Goal: Communication & Community: Answer question/provide support

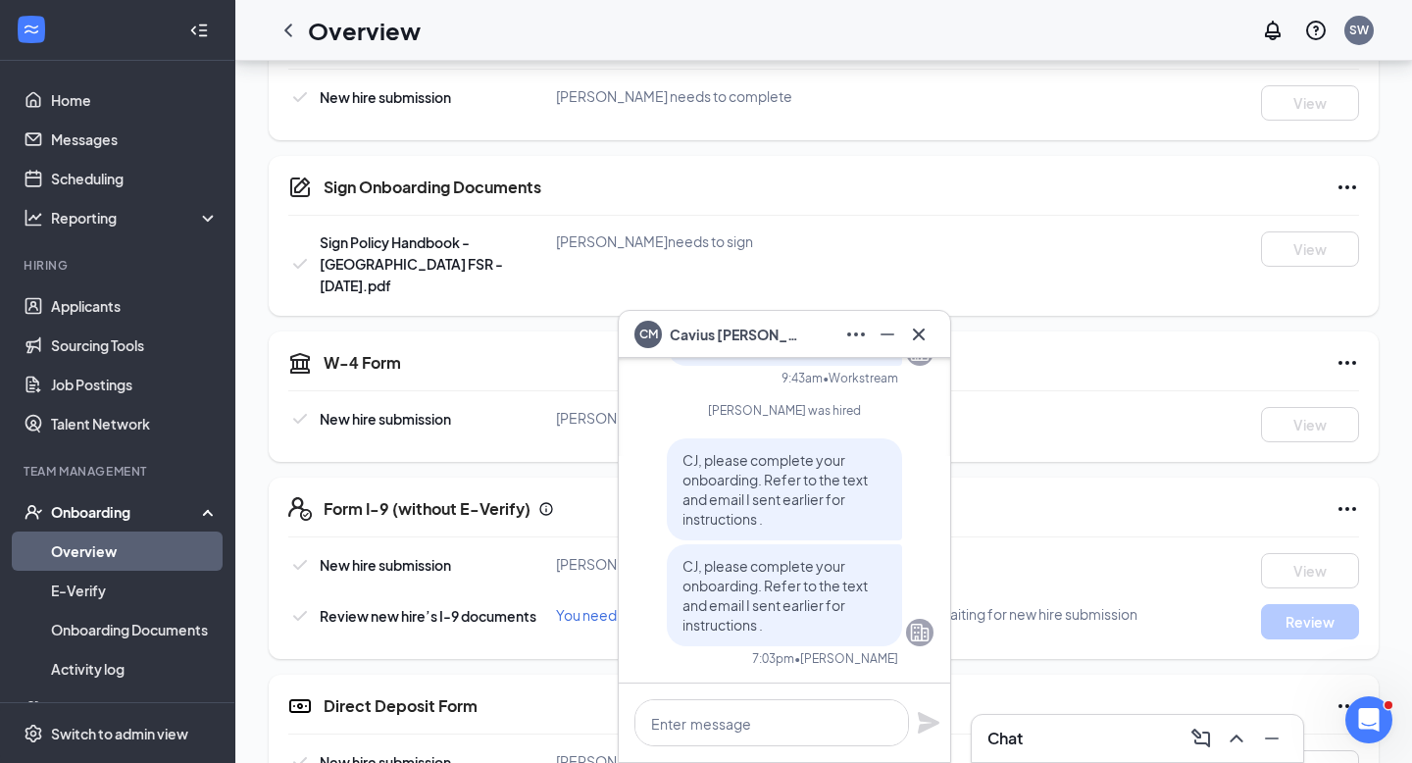
scroll to position [356, 0]
click at [923, 334] on icon "Cross" at bounding box center [919, 335] width 24 height 24
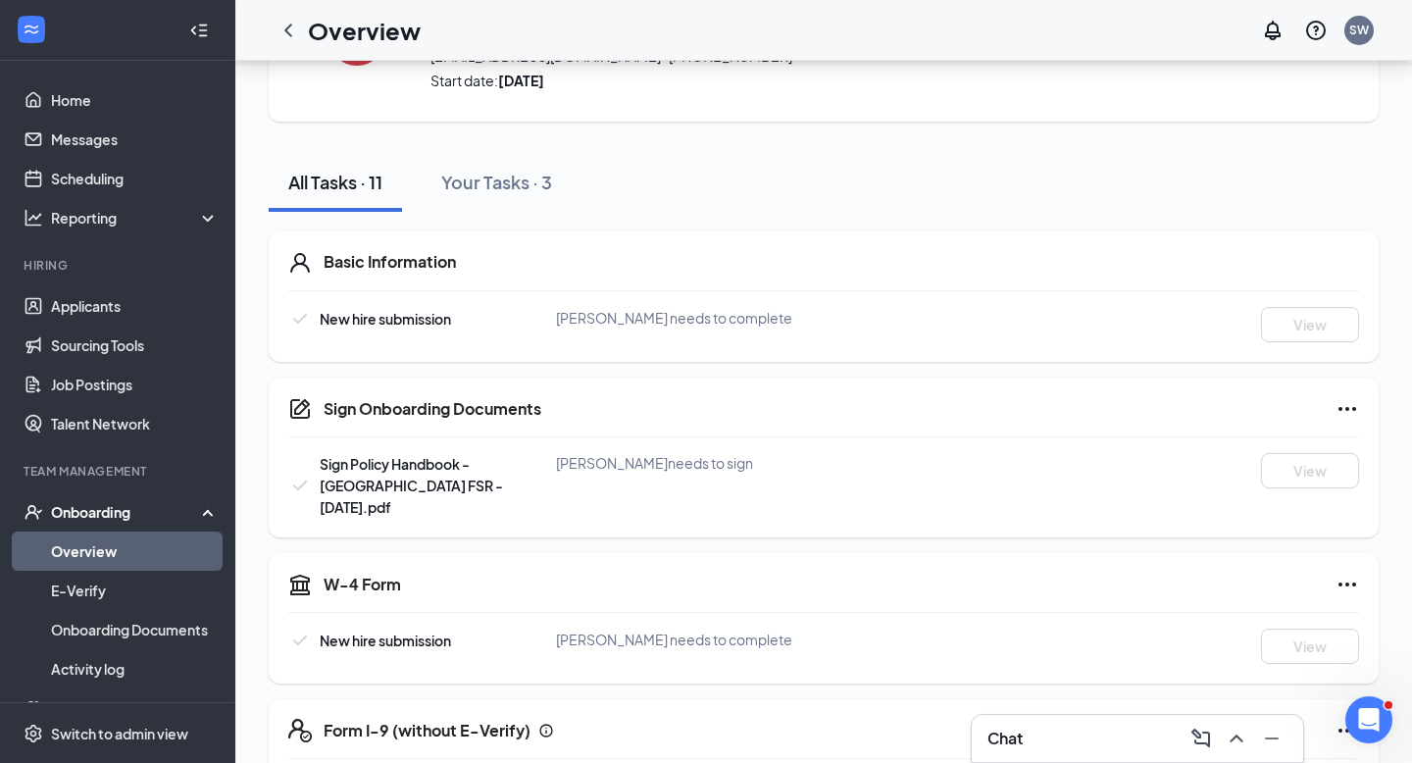
scroll to position [0, 0]
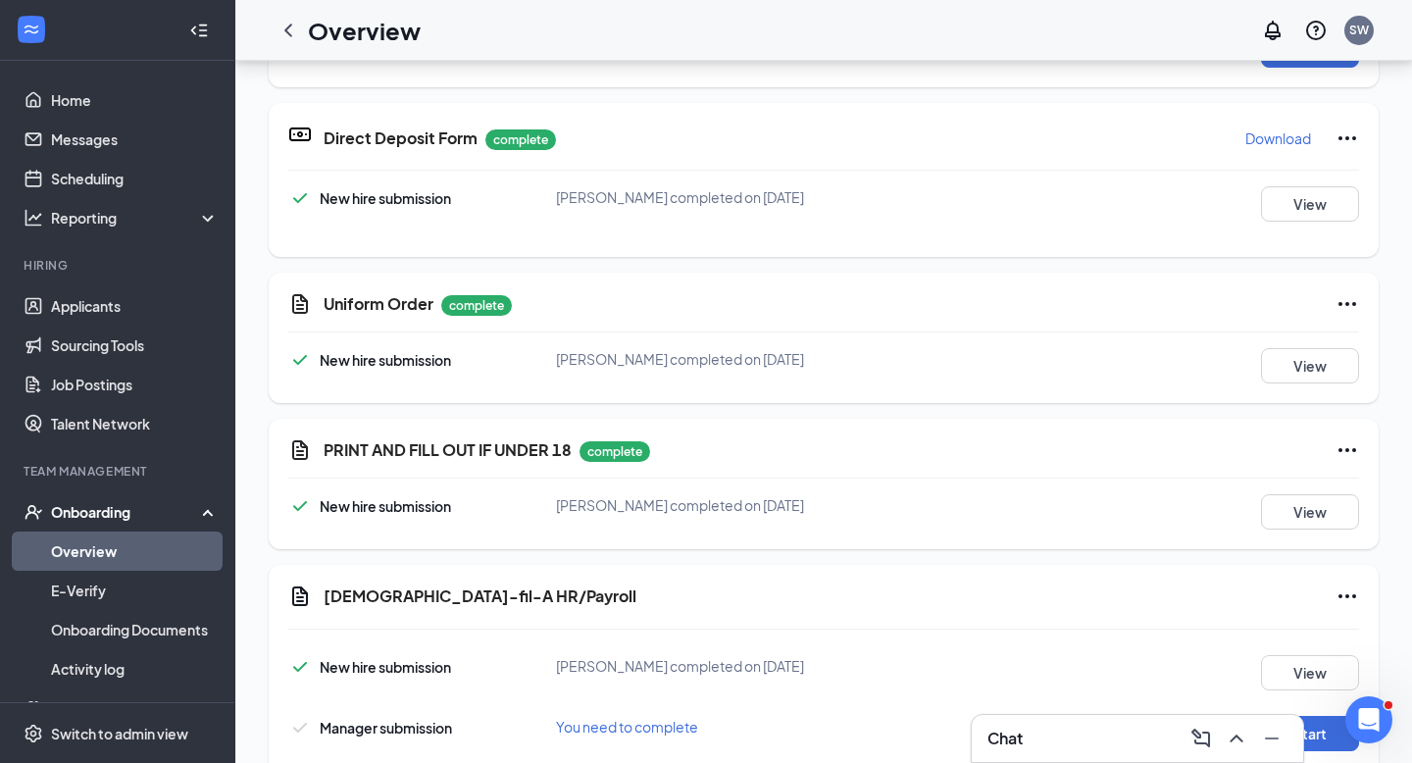
scroll to position [366, 0]
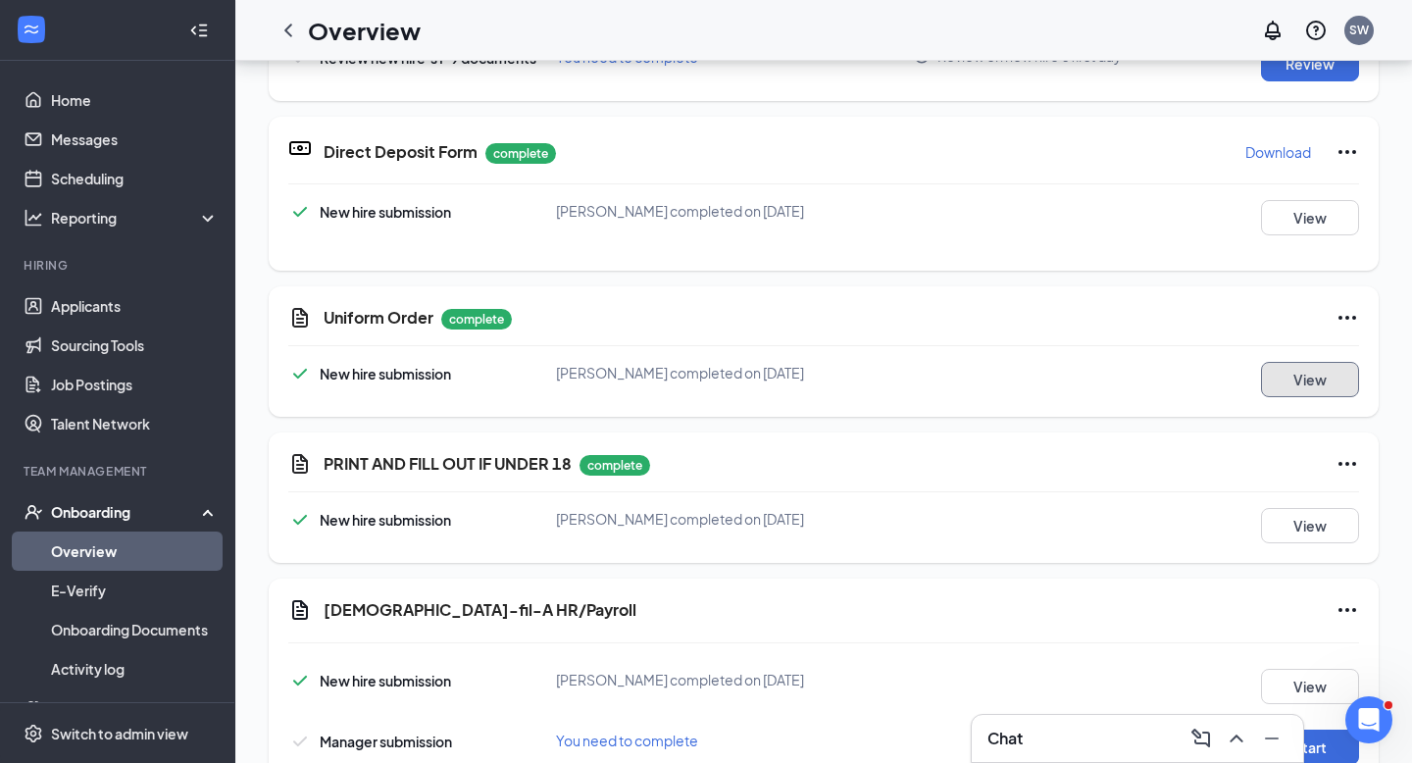
click at [1327, 362] on button "View" at bounding box center [1310, 379] width 98 height 35
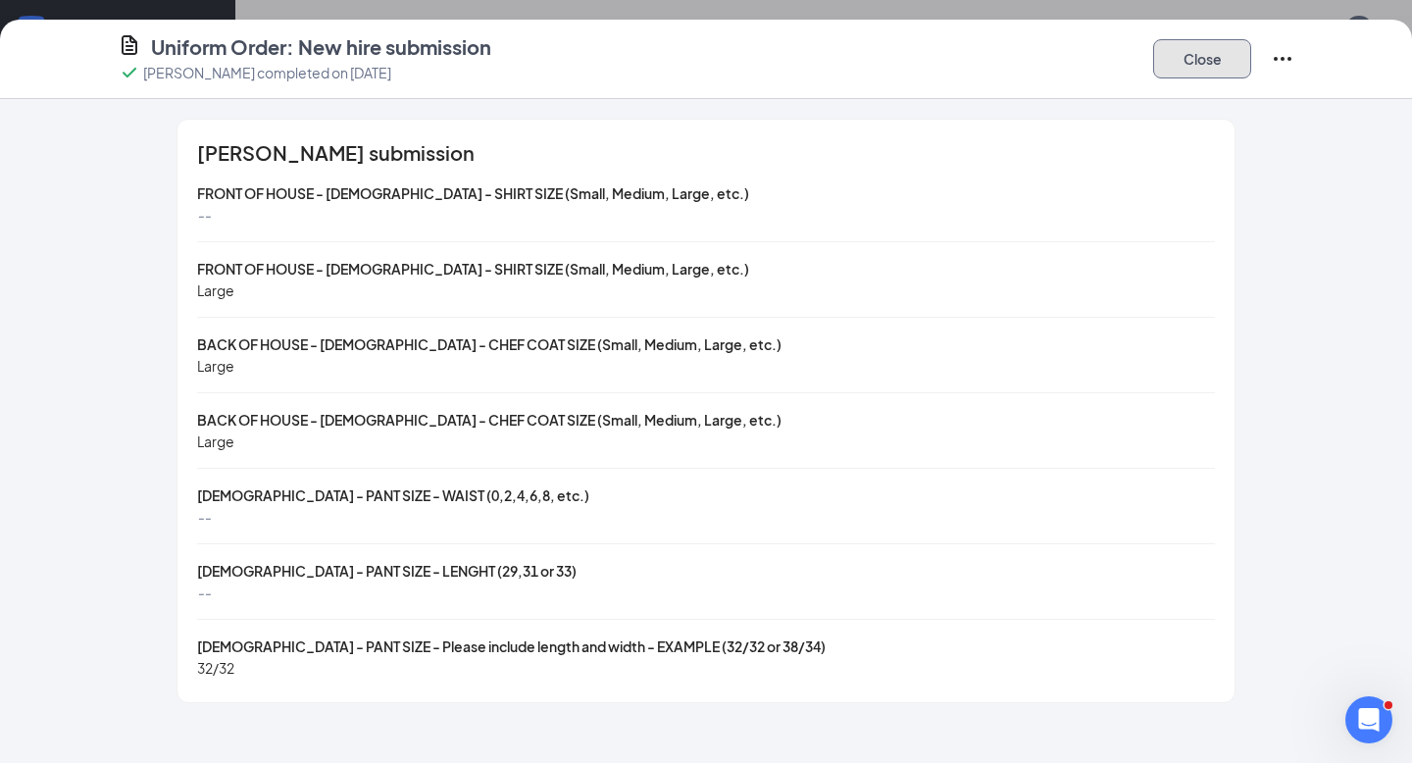
click at [1197, 69] on button "Close" at bounding box center [1202, 58] width 98 height 39
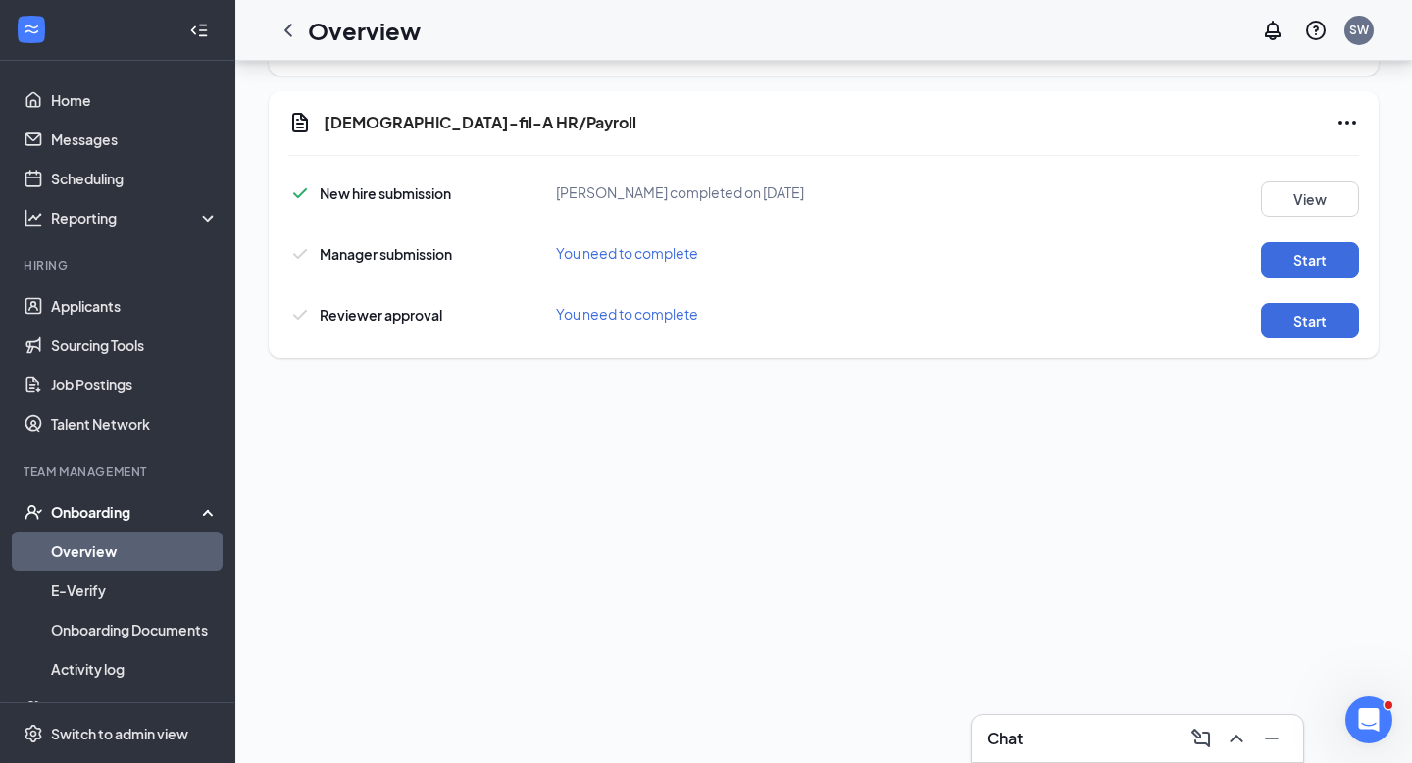
scroll to position [846, 0]
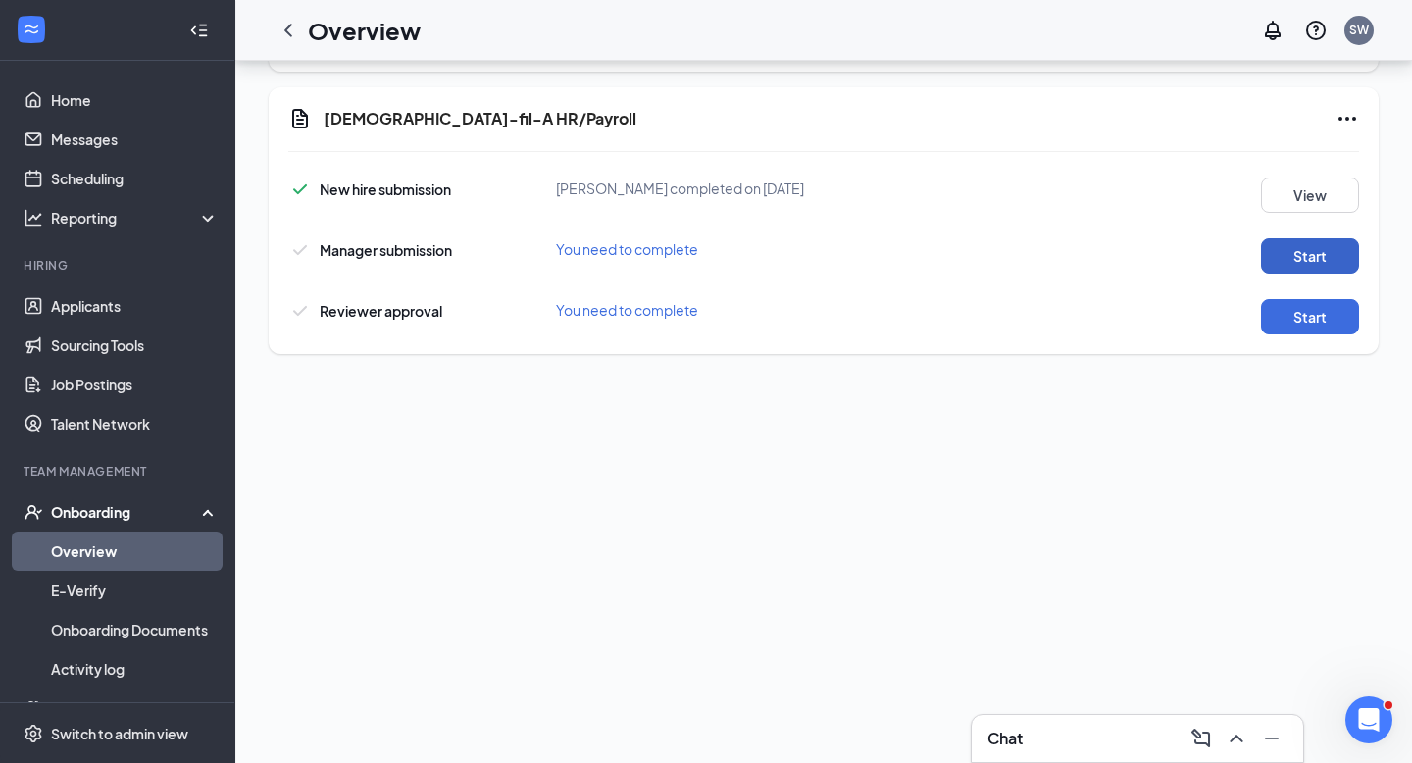
click at [1312, 240] on button "Start" at bounding box center [1310, 255] width 98 height 35
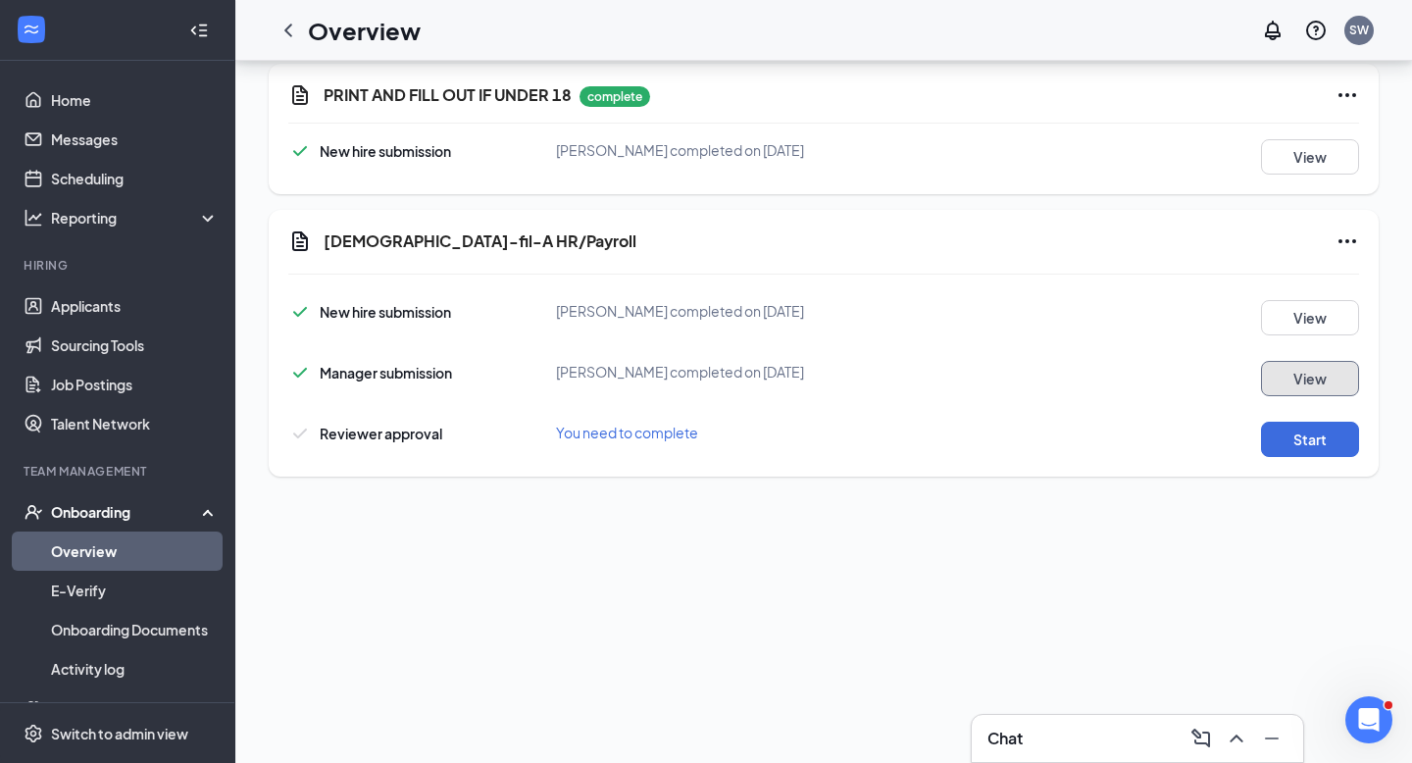
scroll to position [259, 0]
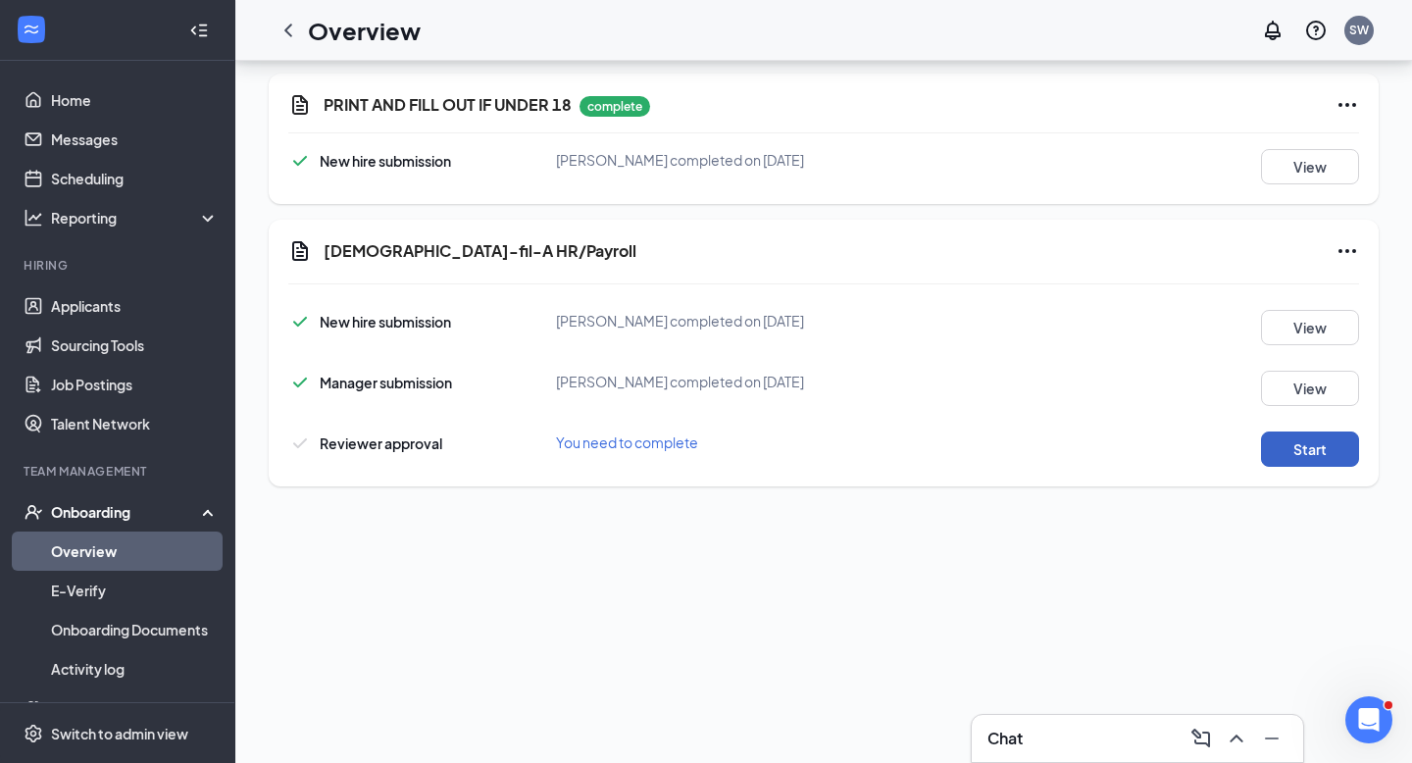
click at [1307, 431] on button "Start" at bounding box center [1310, 448] width 98 height 35
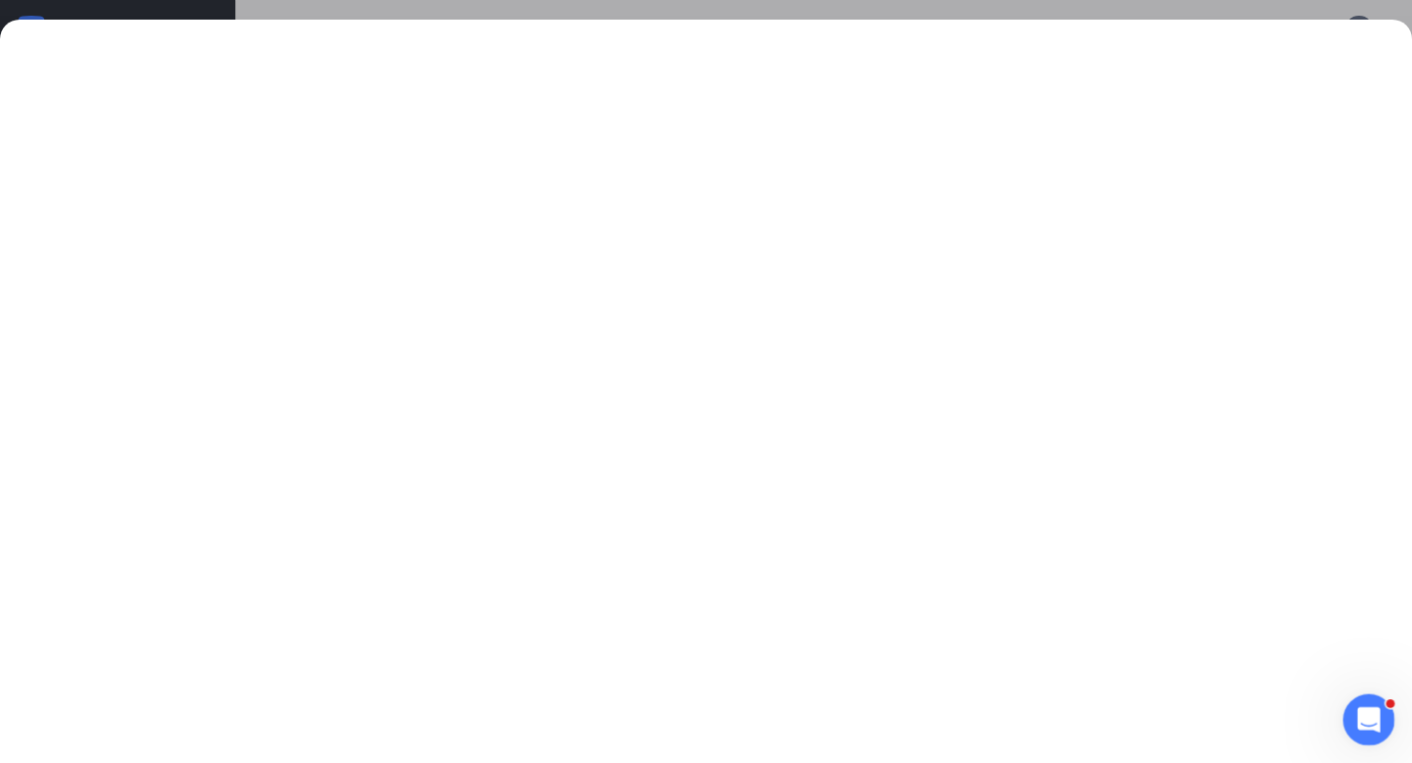
click at [1360, 704] on icon "Open Intercom Messenger" at bounding box center [1366, 717] width 32 height 32
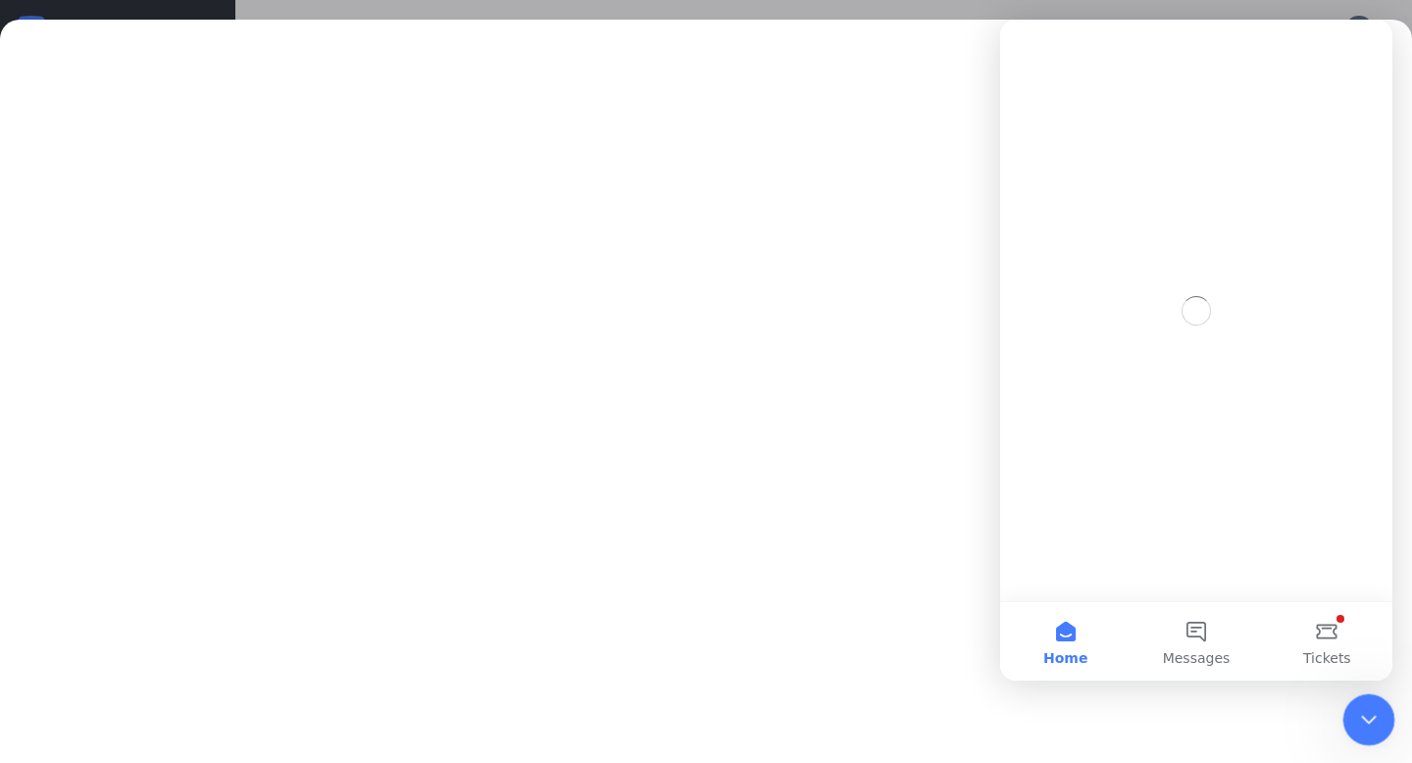
scroll to position [0, 0]
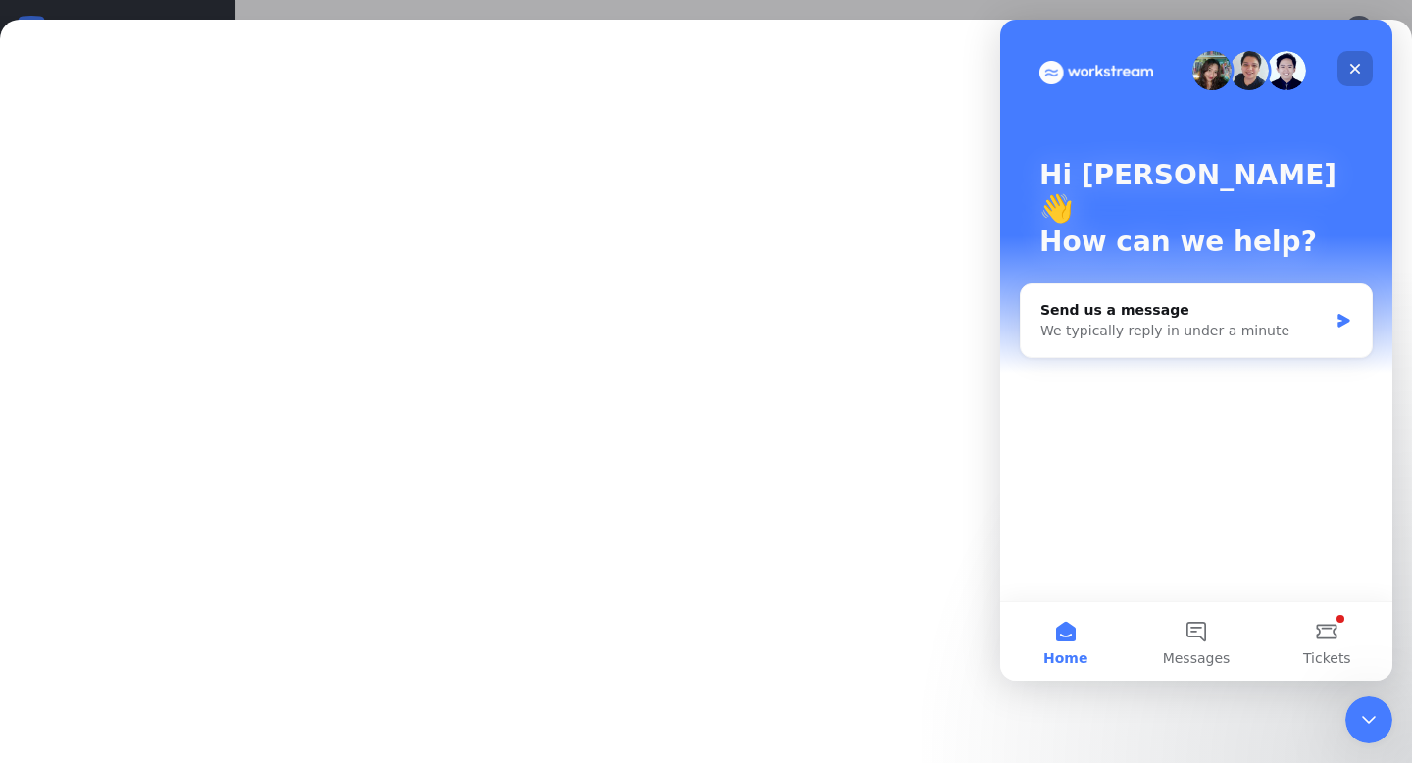
click at [1358, 72] on icon "Close" at bounding box center [1355, 69] width 11 height 11
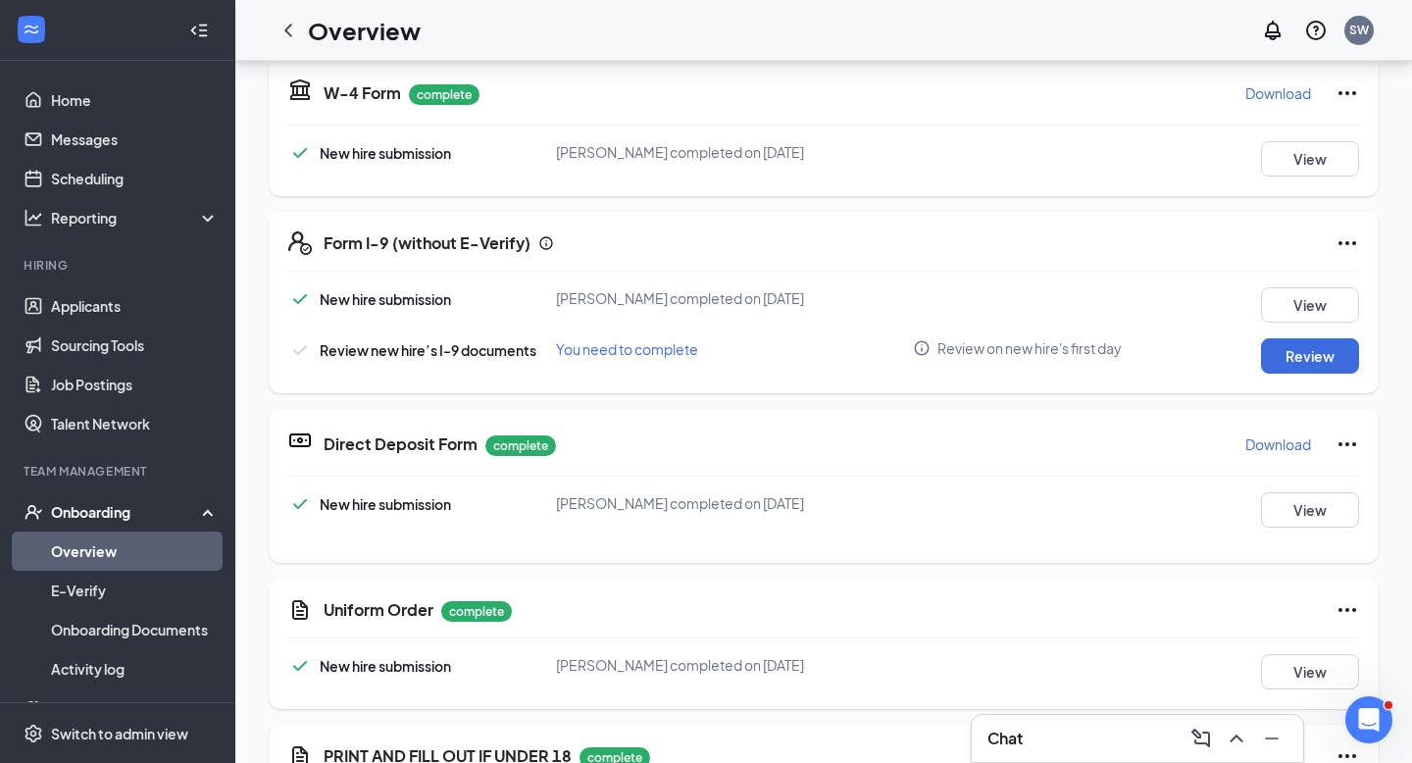
scroll to position [634, 0]
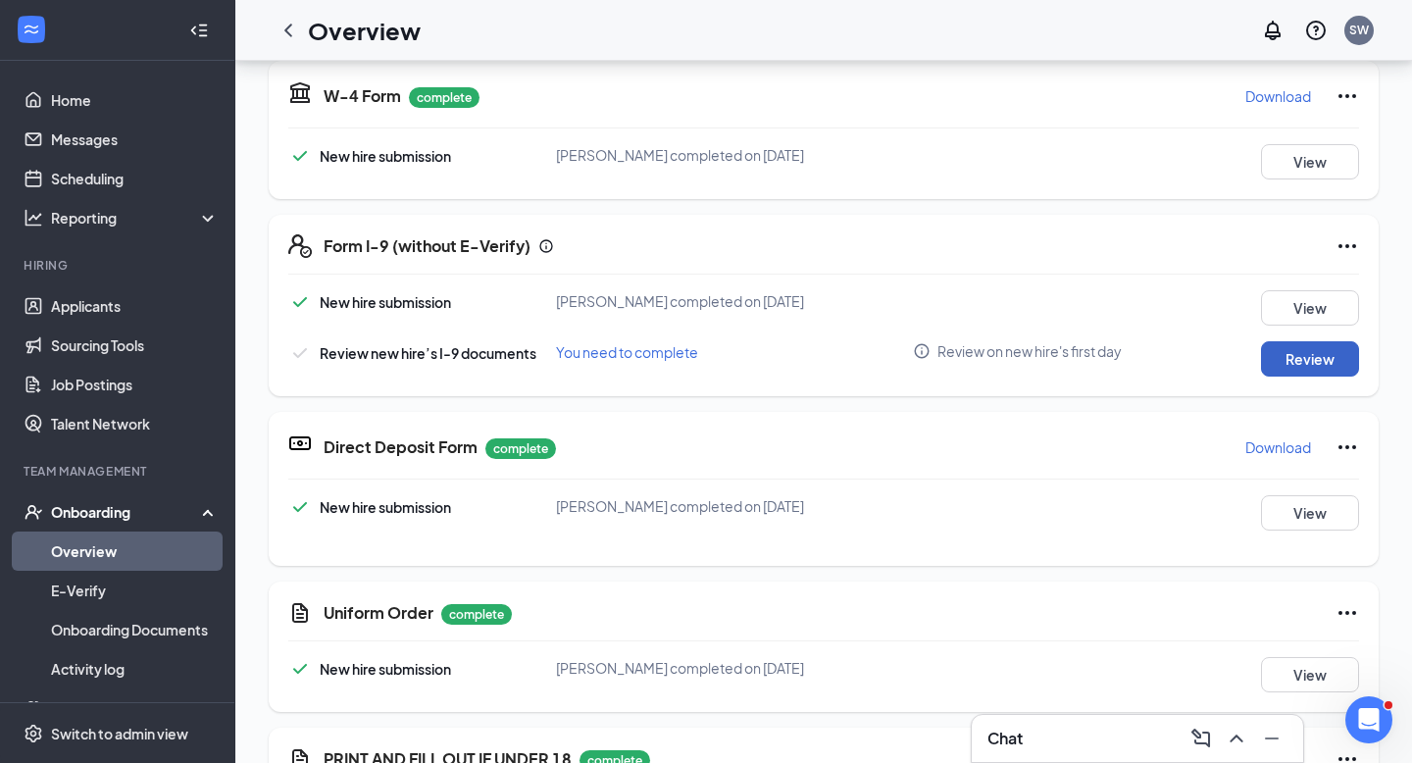
click at [1309, 343] on button "Review" at bounding box center [1310, 358] width 98 height 35
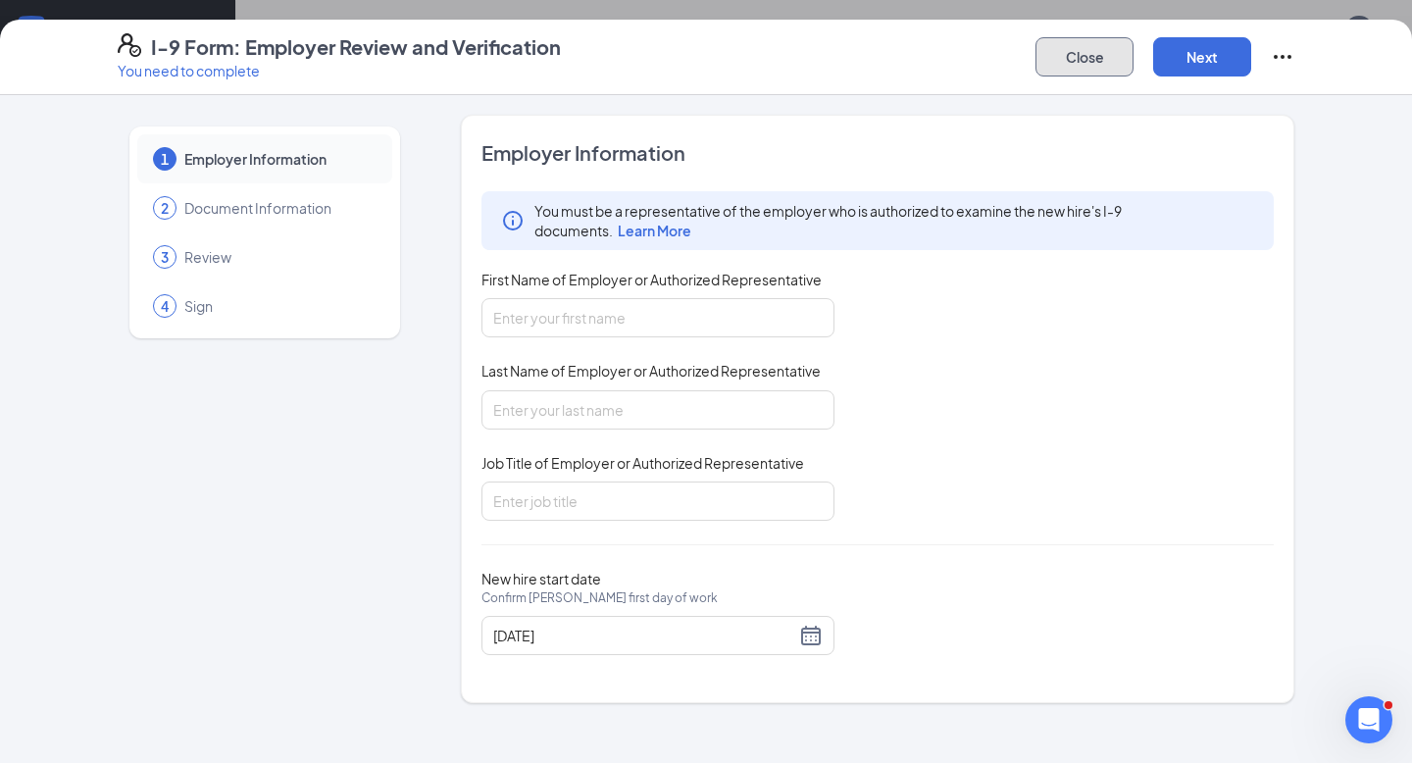
click at [1106, 64] on button "Close" at bounding box center [1084, 56] width 98 height 39
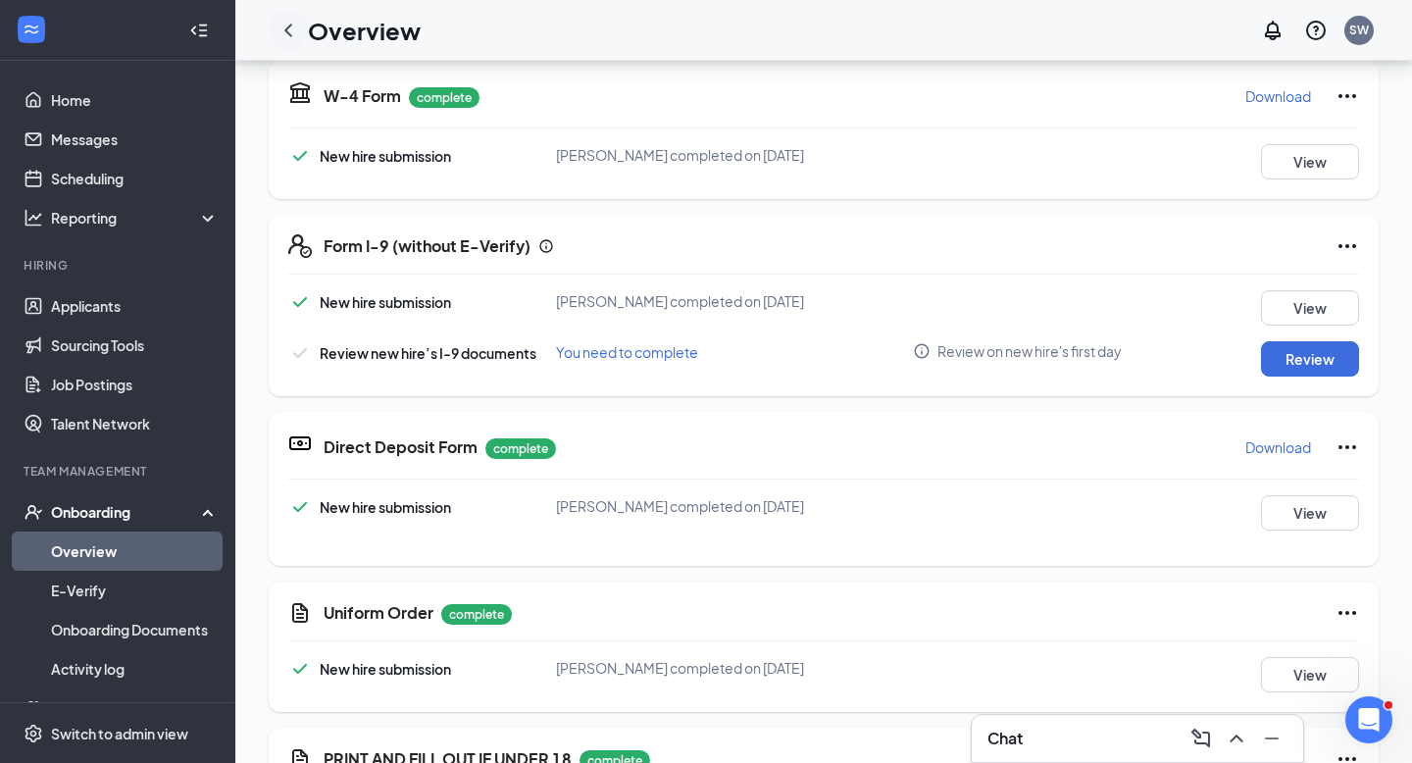
click at [288, 31] on icon "ChevronLeft" at bounding box center [288, 30] width 8 height 13
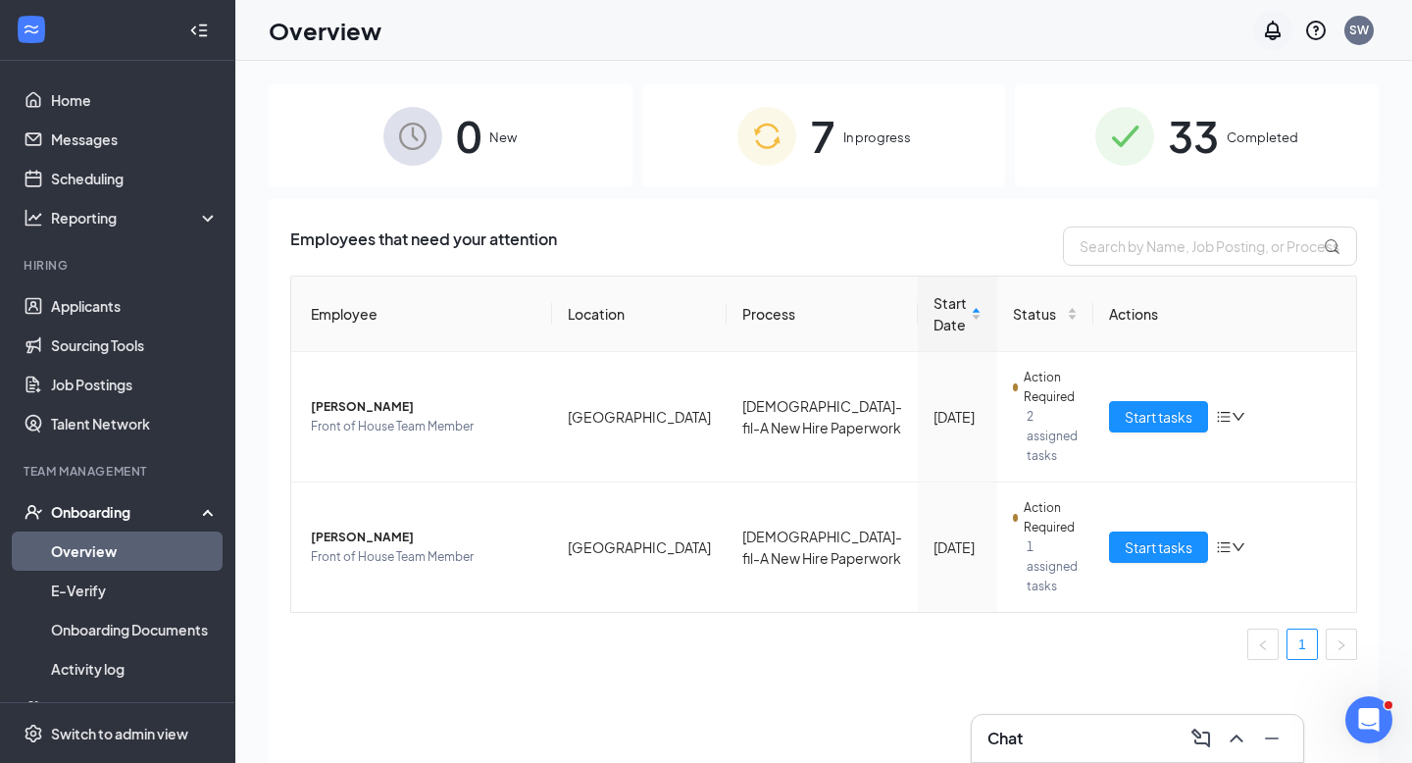
click at [1270, 25] on icon "Notifications" at bounding box center [1273, 31] width 24 height 24
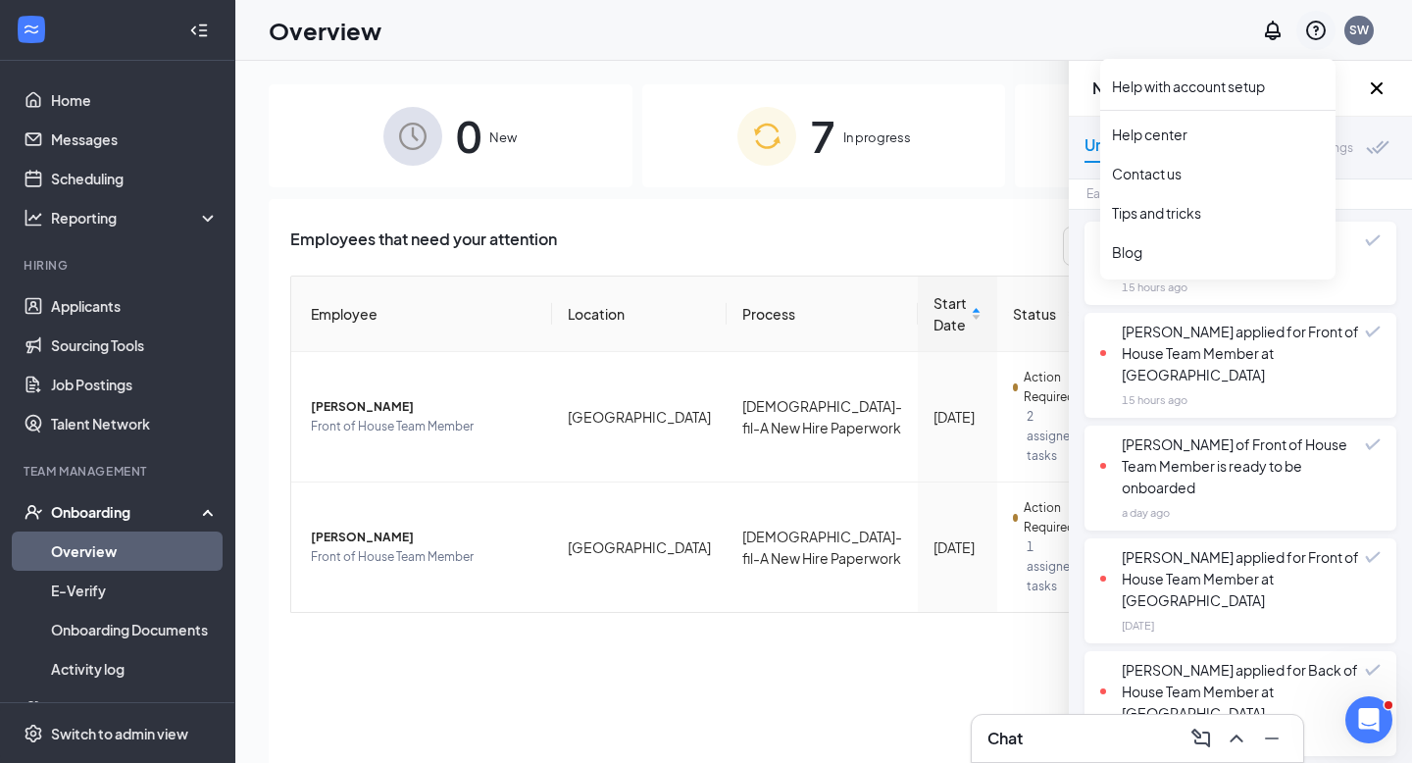
click at [1313, 26] on icon "QuestionInfo" at bounding box center [1316, 31] width 20 height 20
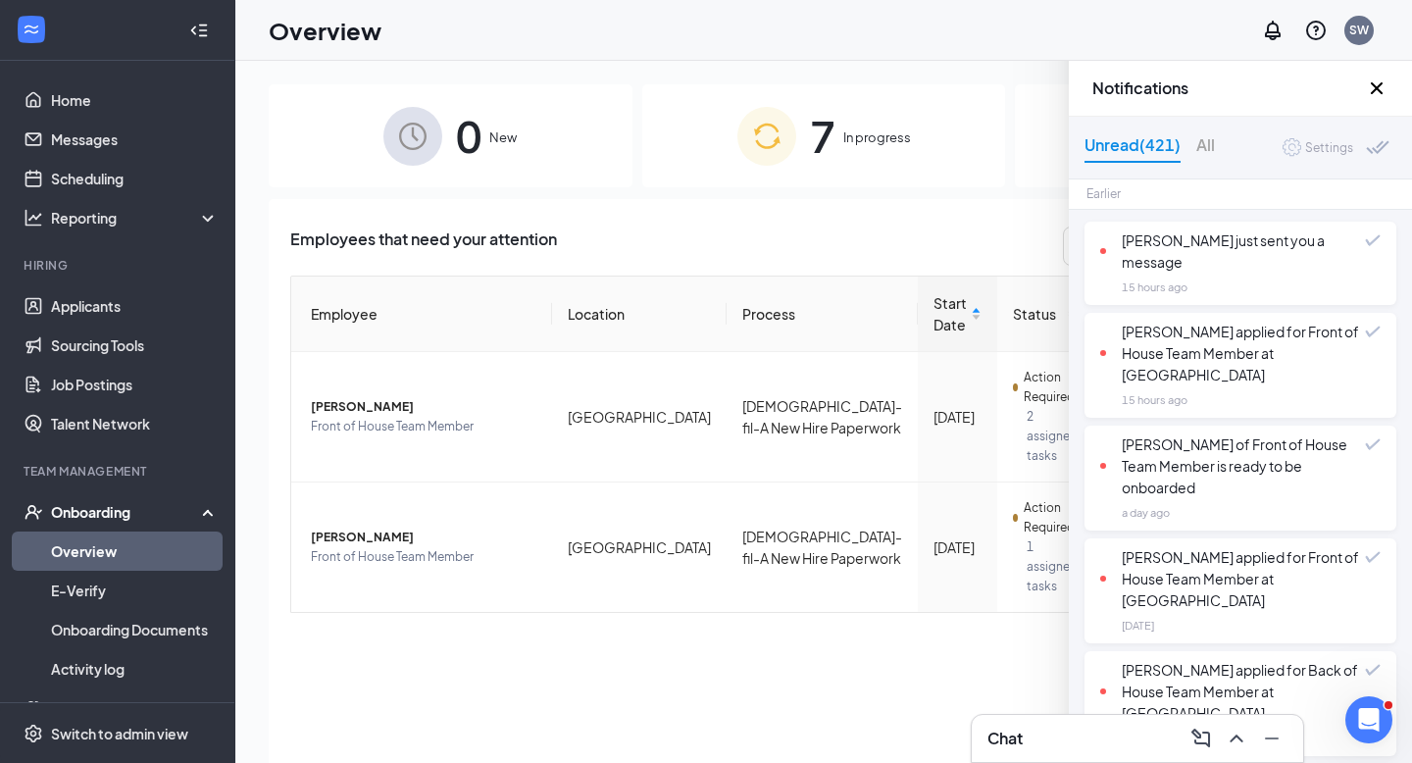
click at [1390, 84] on div "Notifications" at bounding box center [1240, 89] width 343 height 56
click at [1374, 86] on icon "Cross" at bounding box center [1377, 88] width 24 height 24
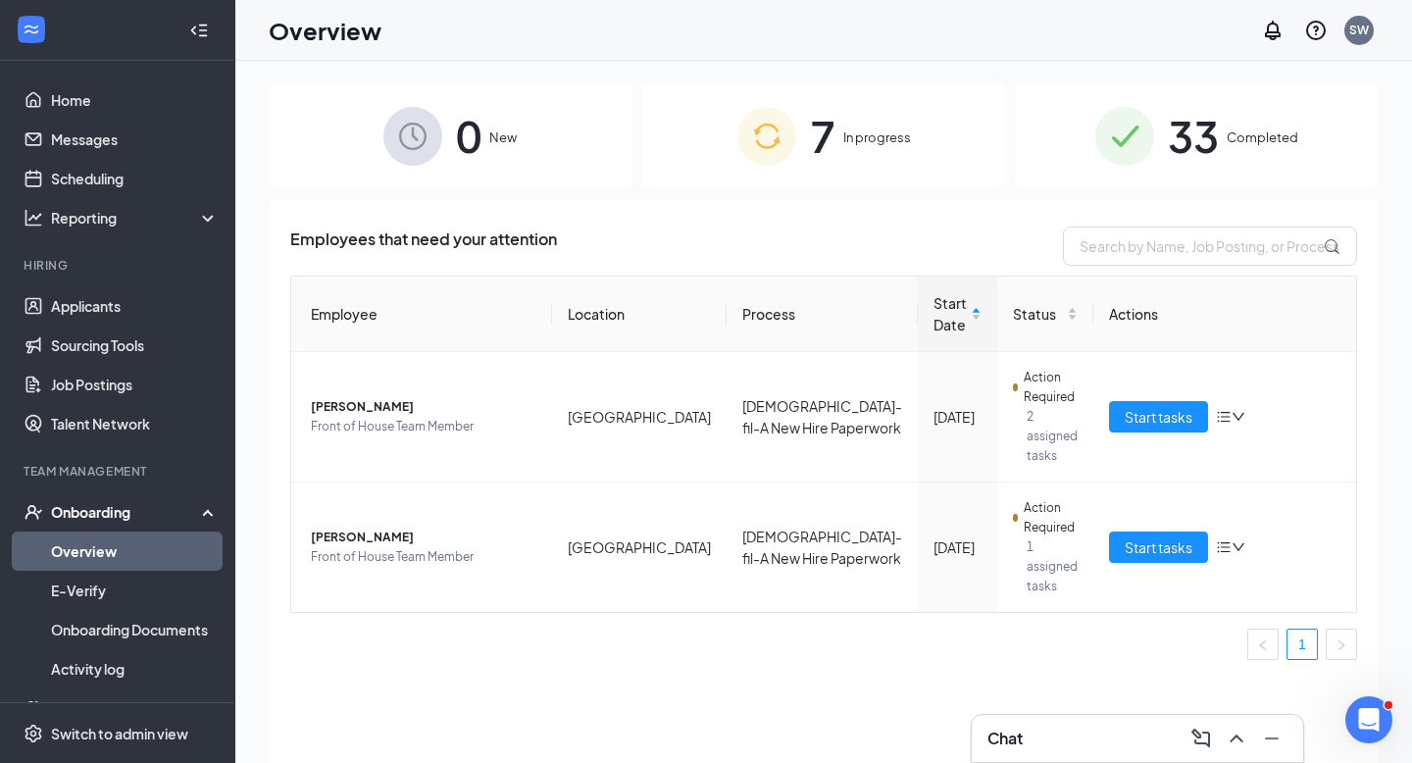
click at [946, 126] on div "7 In progress" at bounding box center [824, 135] width 364 height 103
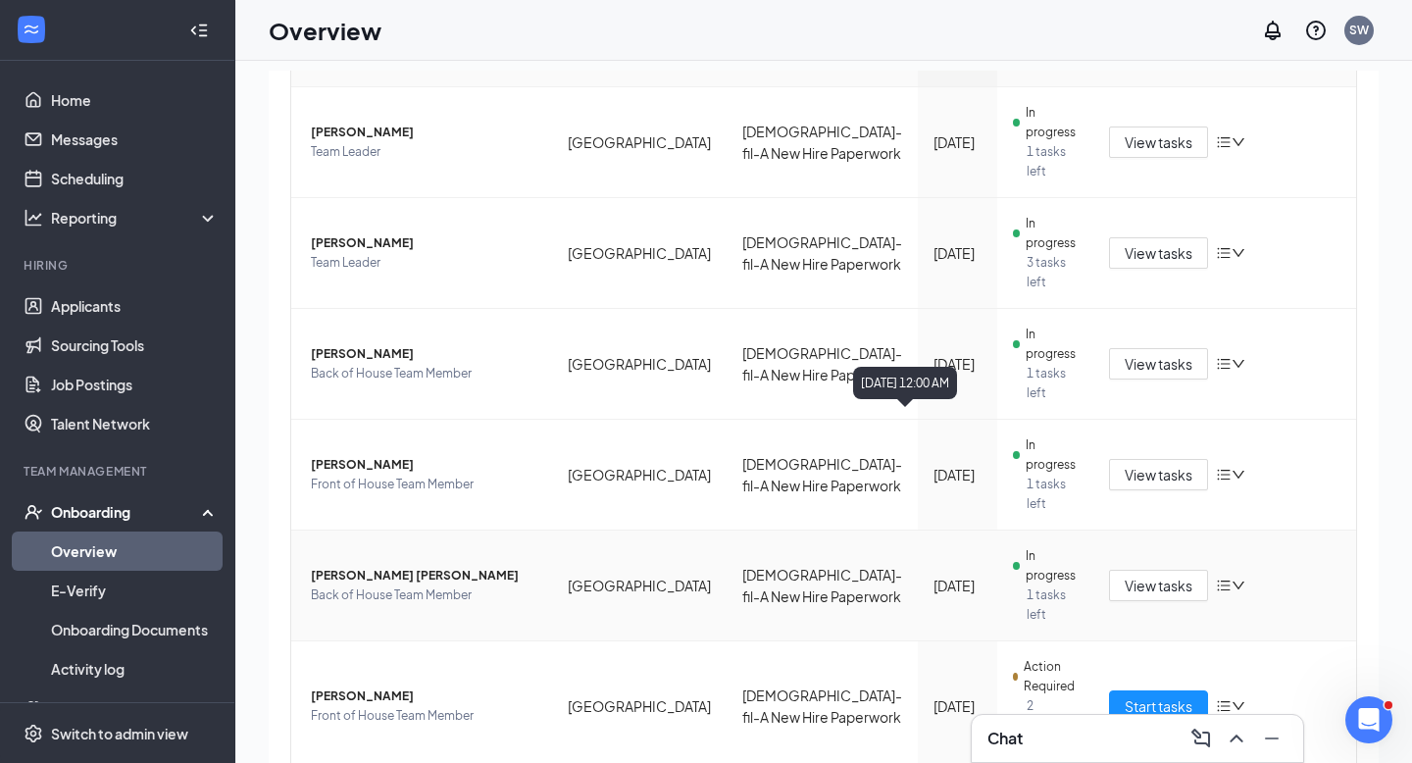
scroll to position [15, 0]
click at [1369, 719] on icon "Open Intercom Messenger" at bounding box center [1366, 717] width 32 height 32
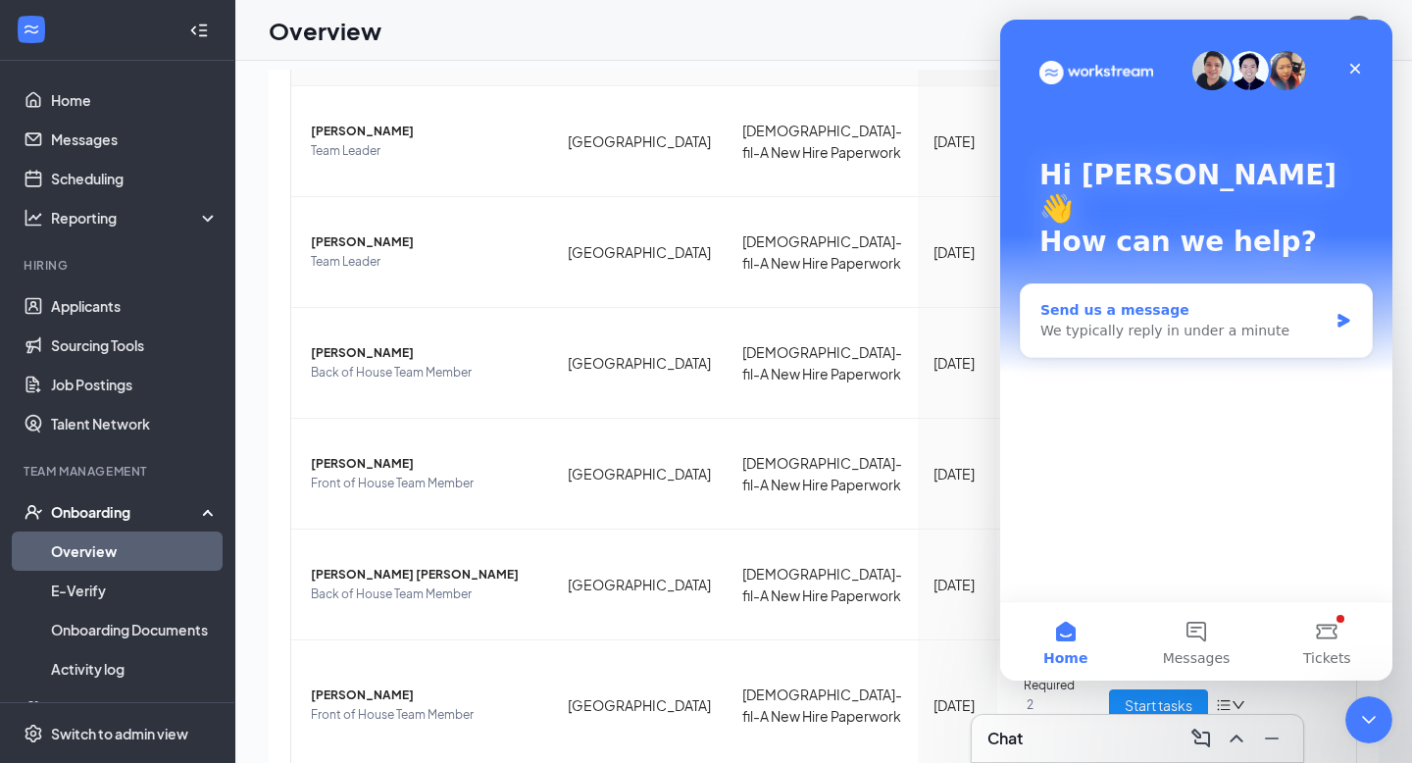
click at [1131, 300] on div "Send us a message" at bounding box center [1183, 310] width 287 height 21
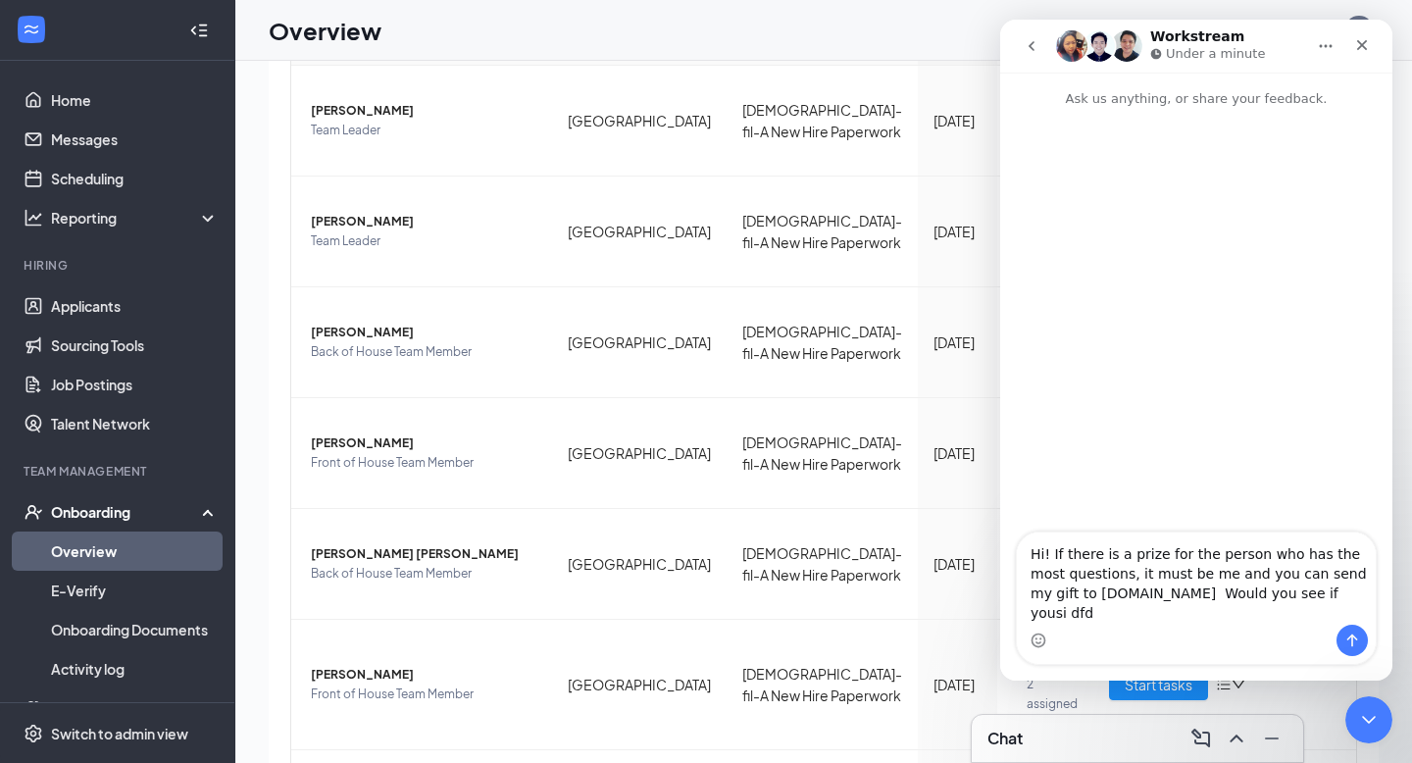
scroll to position [40, 0]
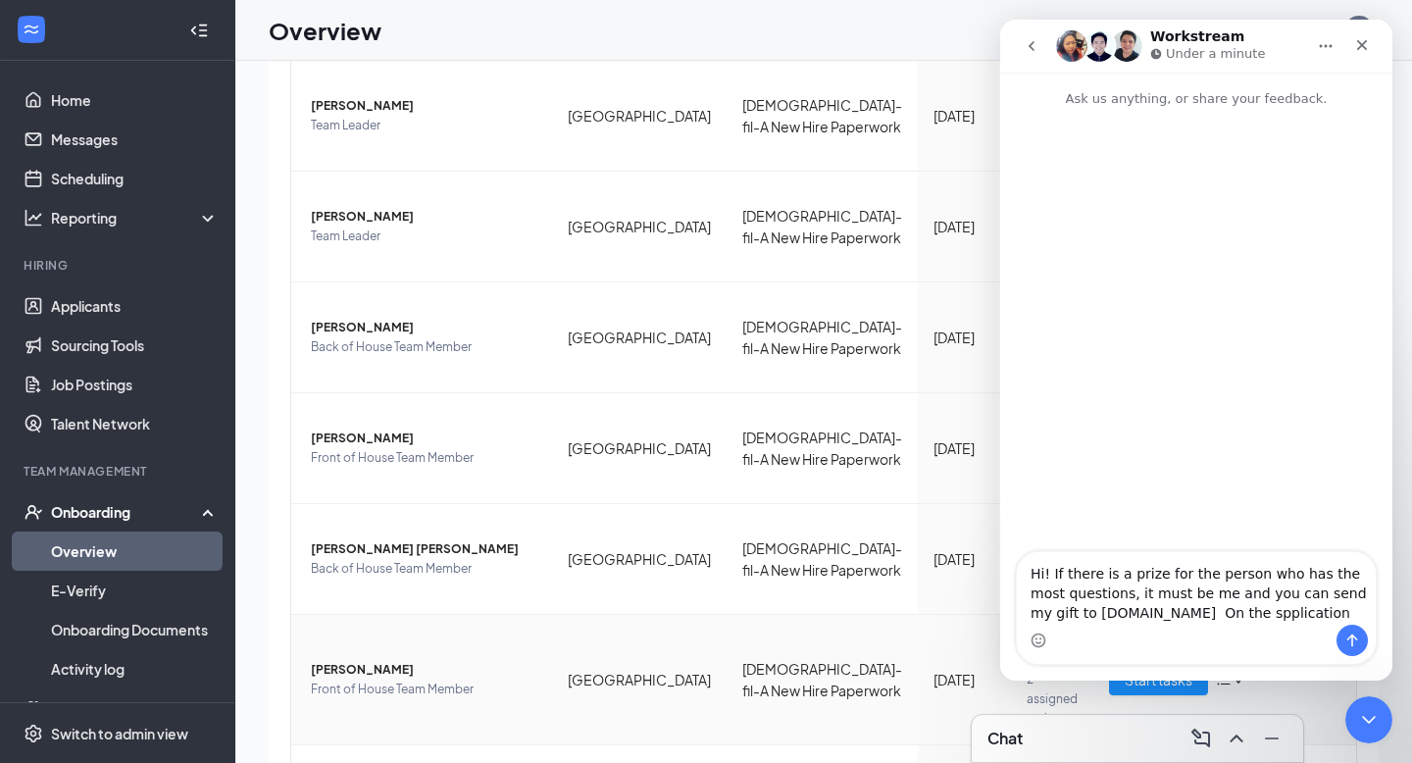
click at [412, 679] on span "Front of House Team Member" at bounding box center [423, 689] width 225 height 20
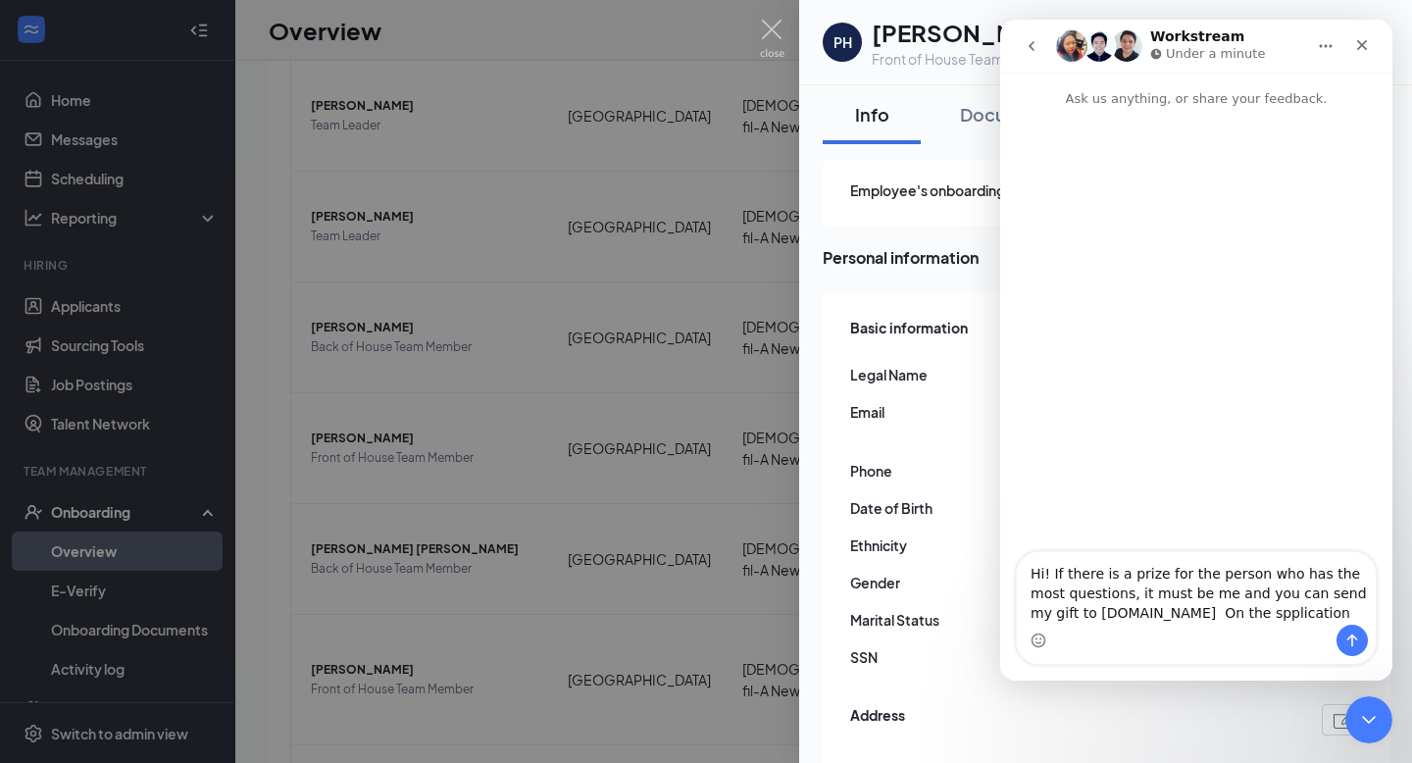
click at [860, 92] on button "Info" at bounding box center [872, 114] width 98 height 59
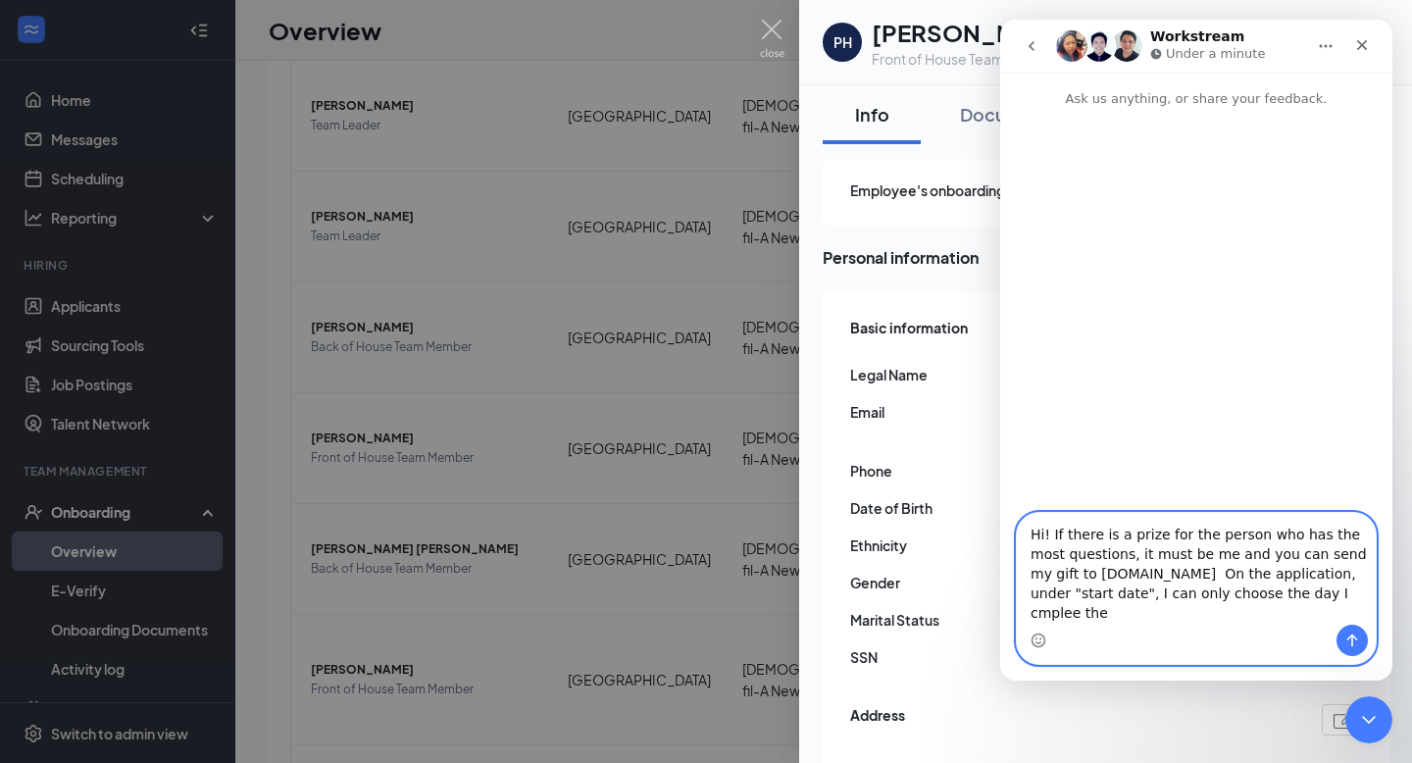
click at [1249, 616] on textarea "Hi! If there is a prize for the person who has the most questions, it must be m…" at bounding box center [1196, 569] width 359 height 112
click at [1293, 611] on textarea "Hi! If there is a prize for the person who has the most questions, it must be m…" at bounding box center [1196, 569] width 359 height 112
type textarea "Hi! If there is a prize for the person who has the most questions, it must be m…"
click at [1248, 608] on textarea "Hi! If there is a prize for the person who has the most questions, it must be m…" at bounding box center [1196, 569] width 359 height 112
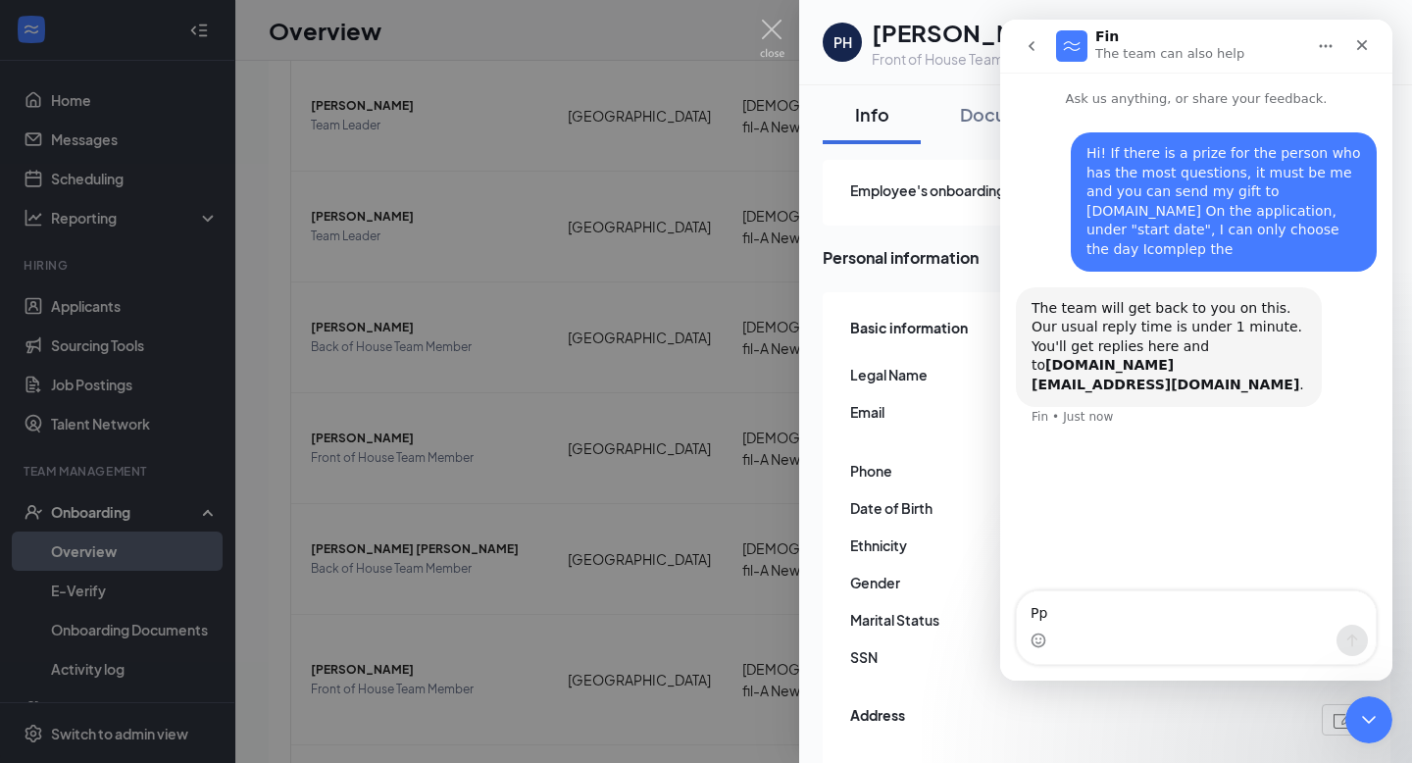
type textarea "P"
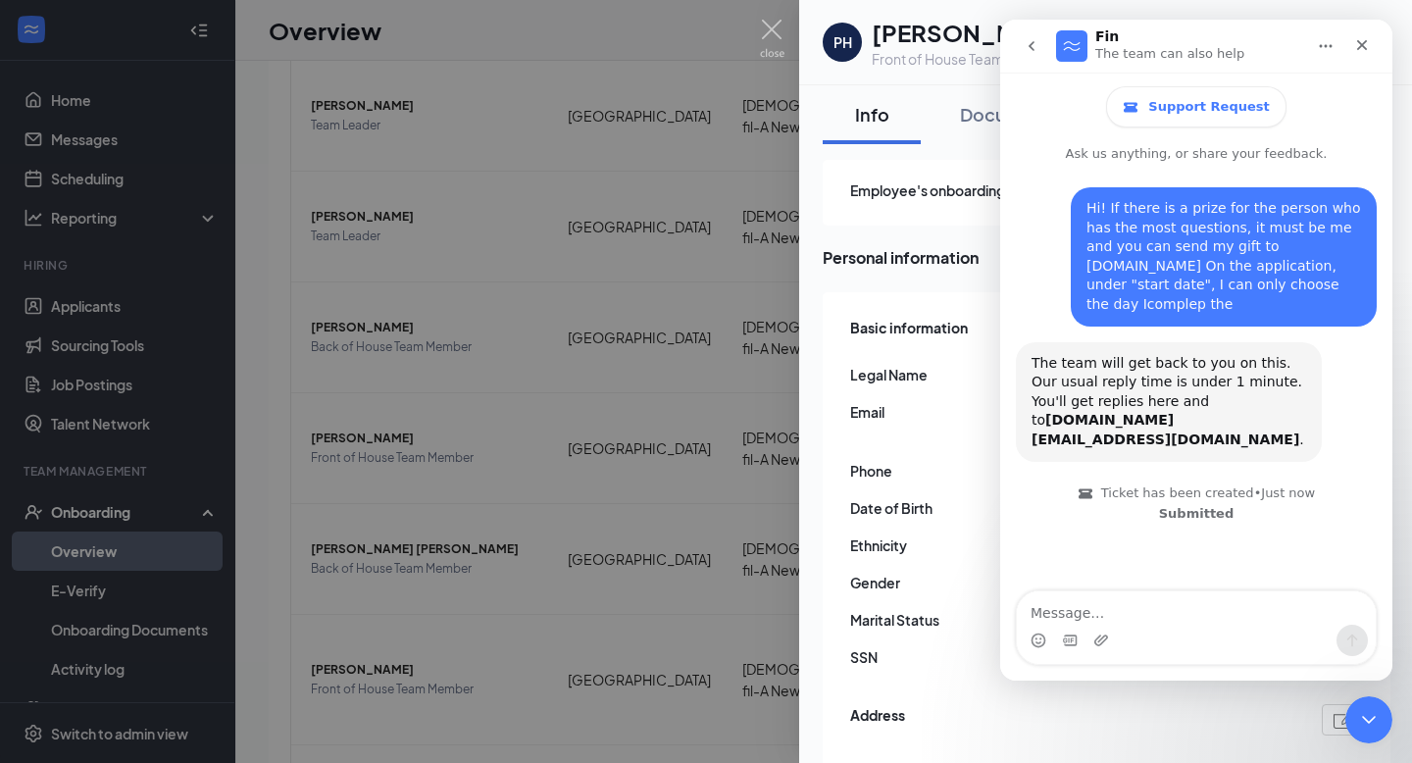
type textarea "O"
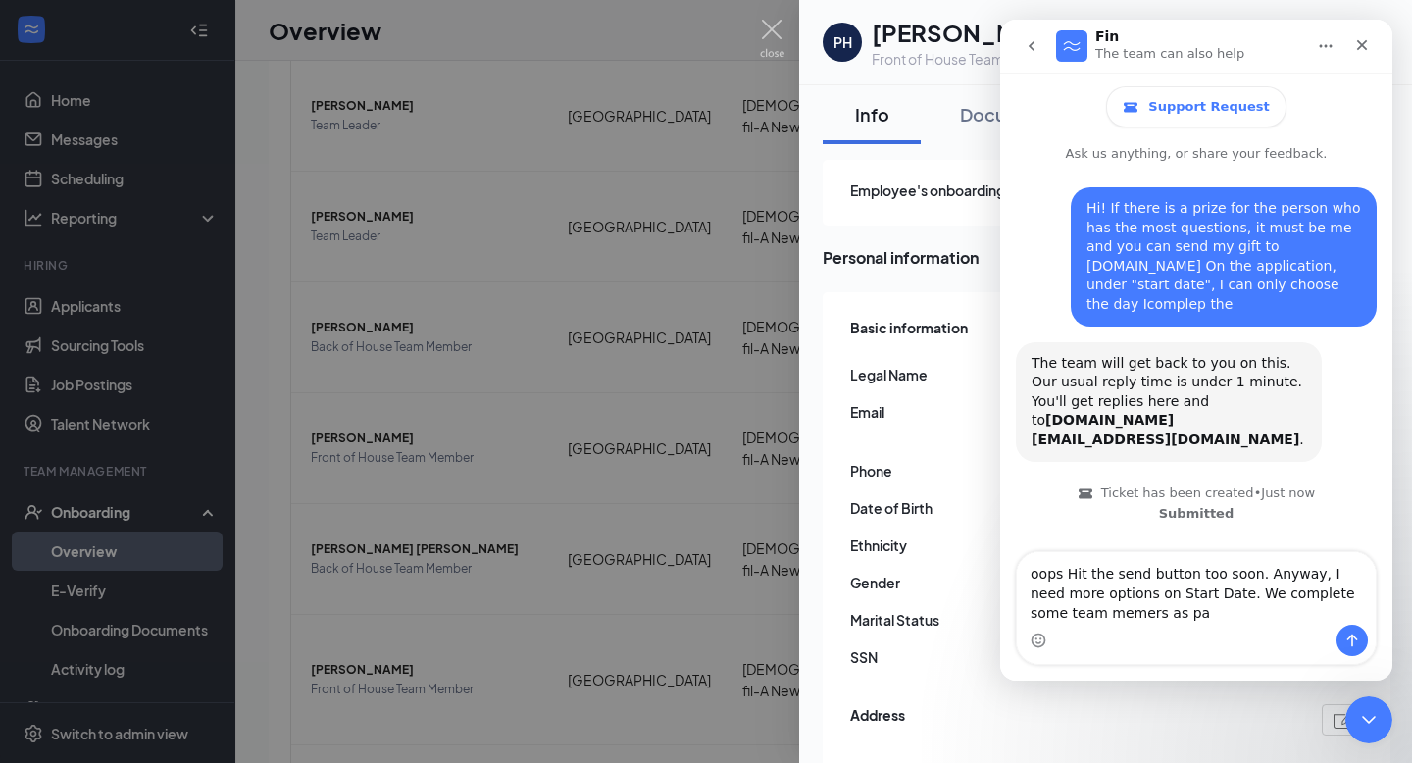
click at [1068, 617] on textarea "oops Hit the send button too soon. Anyway, I need more options on Start Date. W…" at bounding box center [1196, 588] width 359 height 73
click at [1150, 622] on textarea "oops Hit the send button too soon. Anyway, I need more options on Start Date. W…" at bounding box center [1196, 588] width 359 height 73
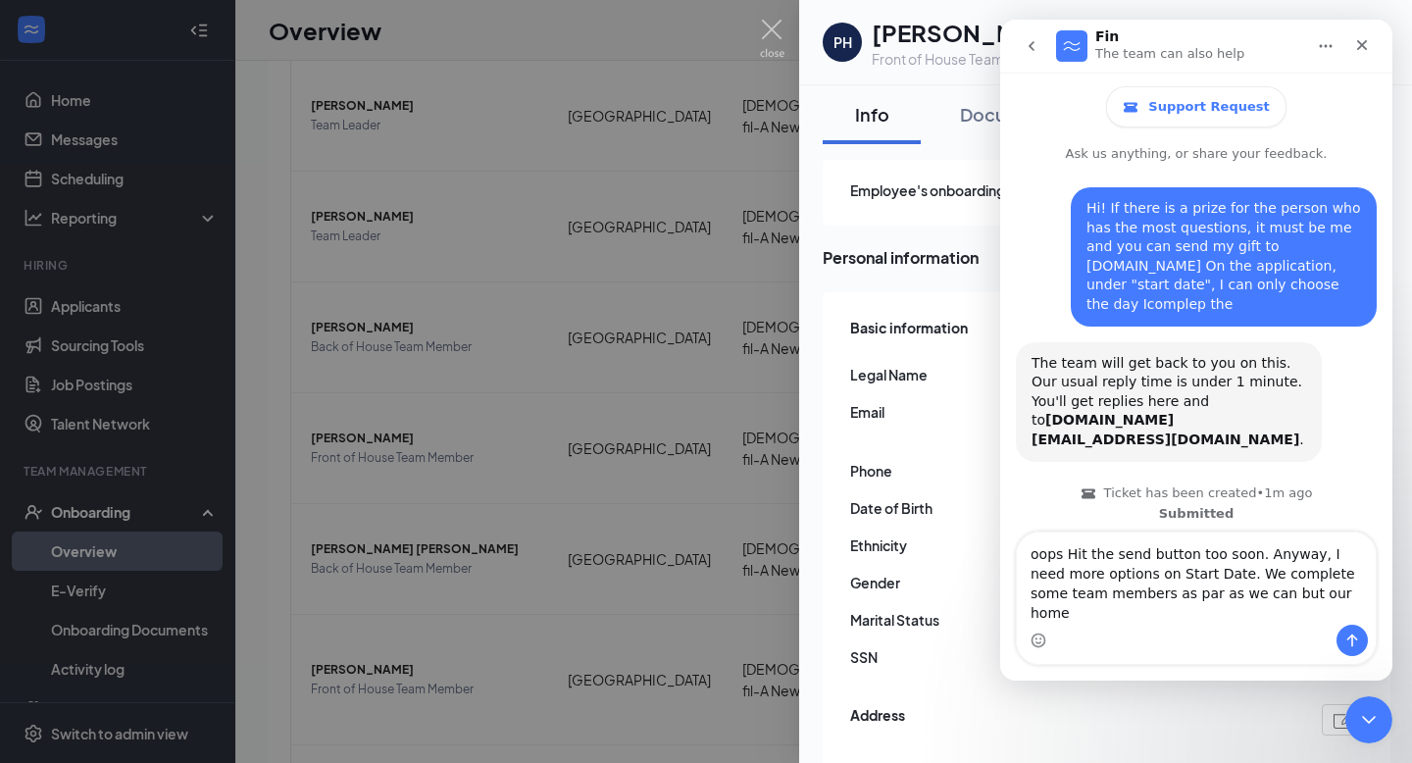
drag, startPoint x: 1289, startPoint y: 614, endPoint x: 1212, endPoint y: 604, distance: 78.1
click at [1212, 604] on textarea "oops Hit the send button too soon. Anyway, I need more options on Start Date. W…" at bounding box center [1196, 578] width 359 height 92
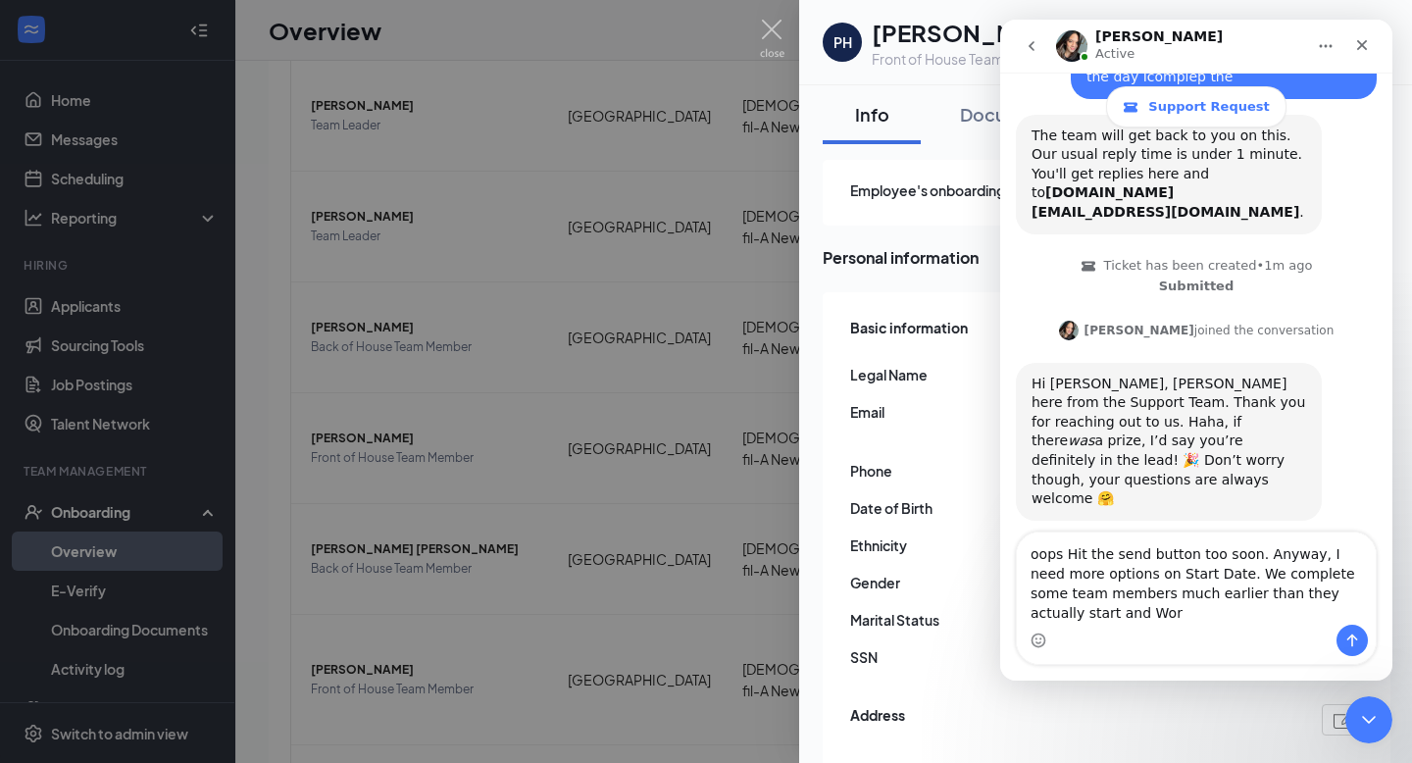
scroll to position [247, 0]
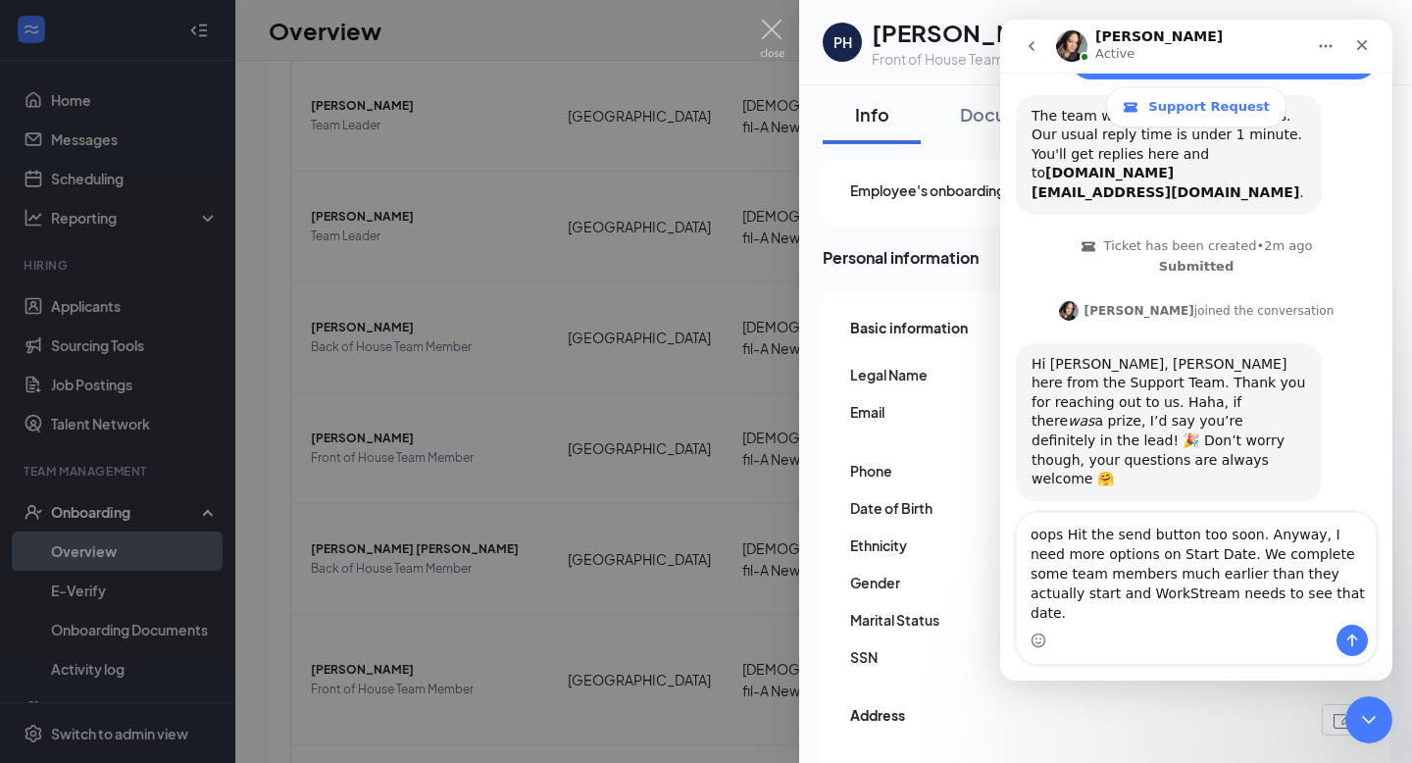
type textarea "oops Hit the send button too soon. Anyway, I need more options on Start Date. W…"
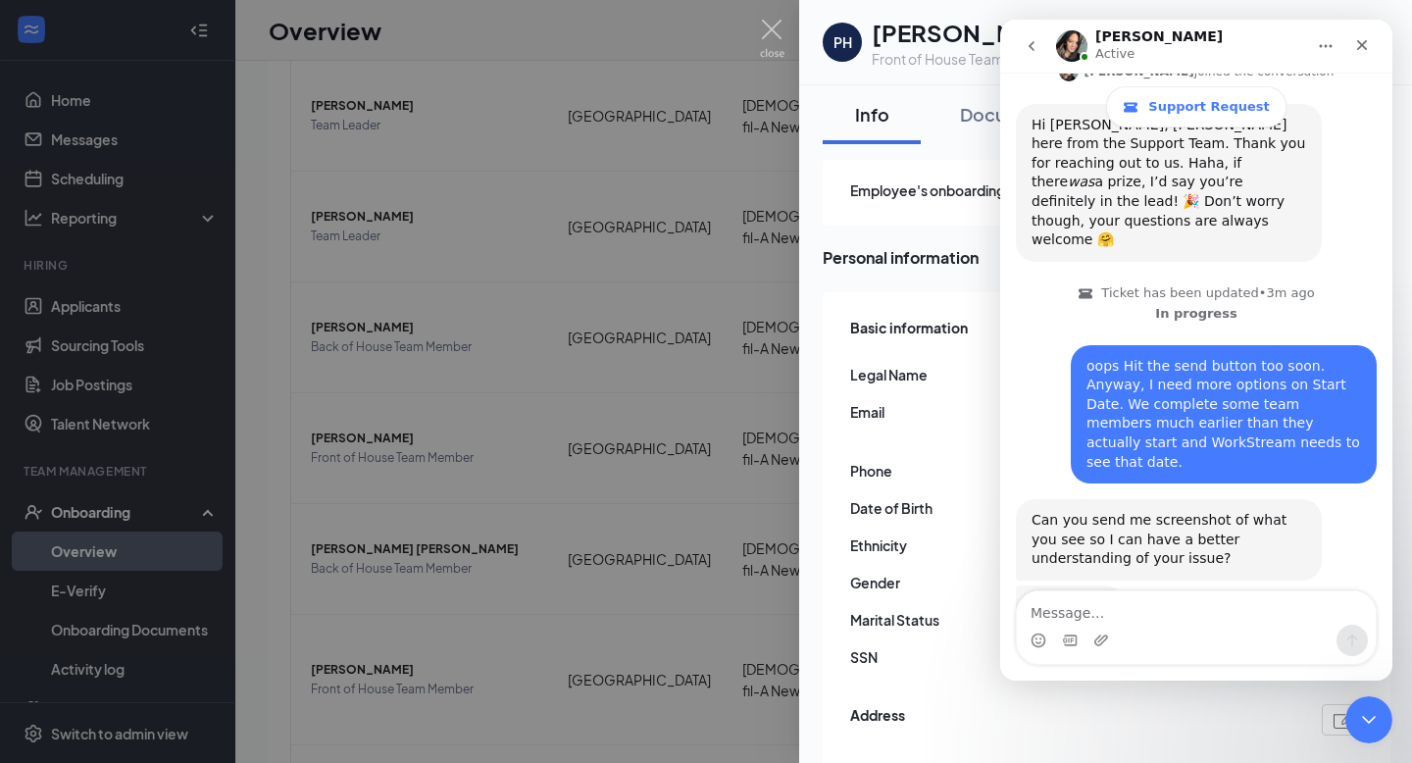
scroll to position [484, 0]
click at [1366, 713] on icon "Close Intercom Messenger" at bounding box center [1366, 717] width 24 height 24
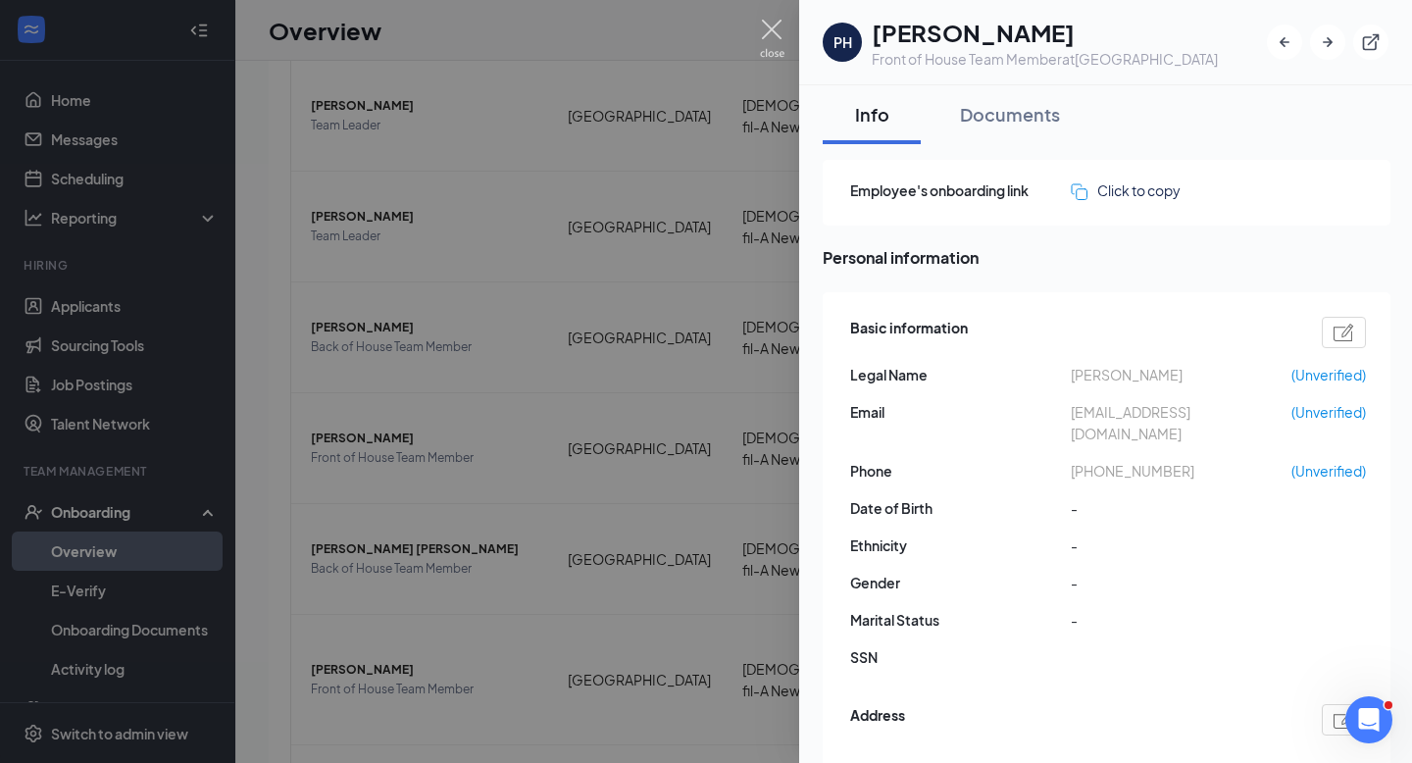
click at [770, 25] on img at bounding box center [772, 39] width 25 height 38
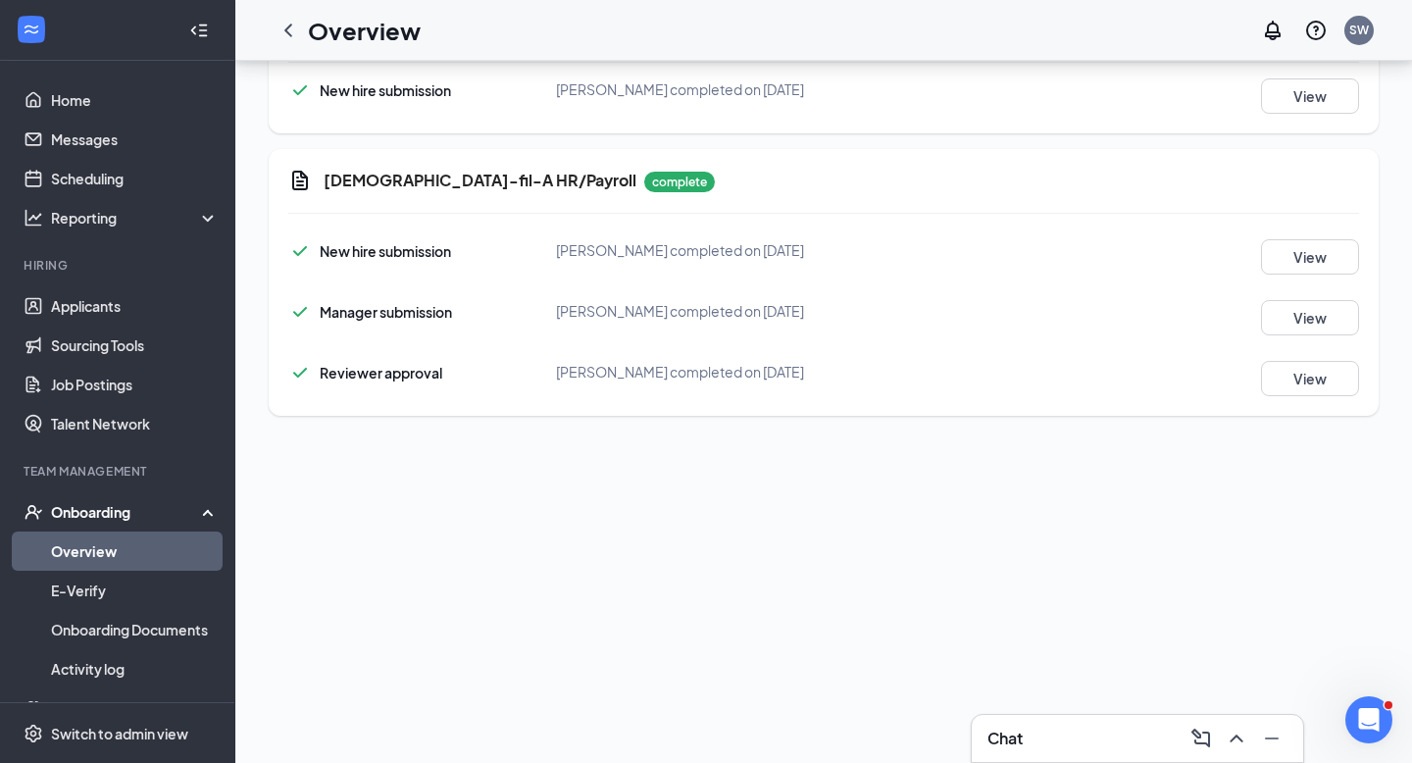
scroll to position [788, 0]
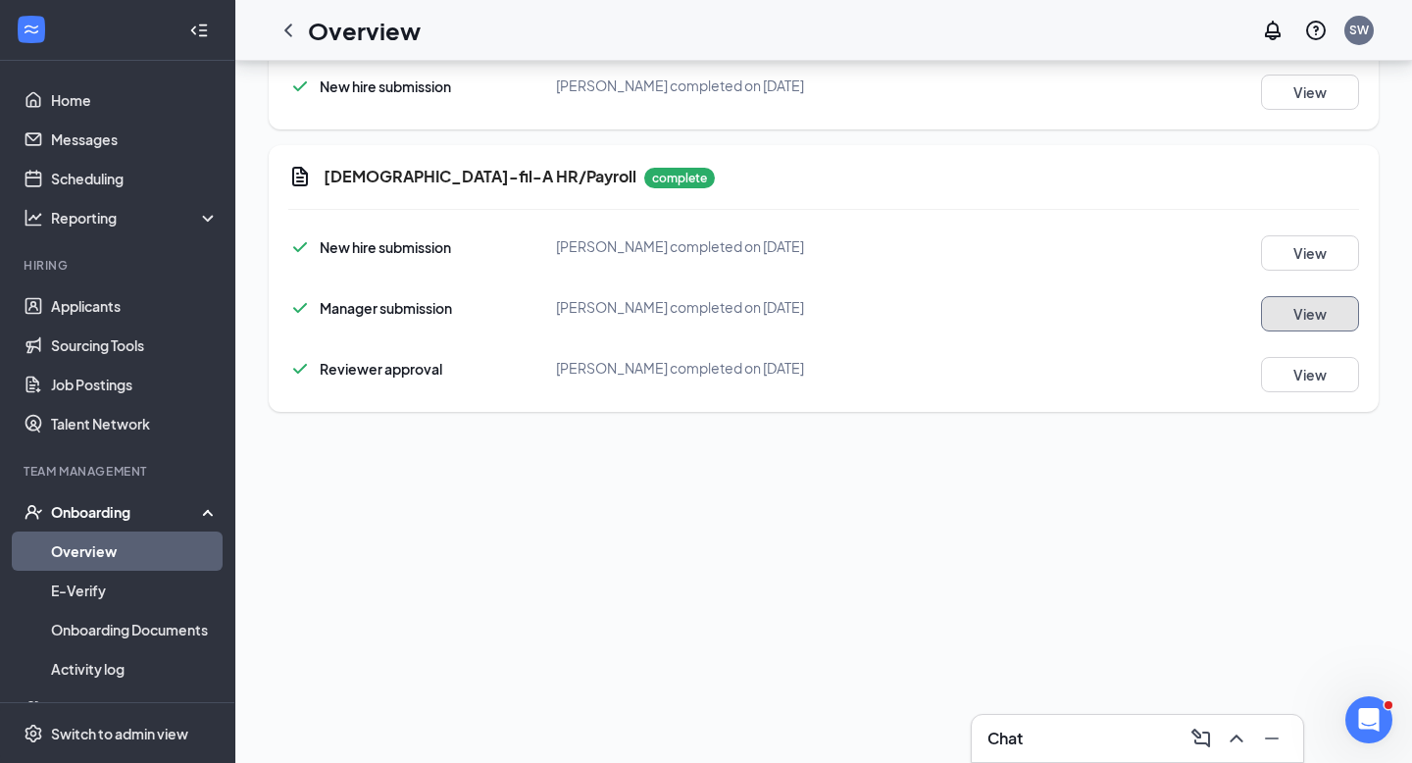
click at [1315, 296] on button "View" at bounding box center [1310, 313] width 98 height 35
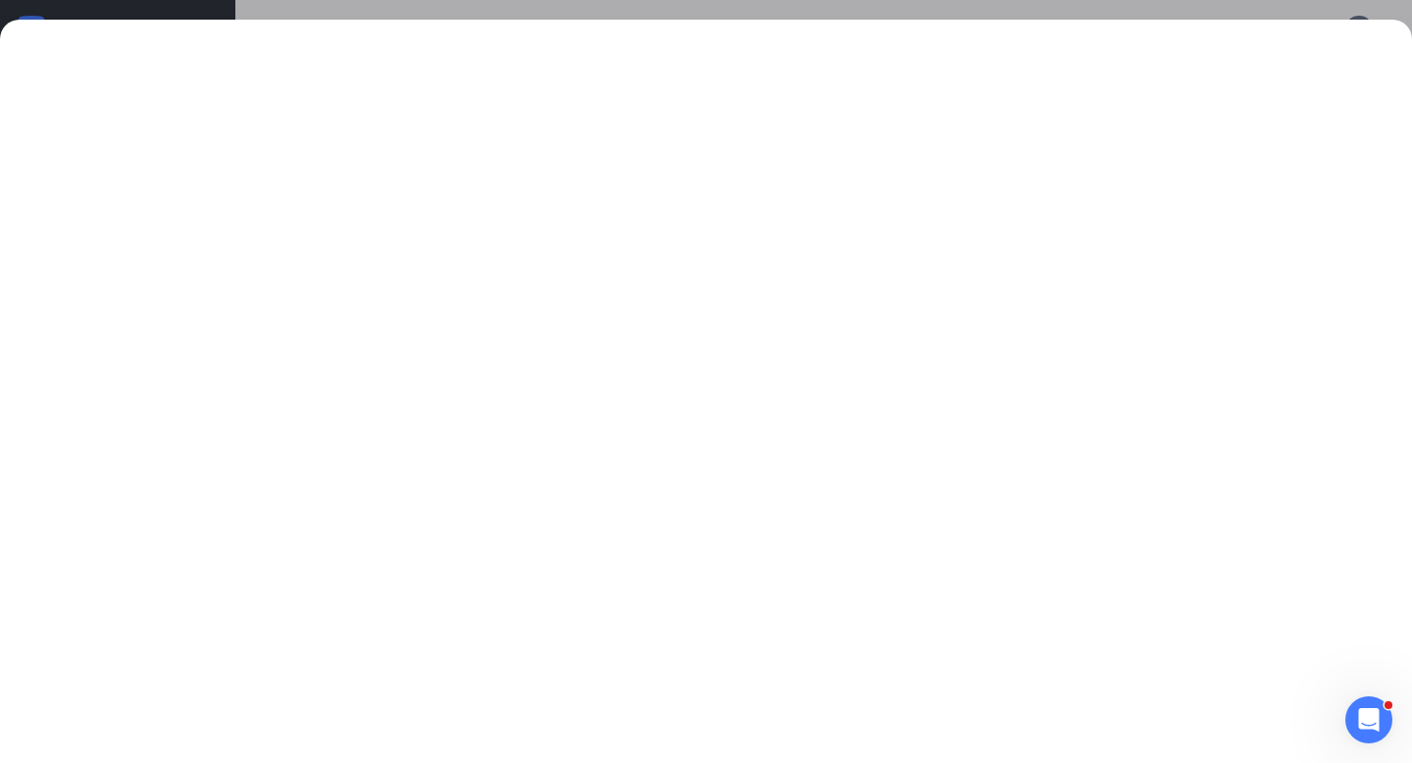
scroll to position [1004, 0]
click at [1375, 730] on div "Open Intercom Messenger" at bounding box center [1365, 716] width 65 height 65
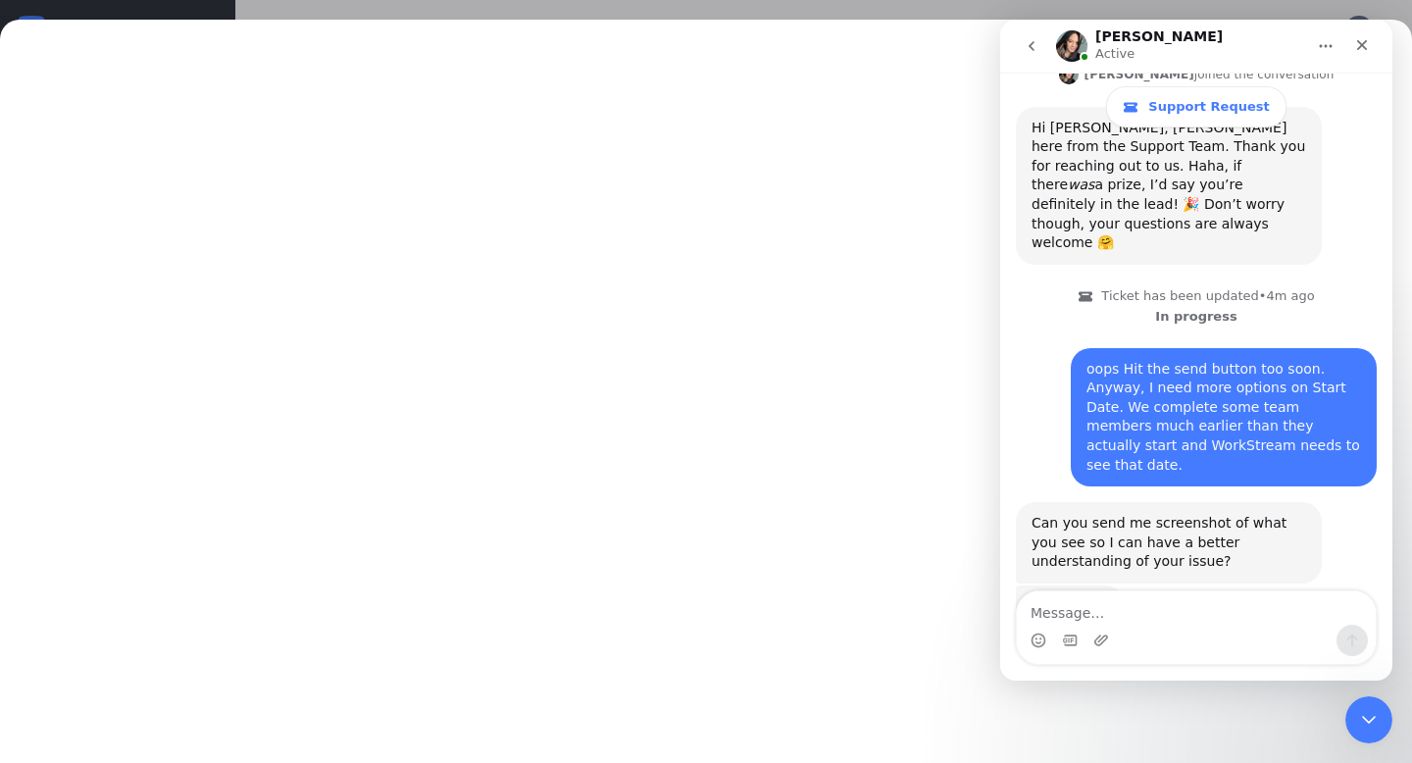
scroll to position [484, 0]
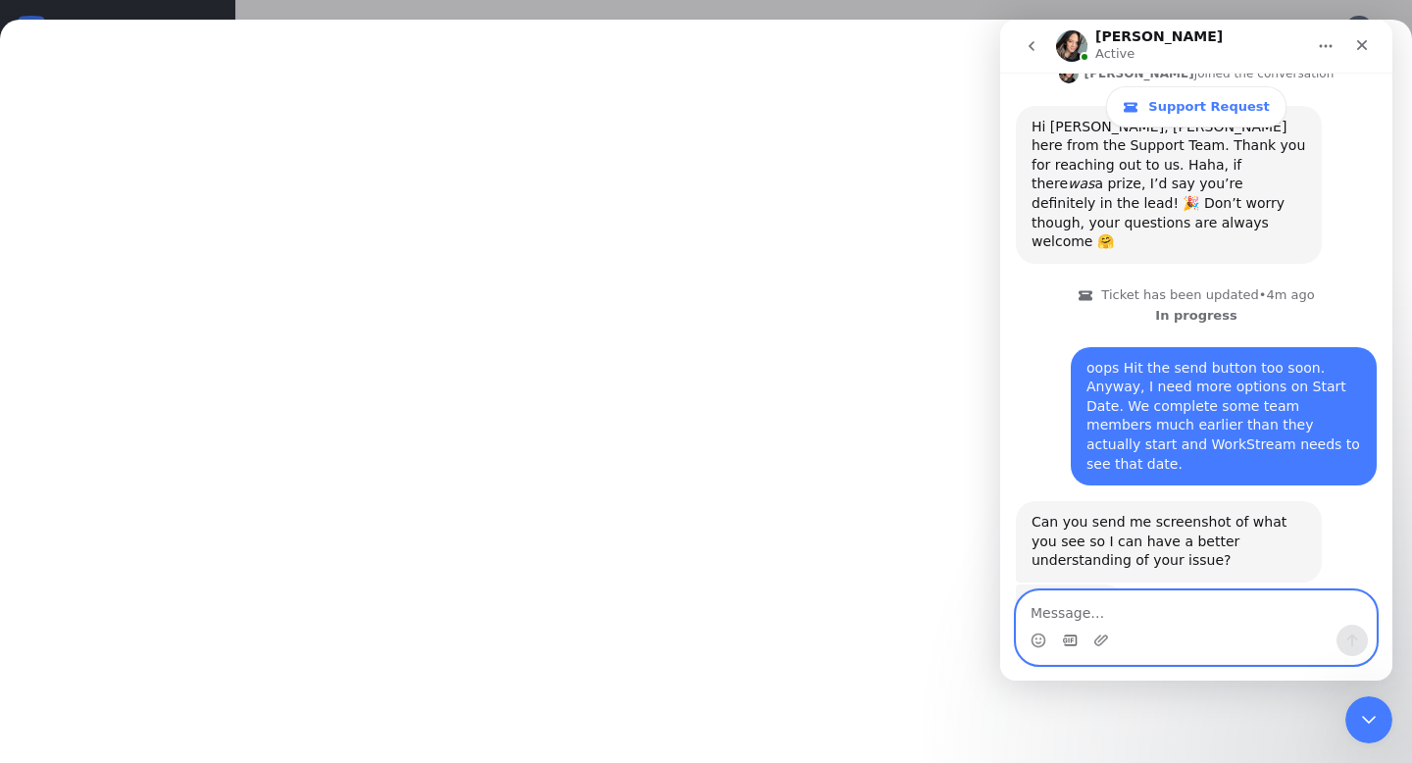
click at [1072, 647] on icon "Gif picker" at bounding box center [1070, 640] width 16 height 16
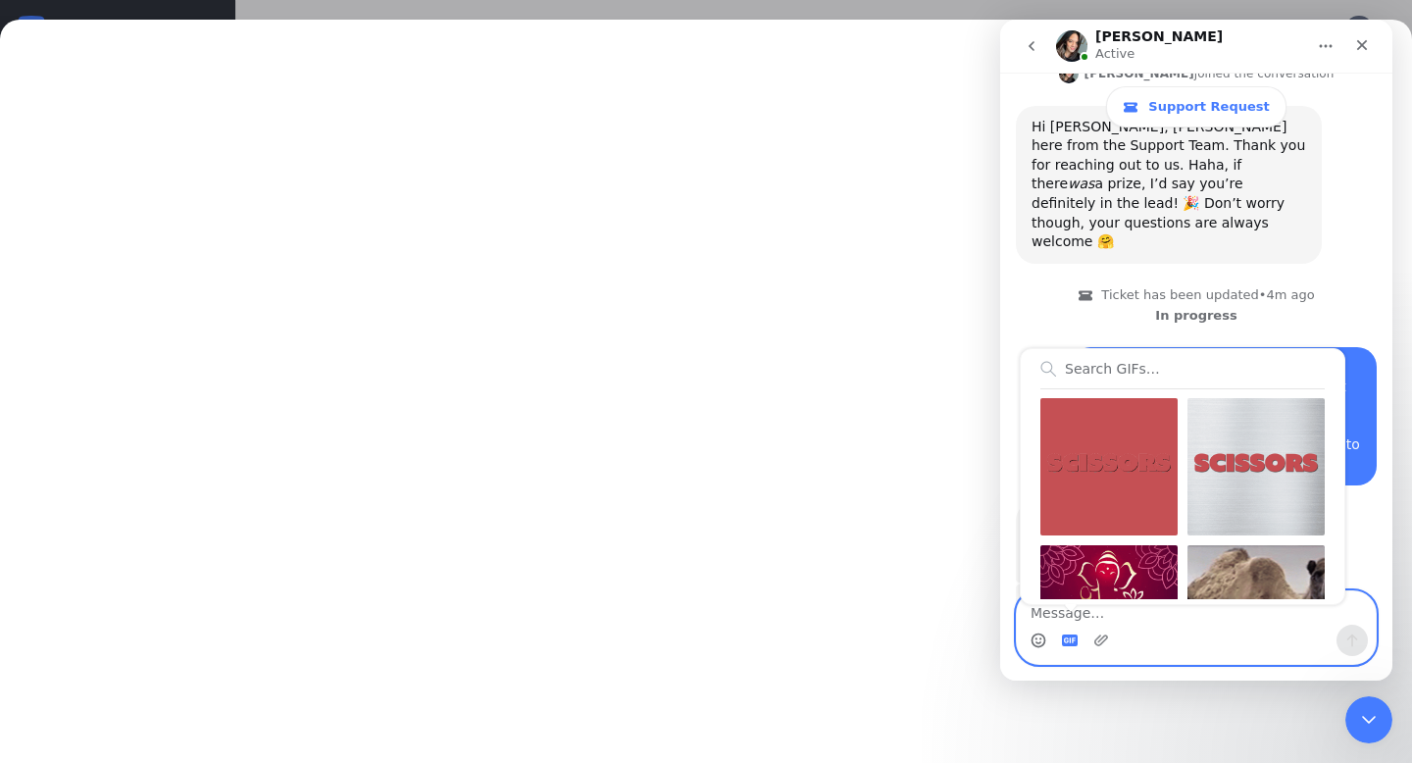
click at [1040, 639] on icon "Emoji picker" at bounding box center [1038, 638] width 7 height 2
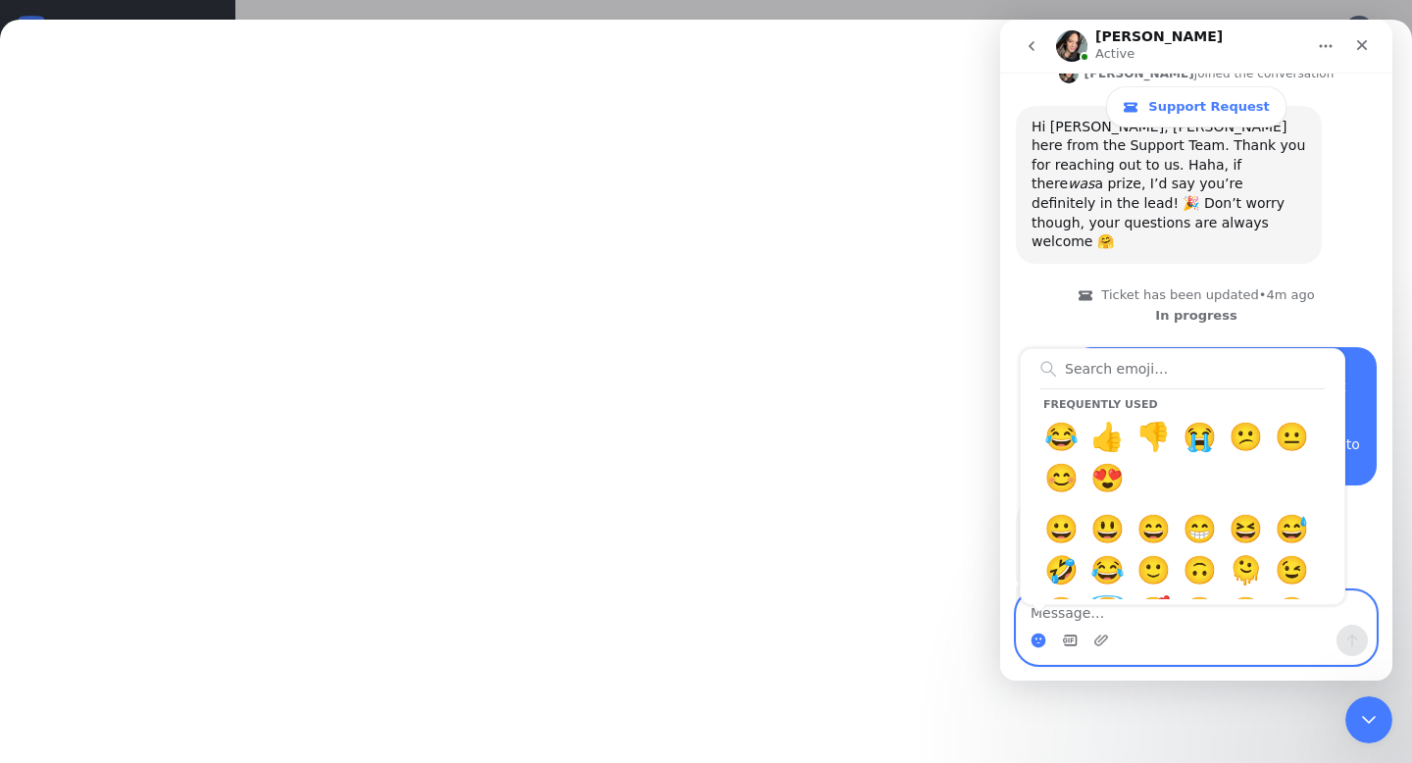
click at [1093, 638] on icon "Upload attachment" at bounding box center [1101, 640] width 16 height 16
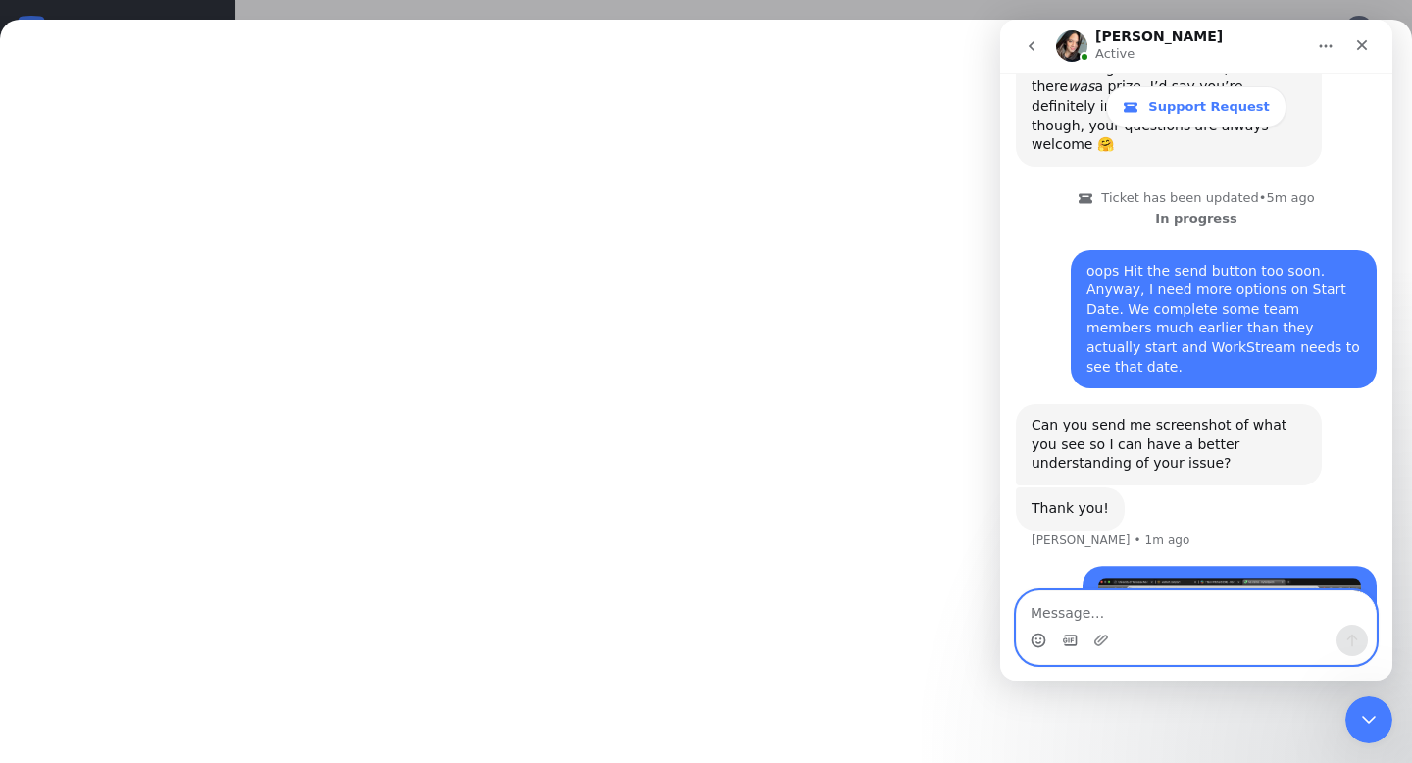
scroll to position [688, 0]
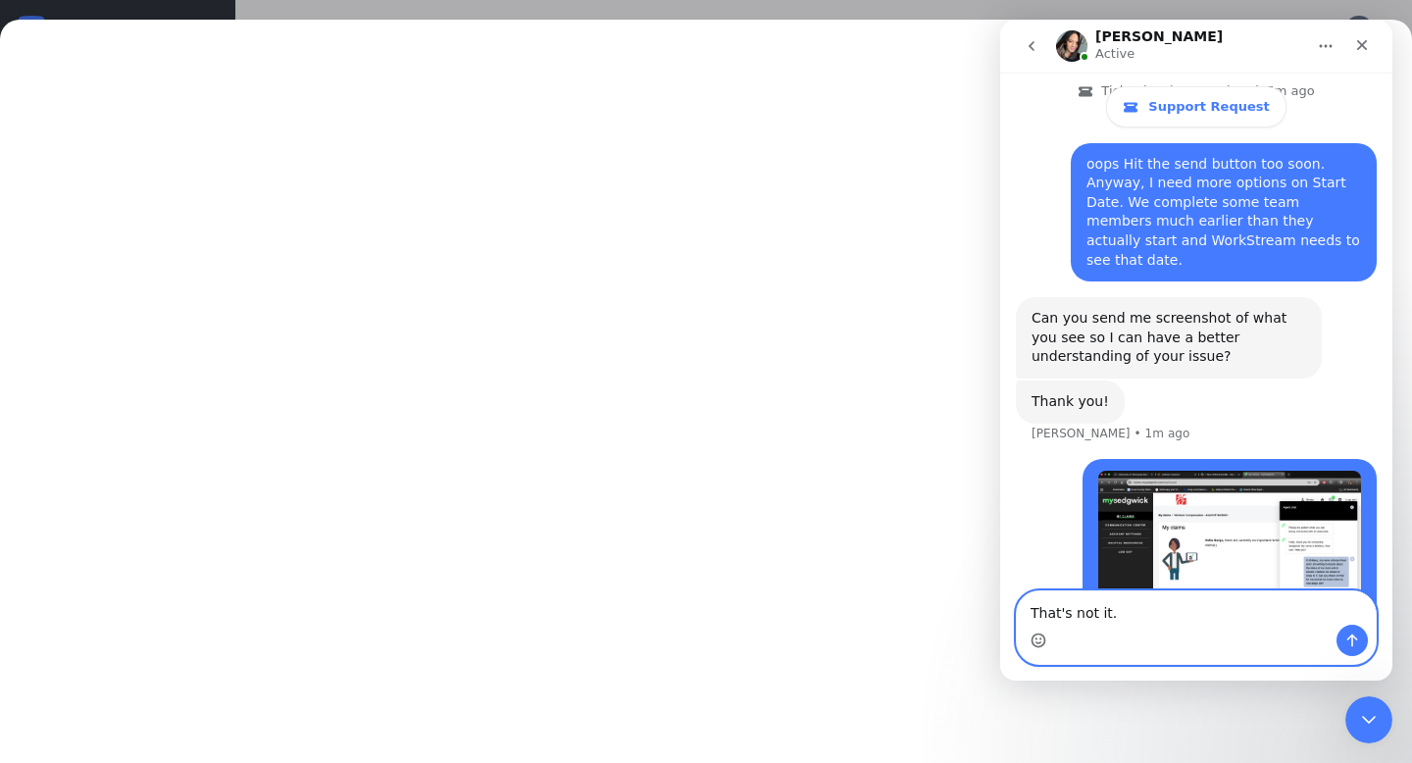
type textarea "That's not it."
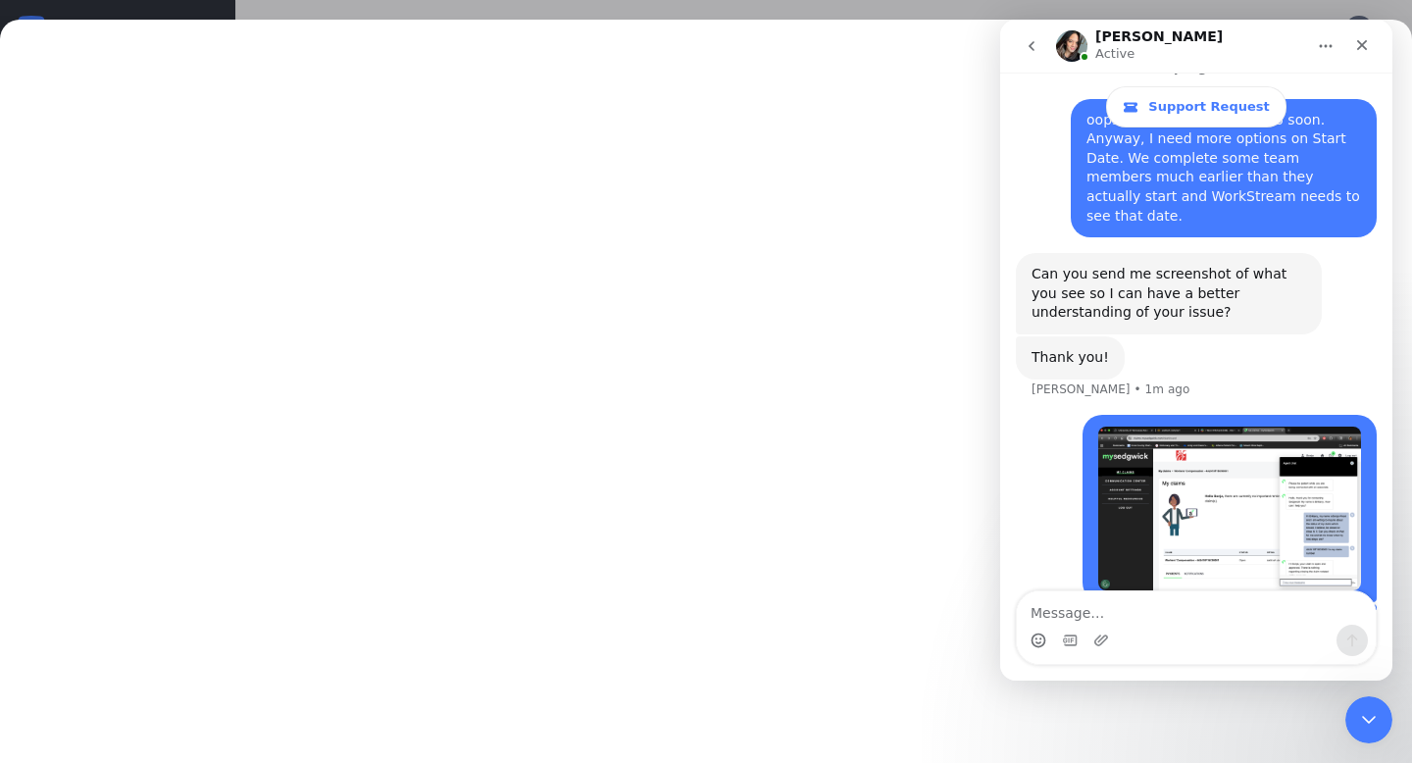
click at [1356, 426] on div "Sonja says…" at bounding box center [1229, 508] width 263 height 165
click at [1314, 426] on img "Sonja says…" at bounding box center [1229, 508] width 263 height 165
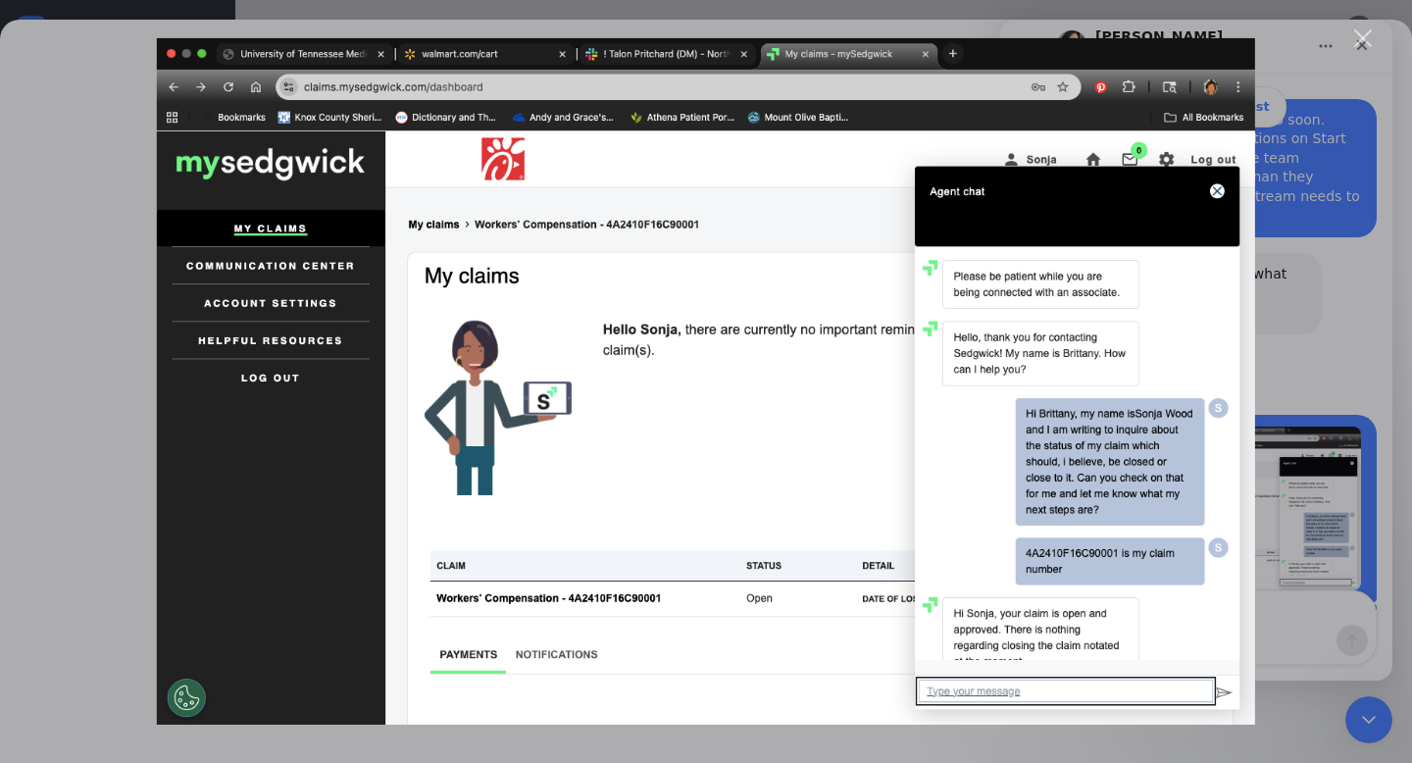
scroll to position [0, 0]
click at [172, 56] on img "Close" at bounding box center [706, 381] width 1098 height 686
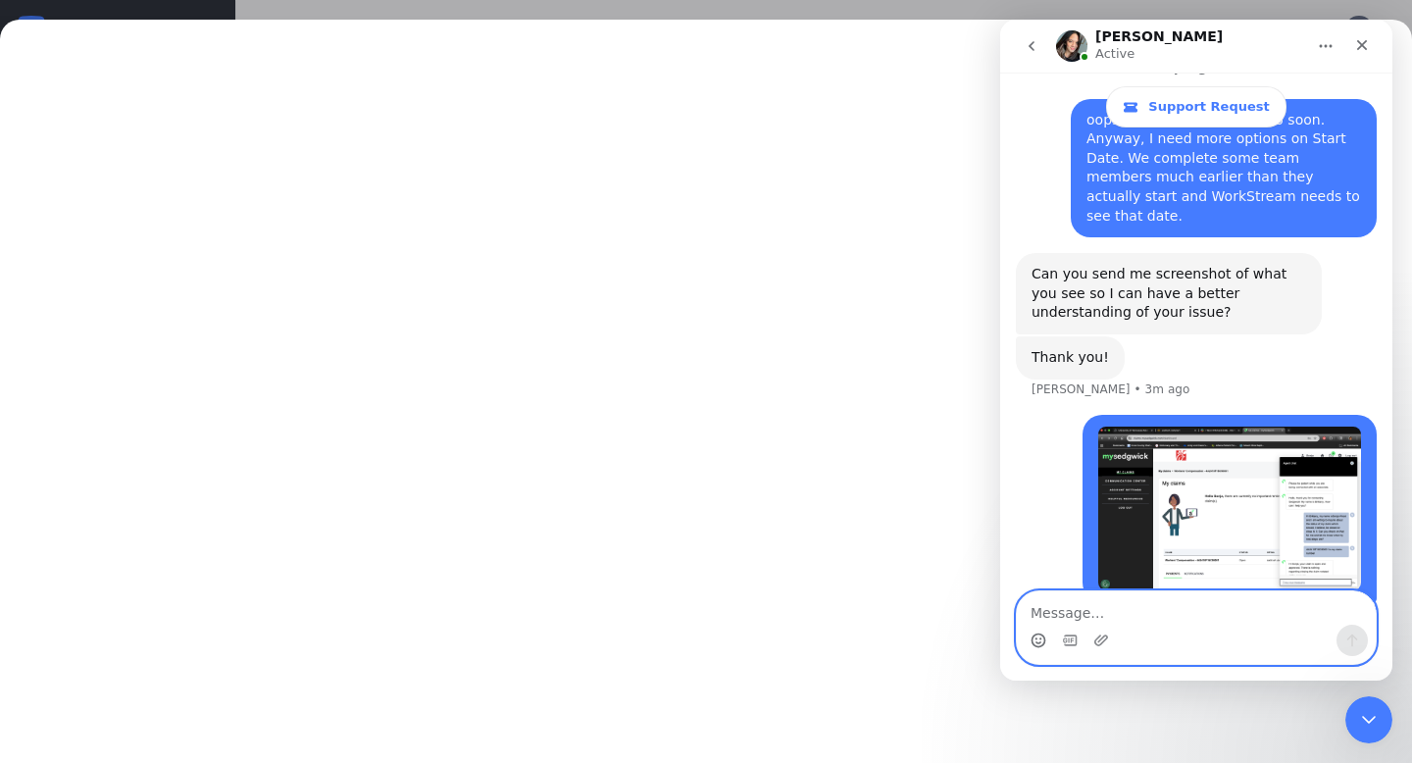
click at [1129, 601] on textarea "Message…" at bounding box center [1196, 607] width 359 height 33
click at [1109, 635] on div "Intercom messenger" at bounding box center [1196, 640] width 359 height 31
click at [1100, 640] on icon "Upload attachment" at bounding box center [1101, 639] width 14 height 11
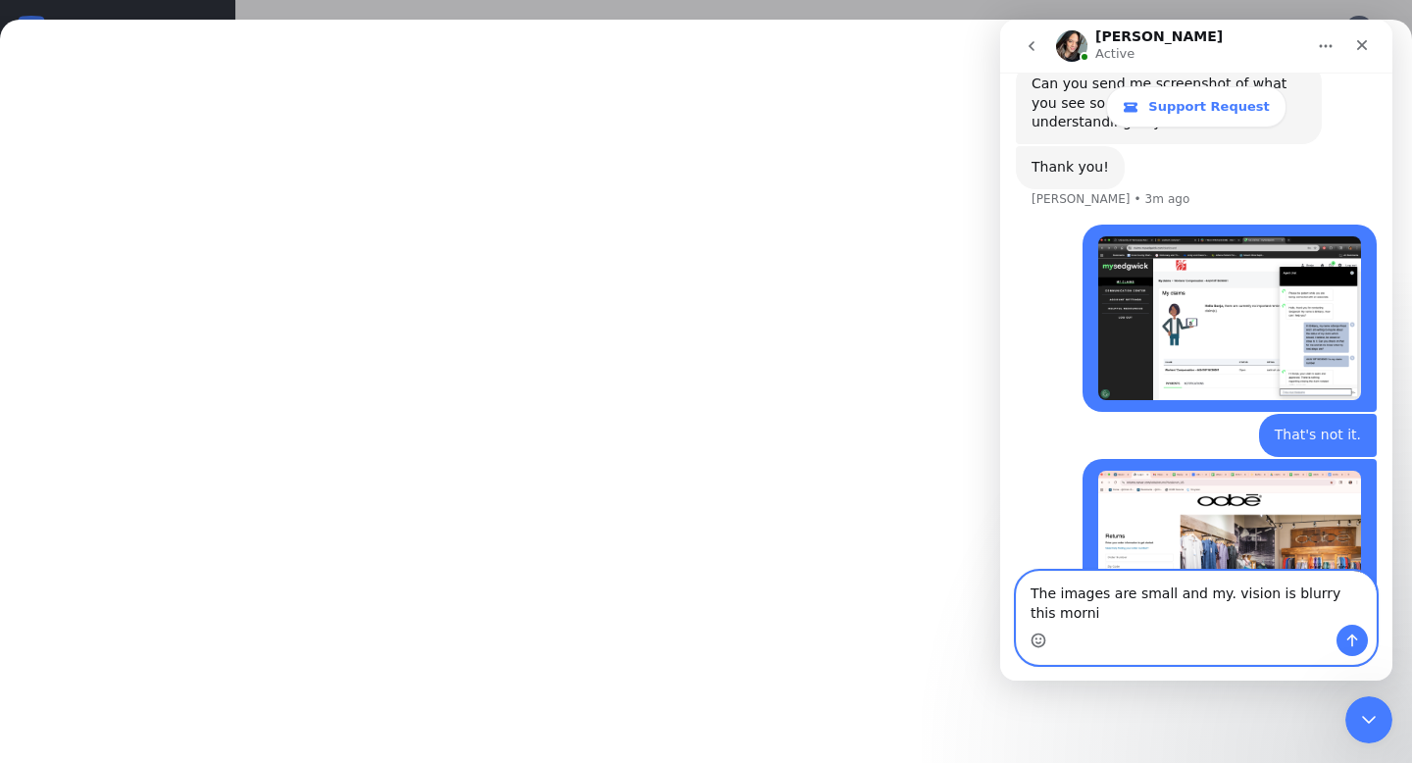
scroll to position [942, 0]
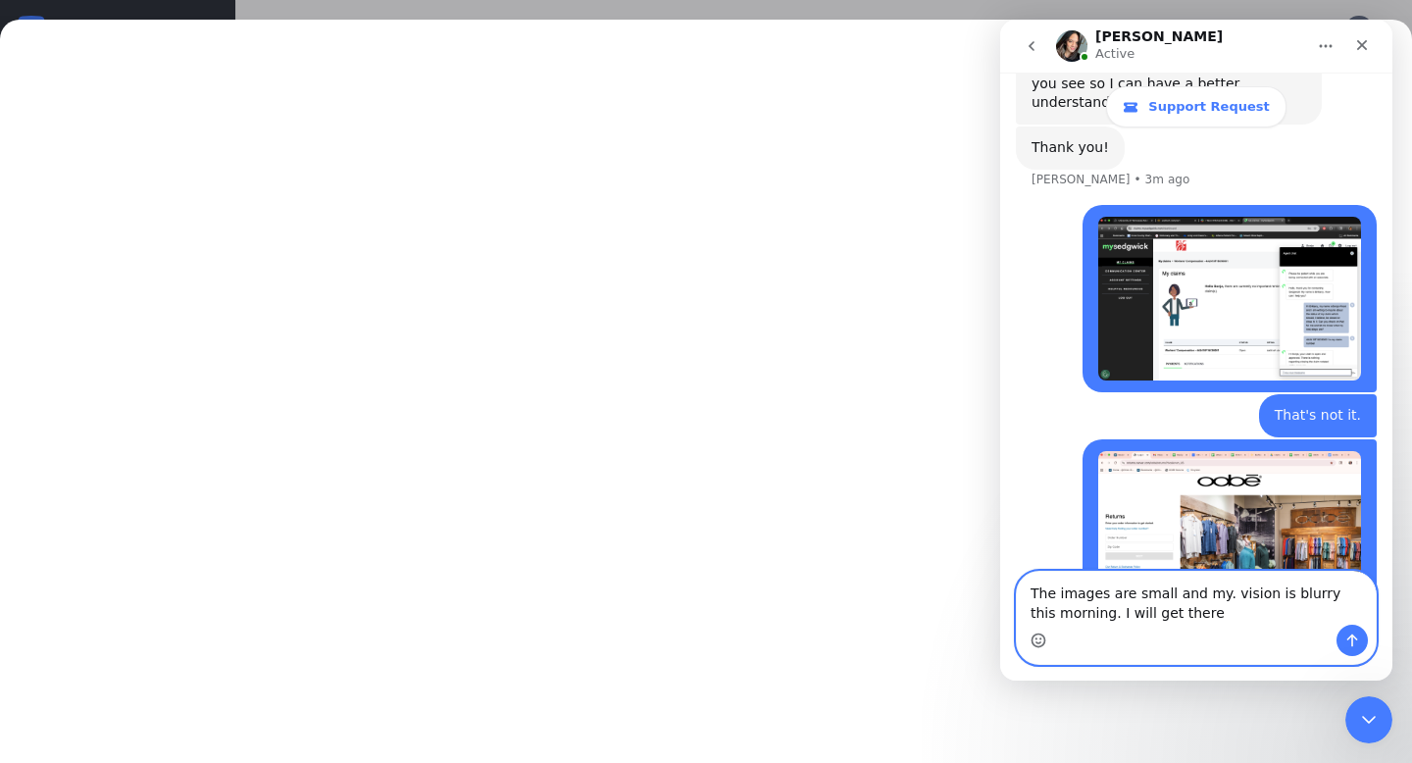
type textarea "The images are small and my. vision is blurry this morning. I will get there!"
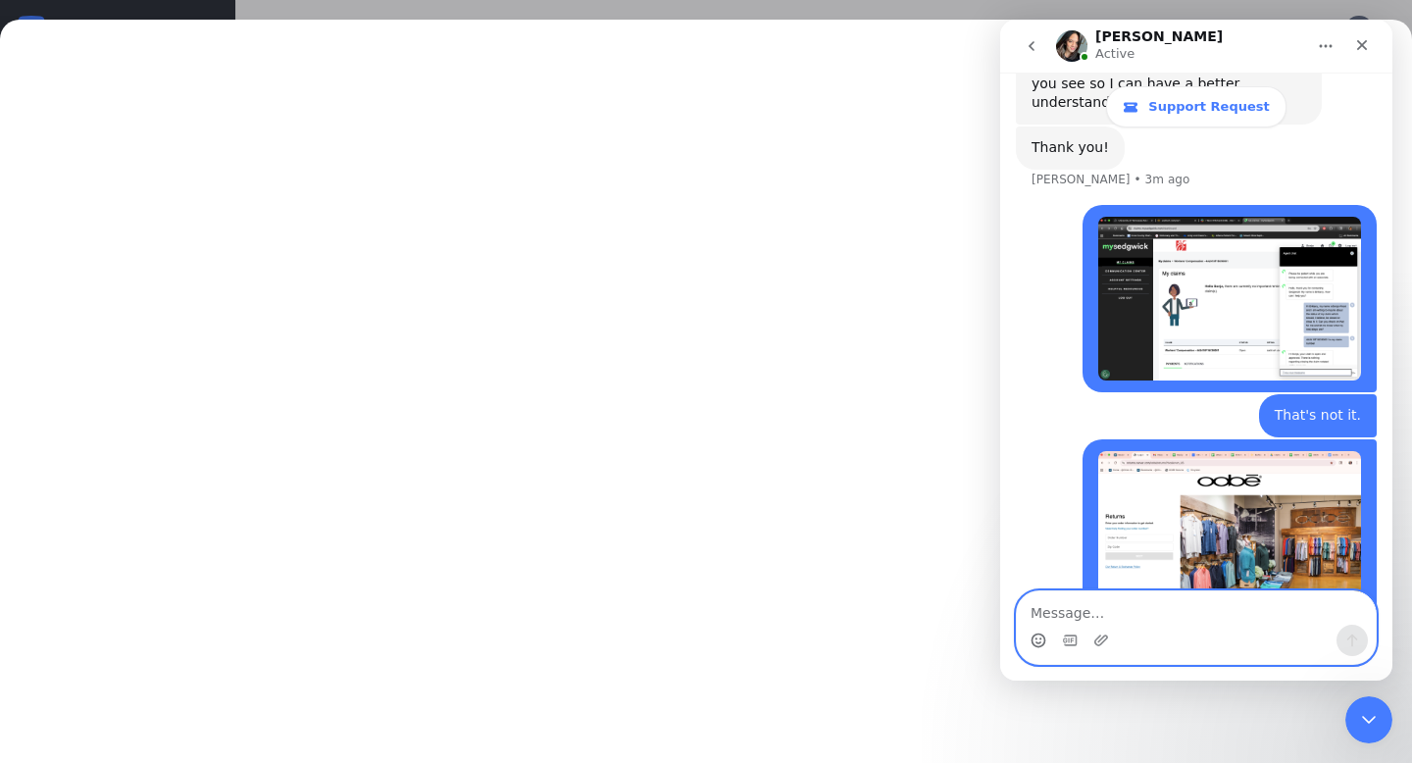
scroll to position [986, 0]
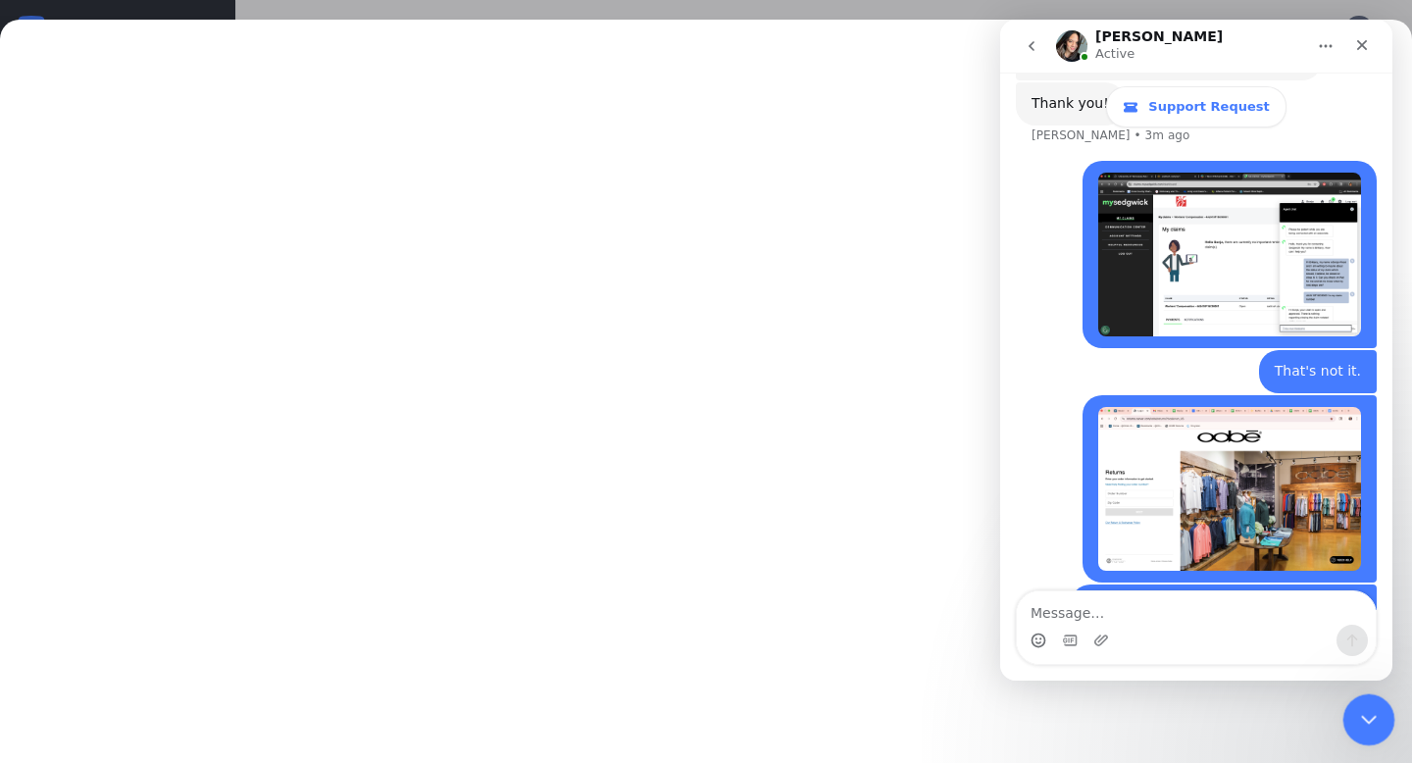
click at [1373, 705] on icon "Close Intercom Messenger" at bounding box center [1366, 717] width 24 height 24
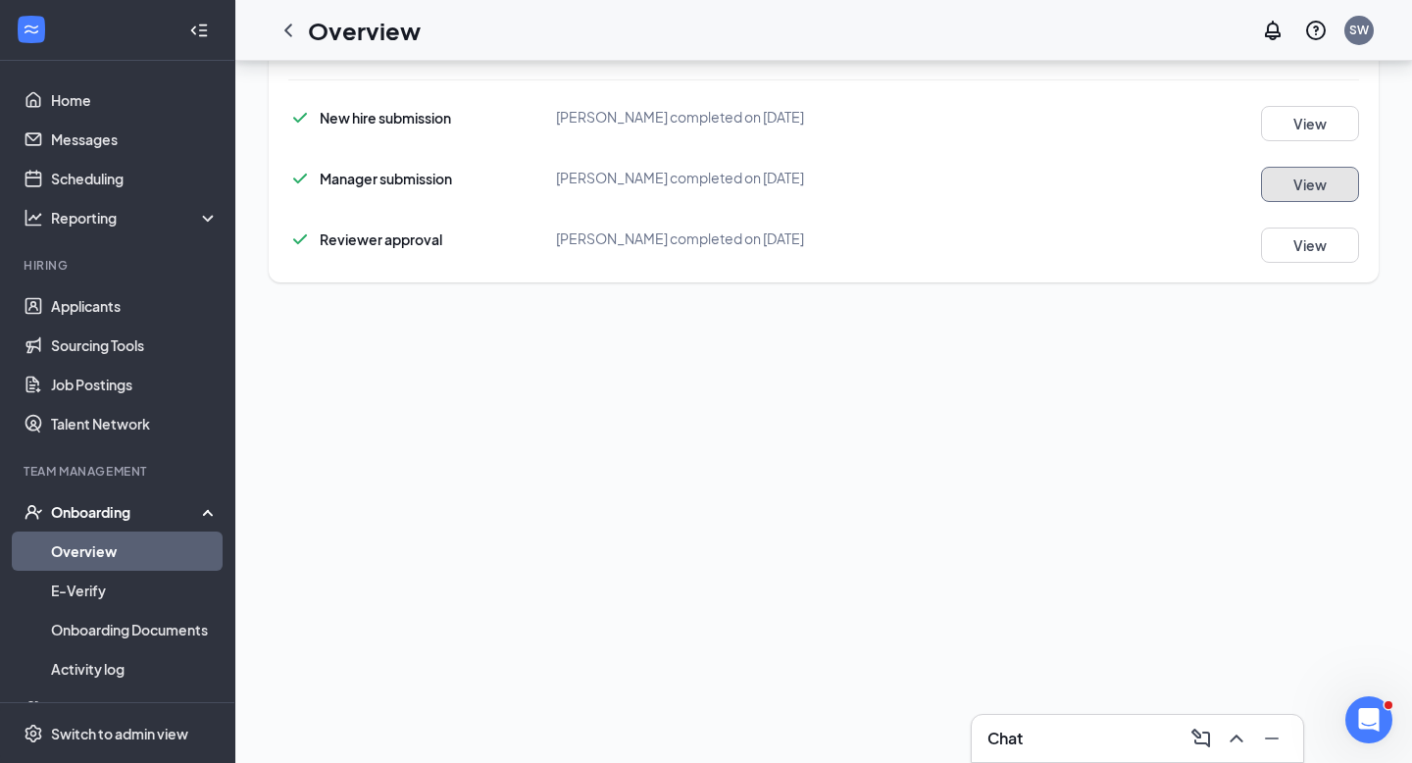
scroll to position [480, 0]
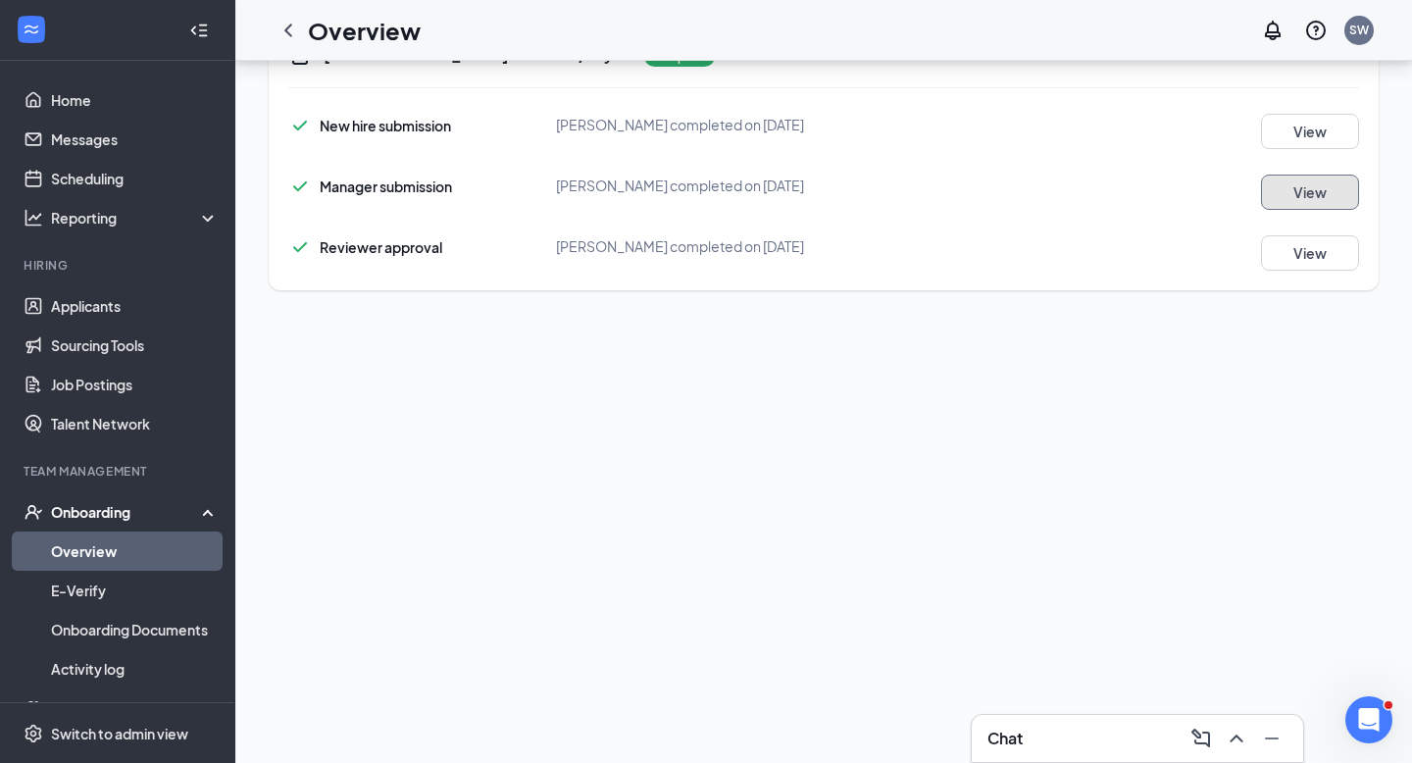
click at [1290, 178] on button "View" at bounding box center [1310, 192] width 98 height 35
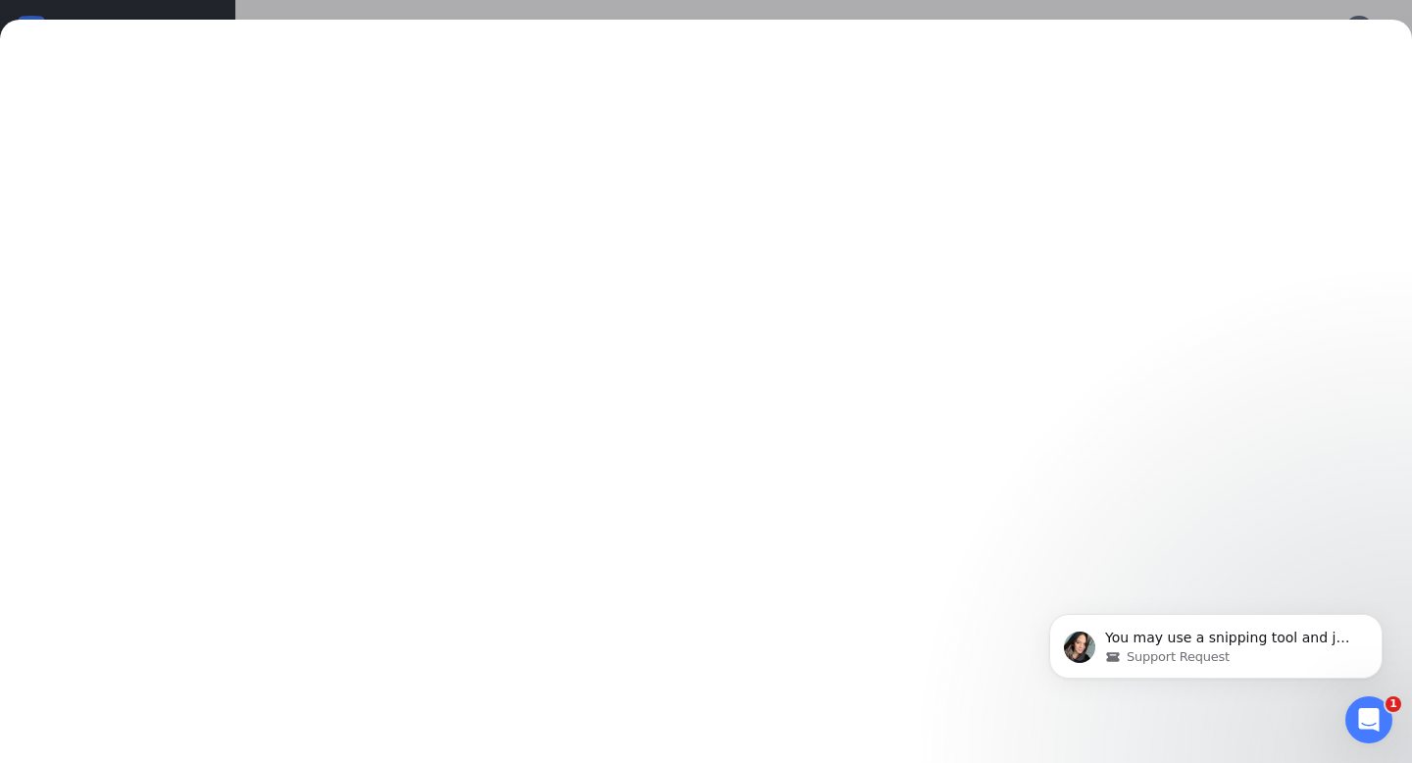
scroll to position [1064, 0]
click at [1366, 712] on icon "Open Intercom Messenger" at bounding box center [1366, 717] width 32 height 32
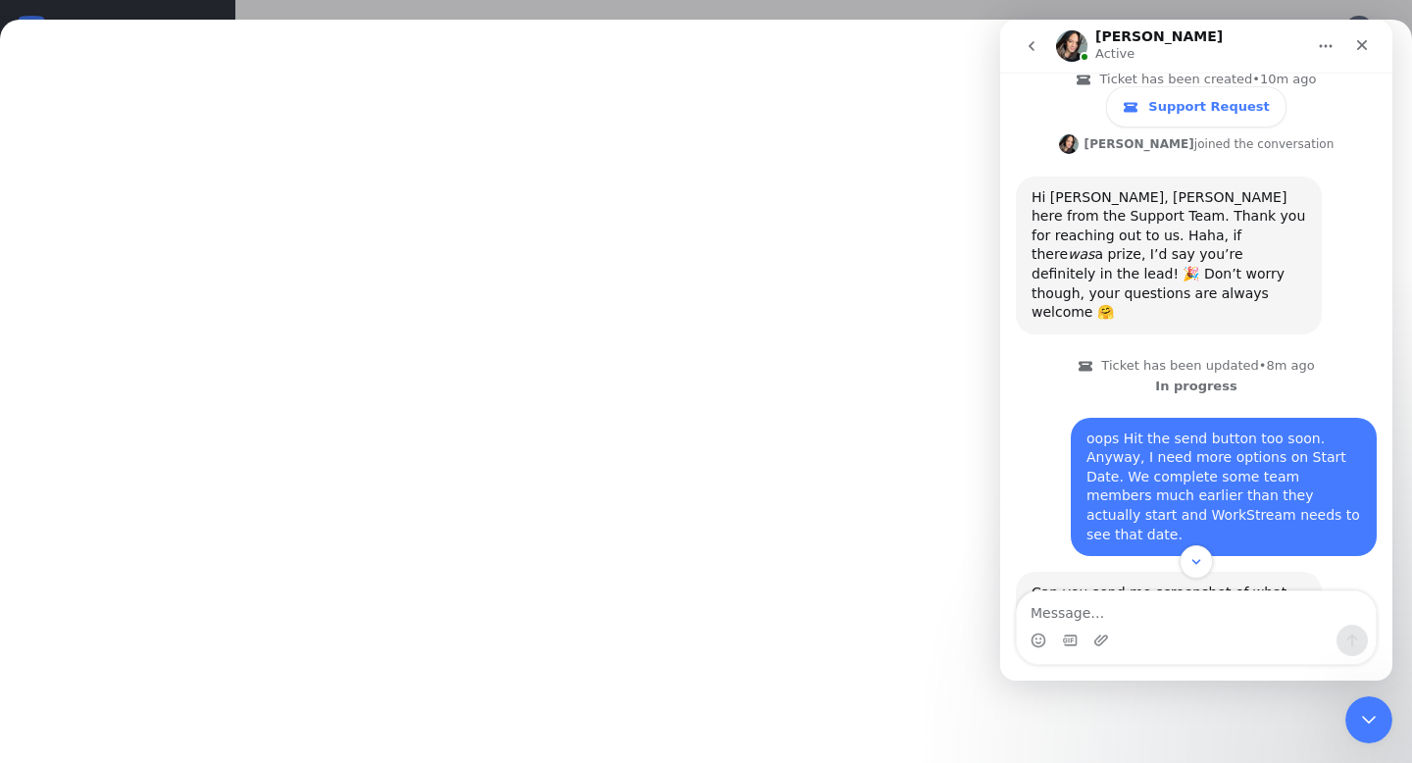
scroll to position [1096, 0]
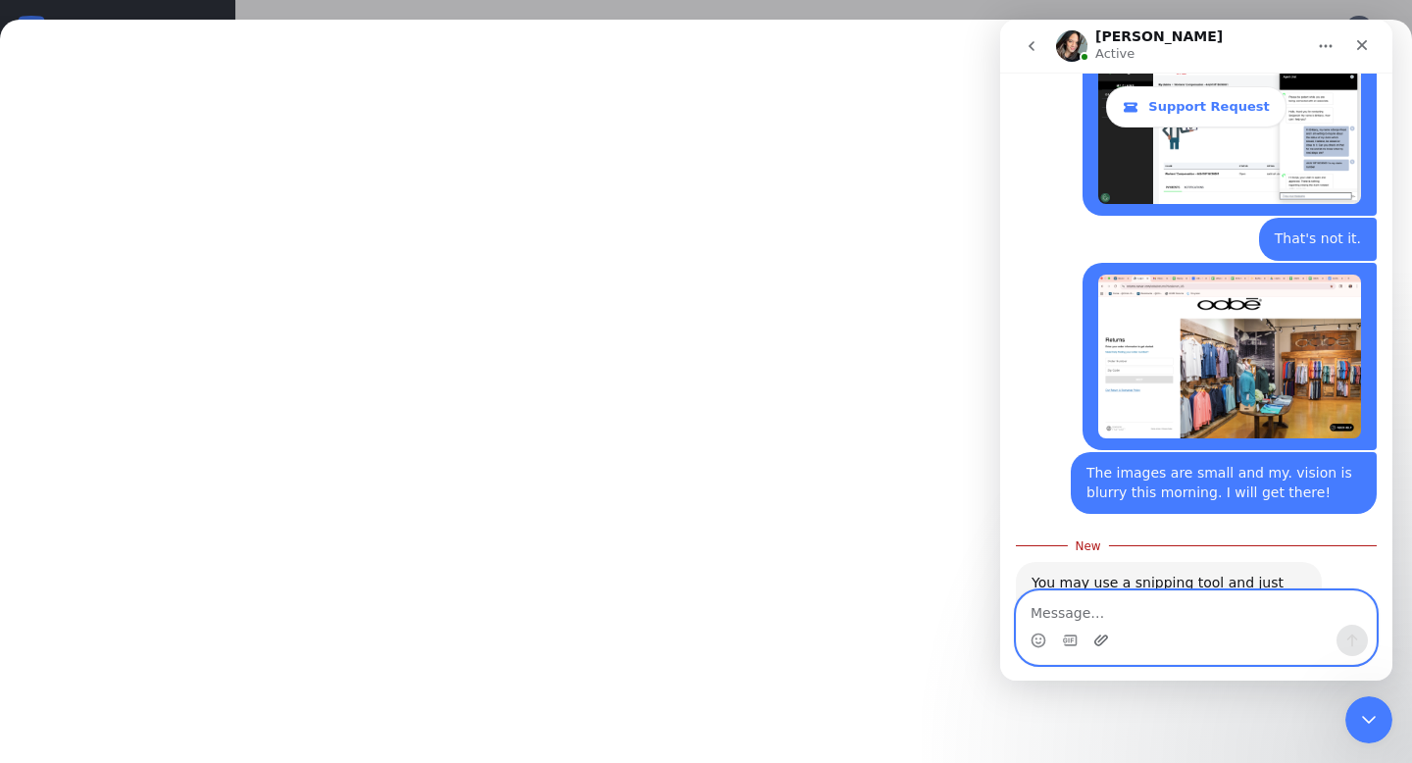
click at [1098, 644] on icon "Upload attachment" at bounding box center [1101, 639] width 14 height 11
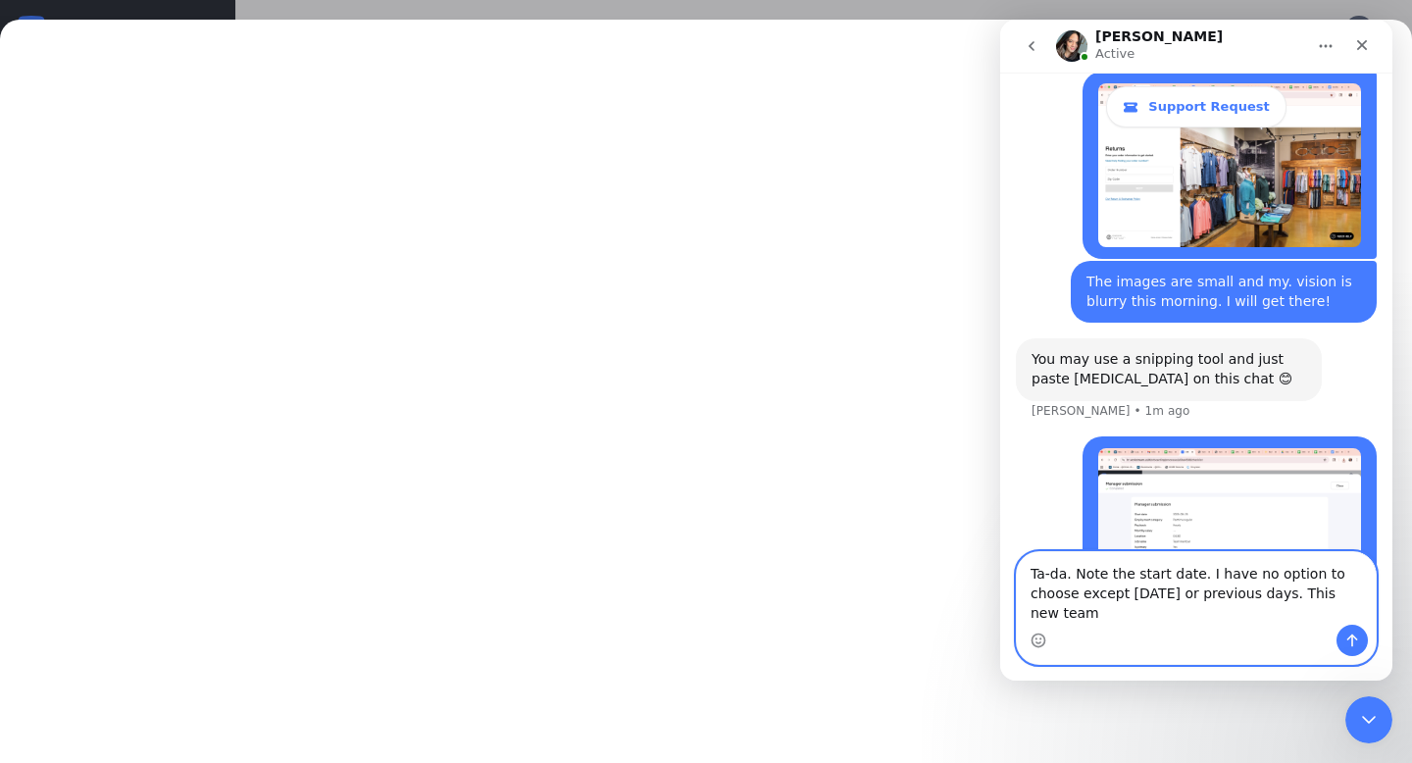
scroll to position [1307, 0]
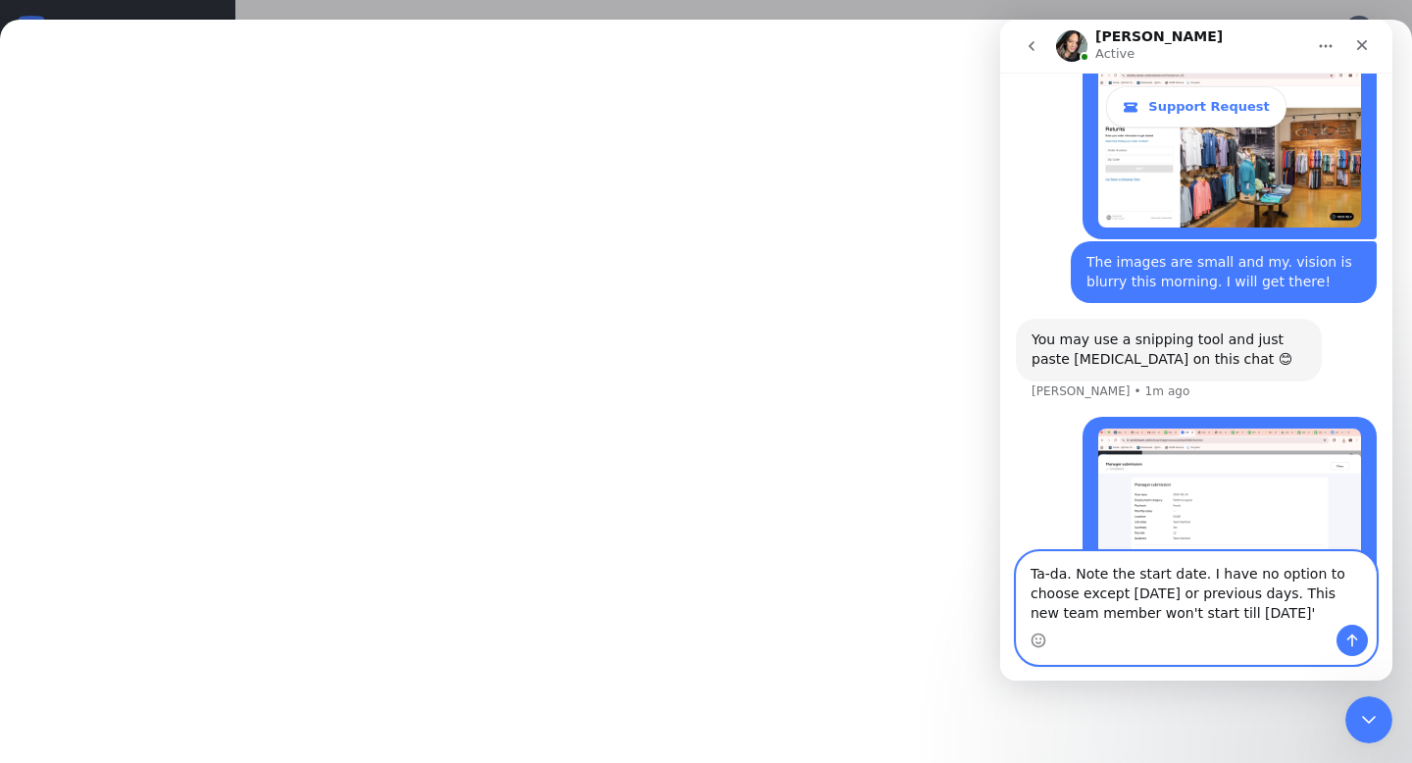
type textarea "Ta-da. Note the start date. I have no option to choose except [DATE] or previou…"
click at [1349, 642] on icon "Send a message…" at bounding box center [1352, 640] width 16 height 16
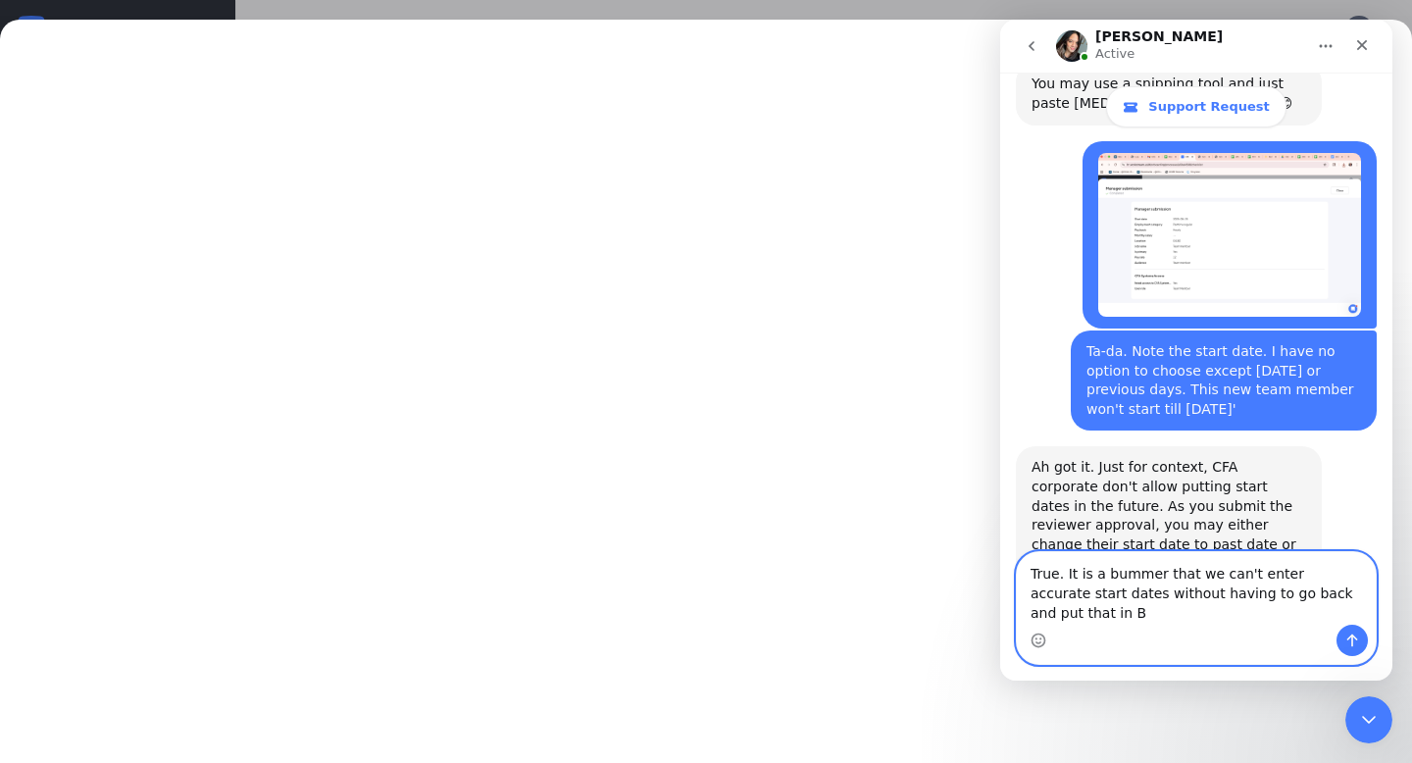
scroll to position [1582, 0]
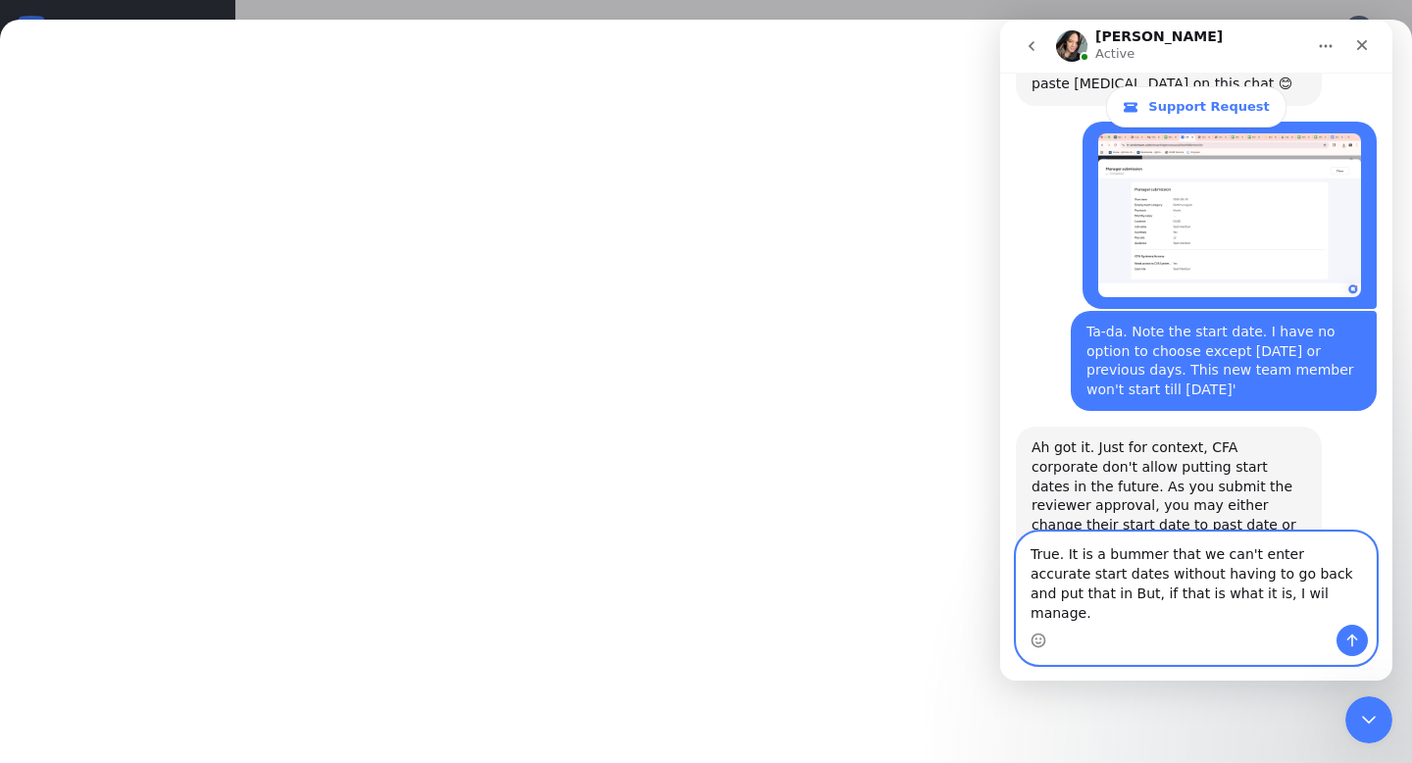
click at [1197, 615] on textarea "True. It is a bummer that we can't enter accurate start dates without having to…" at bounding box center [1196, 578] width 359 height 92
click at [1201, 612] on textarea "True. It is a bummer that we can't enter accurate start dates without having to…" at bounding box center [1196, 578] width 359 height 92
type textarea "True. It is a bummer that we can't enter accurate start dates without having to…"
click at [1224, 625] on div "Intercom messenger" at bounding box center [1196, 640] width 359 height 31
click at [1347, 639] on icon "Send a message…" at bounding box center [1352, 640] width 11 height 13
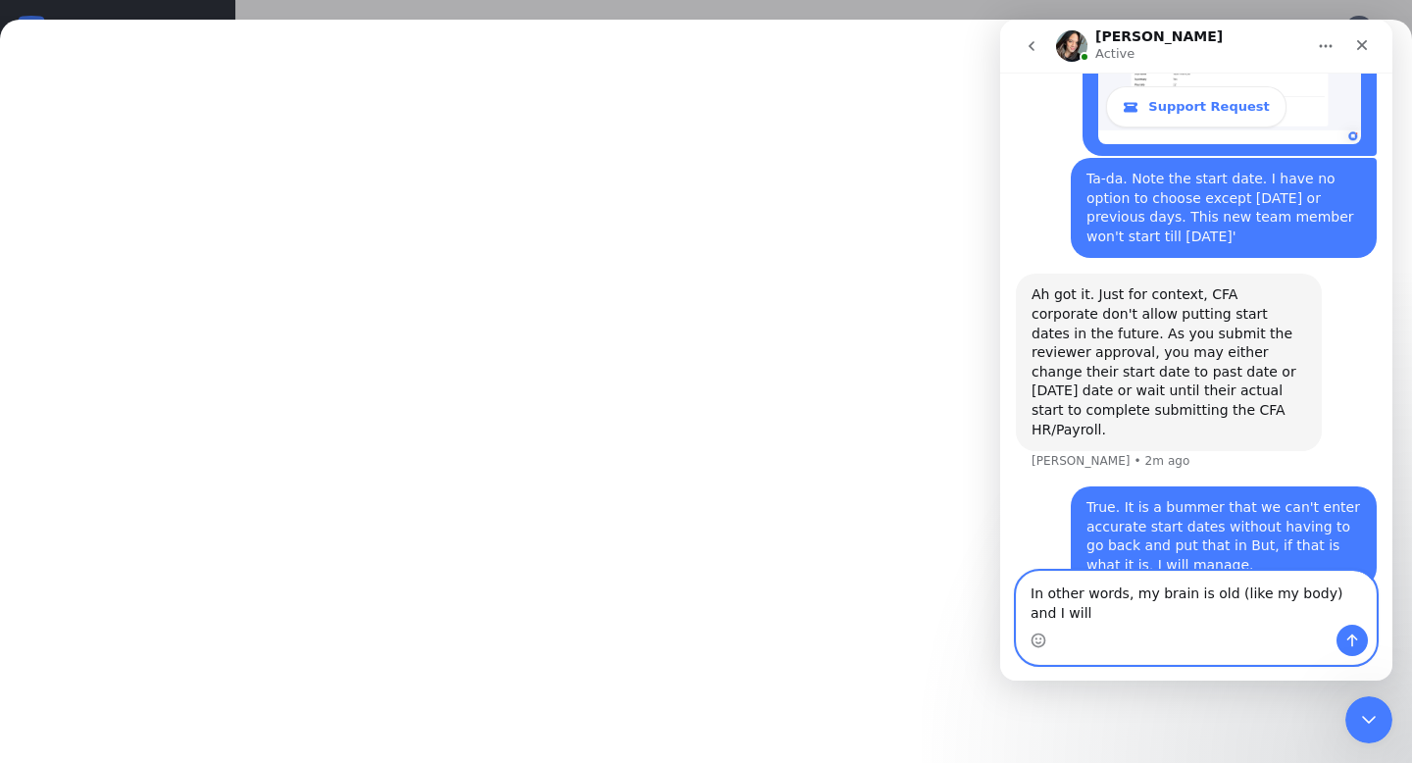
scroll to position [1755, 0]
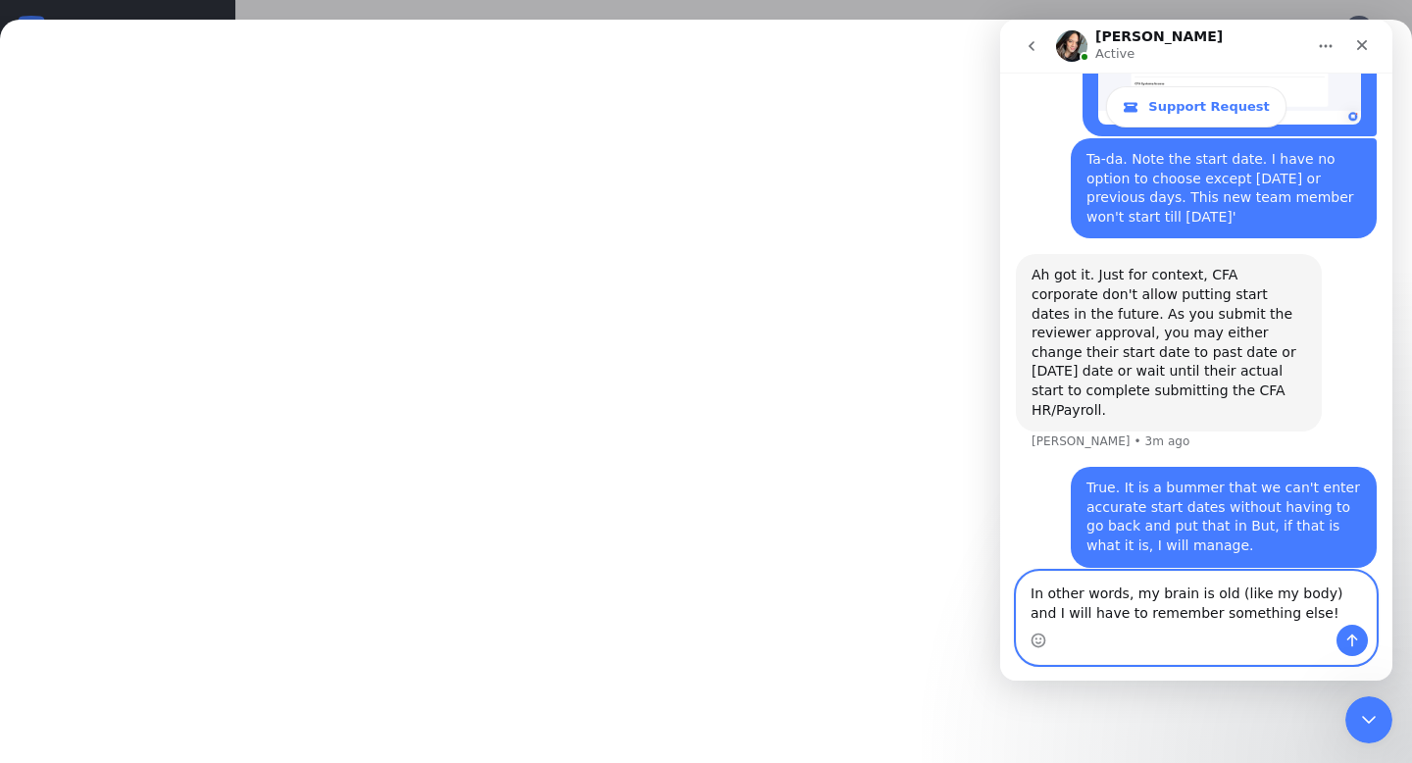
type textarea "In other words, my brain is old (like my body) and I will have to remember some…"
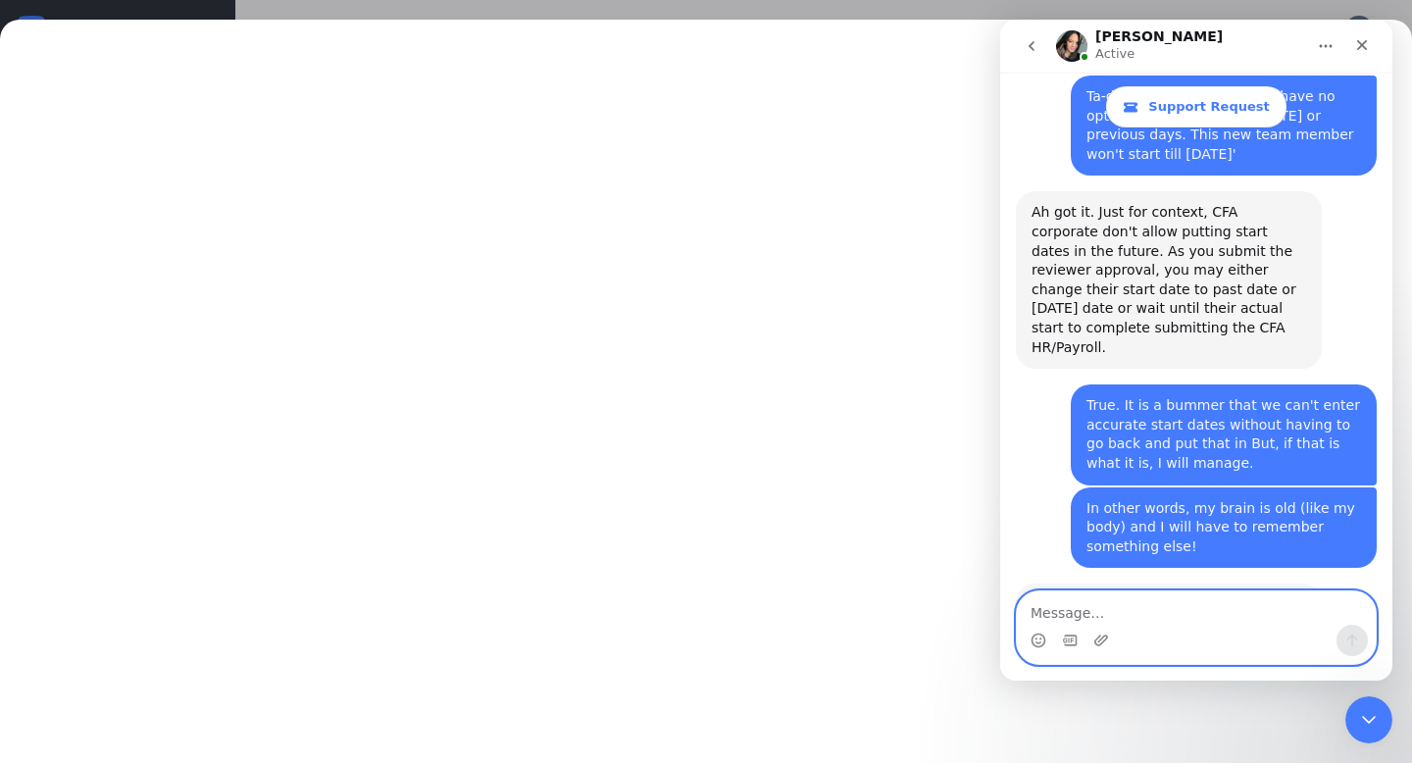
scroll to position [1839, 0]
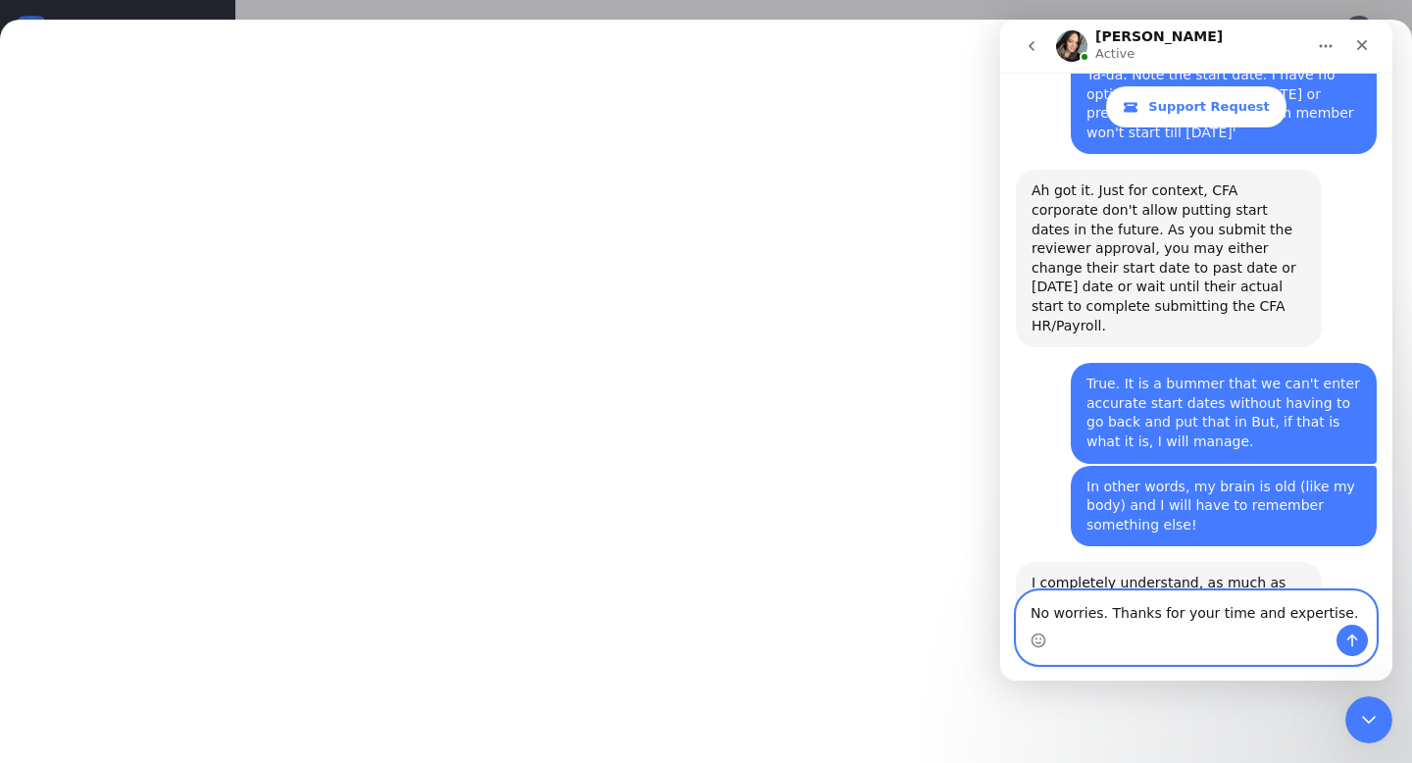
type textarea "No worries. Thanks for your time and expertise."
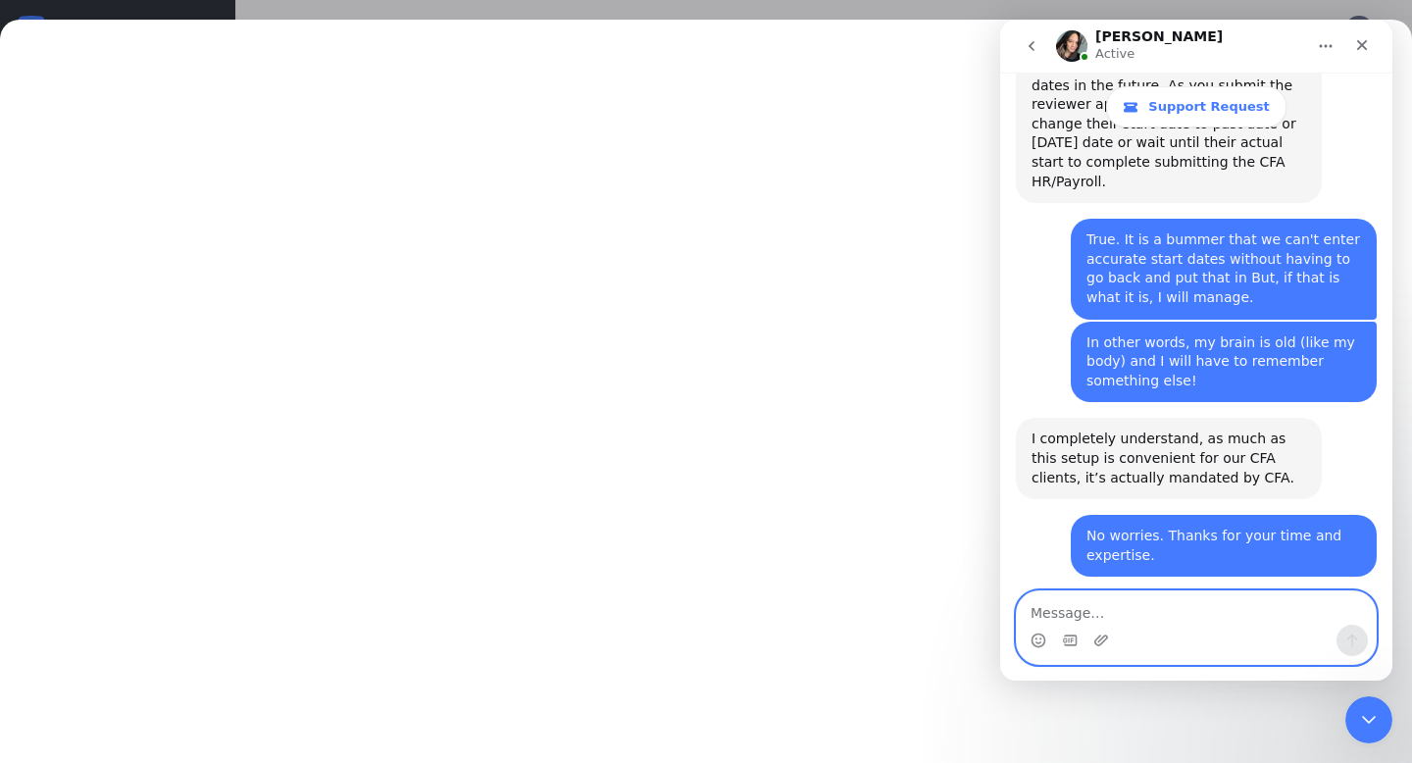
scroll to position [1975, 0]
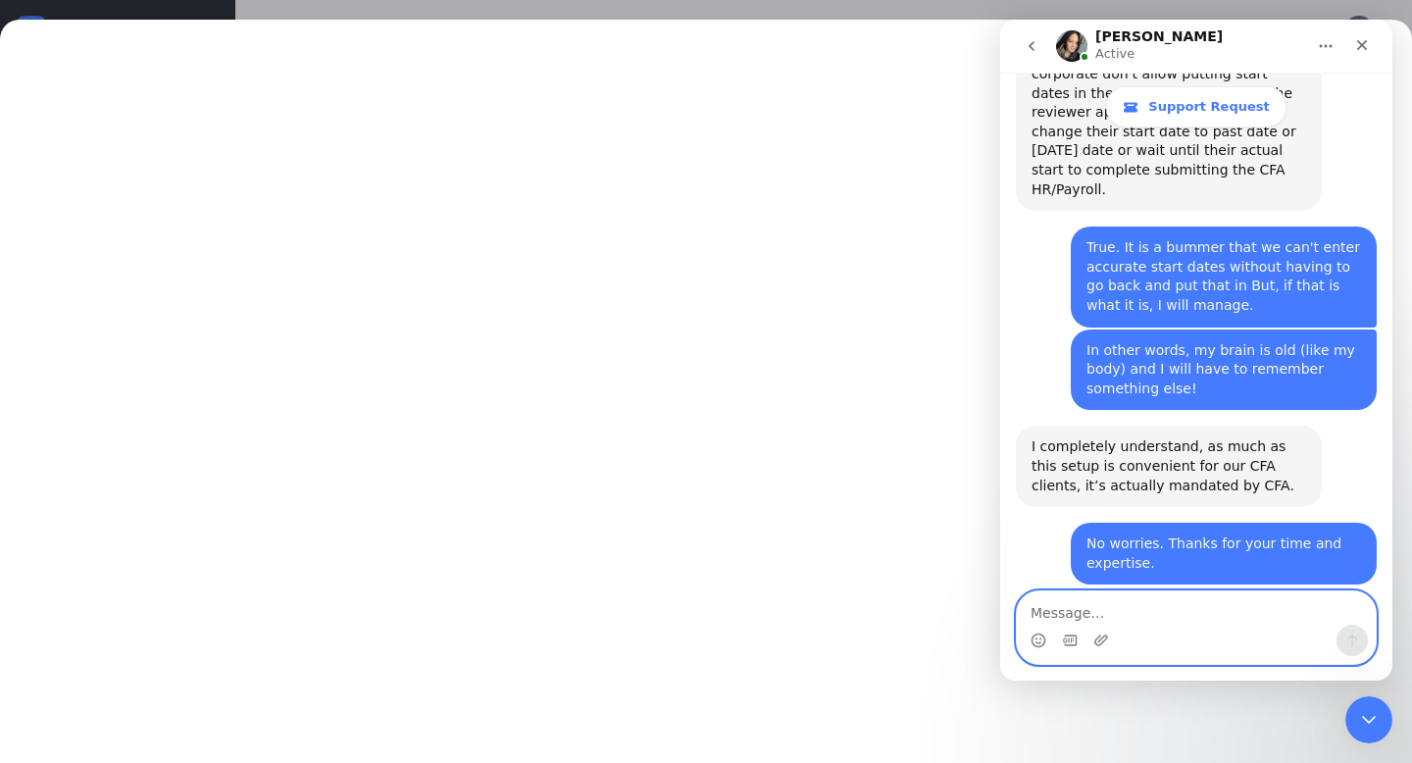
click at [1099, 615] on textarea "Message…" at bounding box center [1196, 607] width 359 height 33
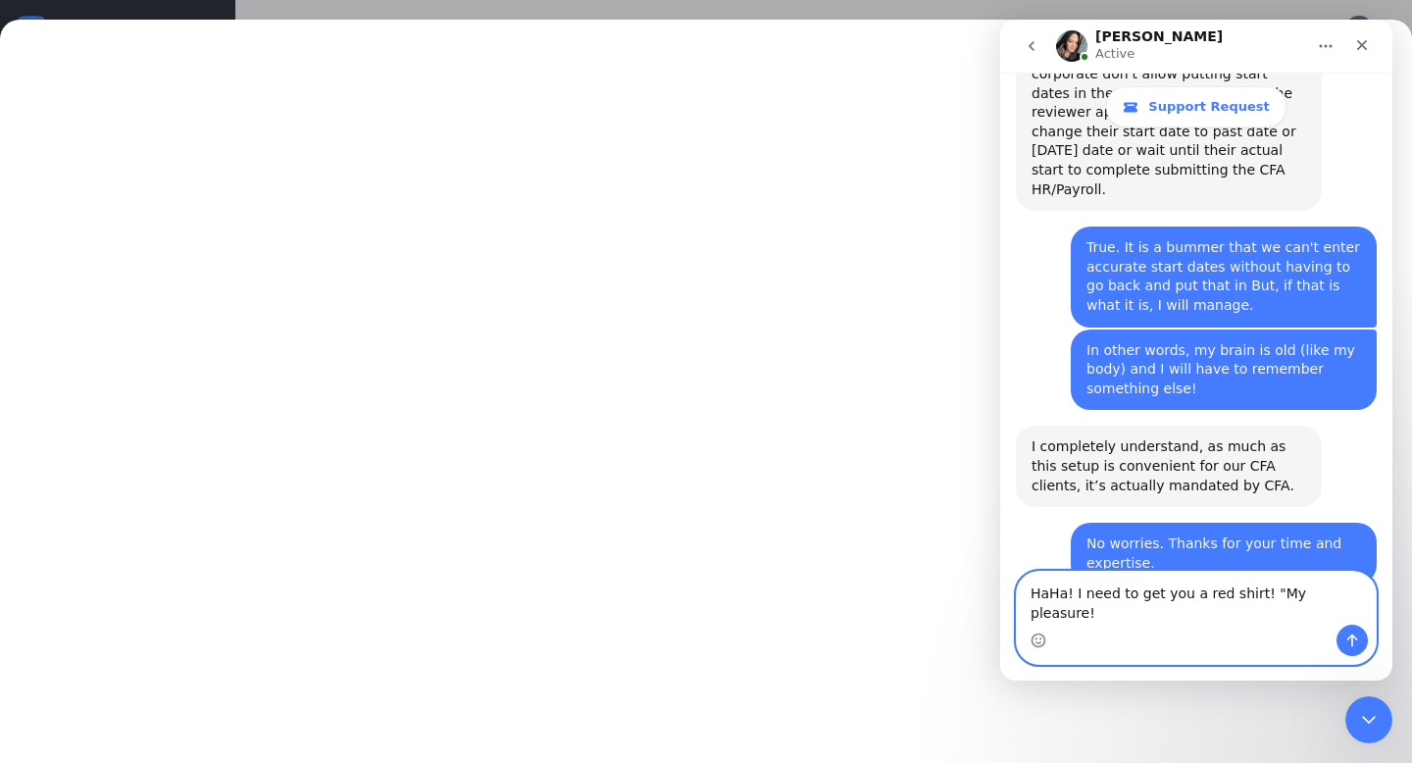
type textarea "HaHa! I need to get you a red shirt! "My pleasure!""
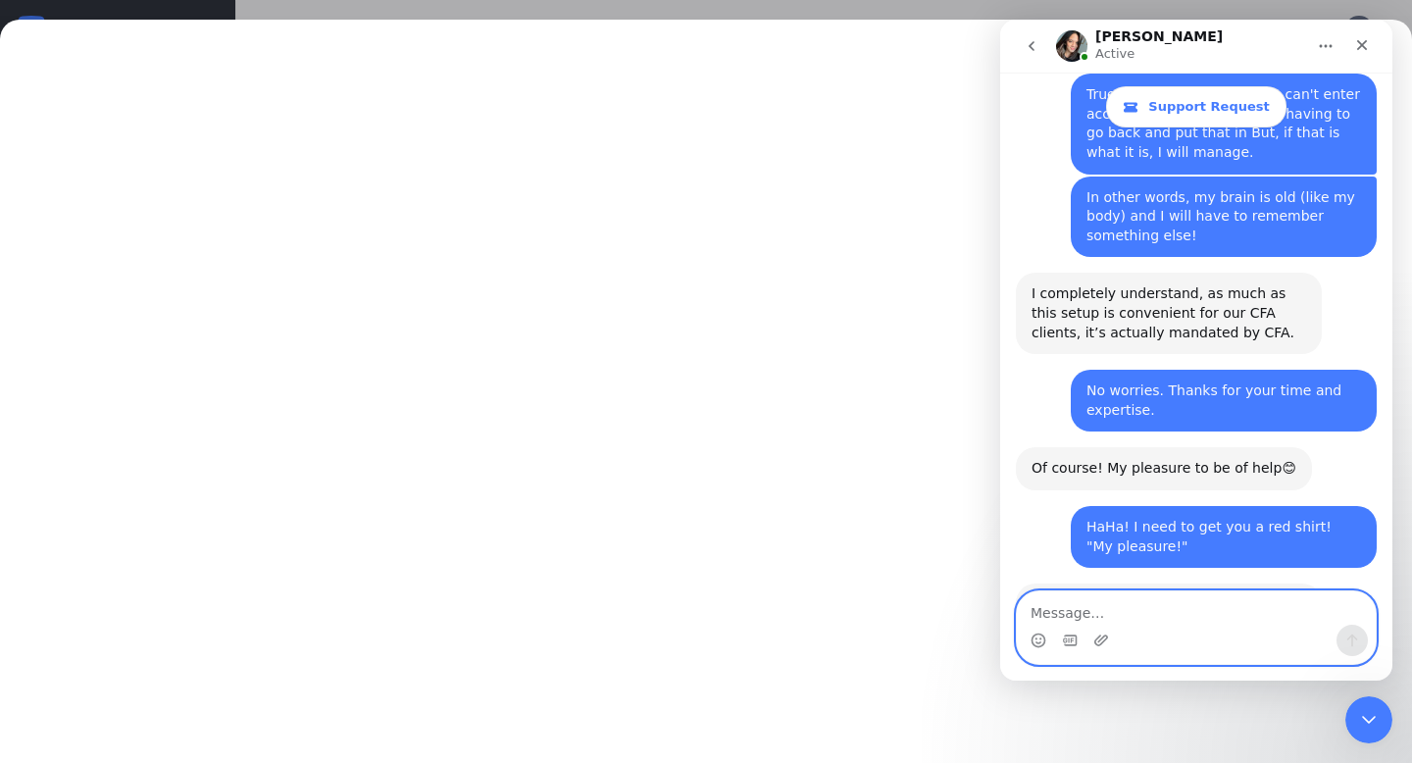
scroll to position [2130, 0]
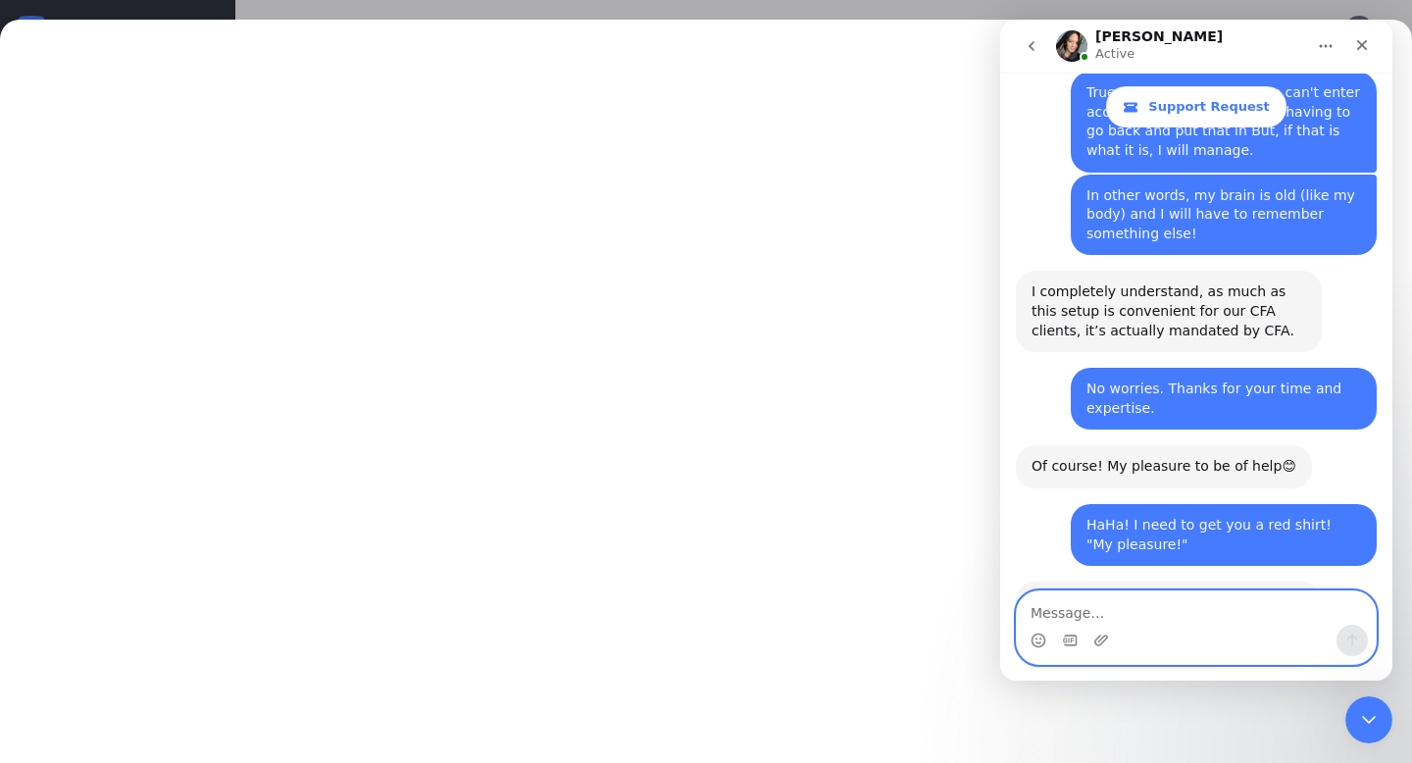
click at [1078, 607] on textarea "Message…" at bounding box center [1196, 607] width 359 height 33
type textarea "Exactly! Thanks for your help and have a great day!"
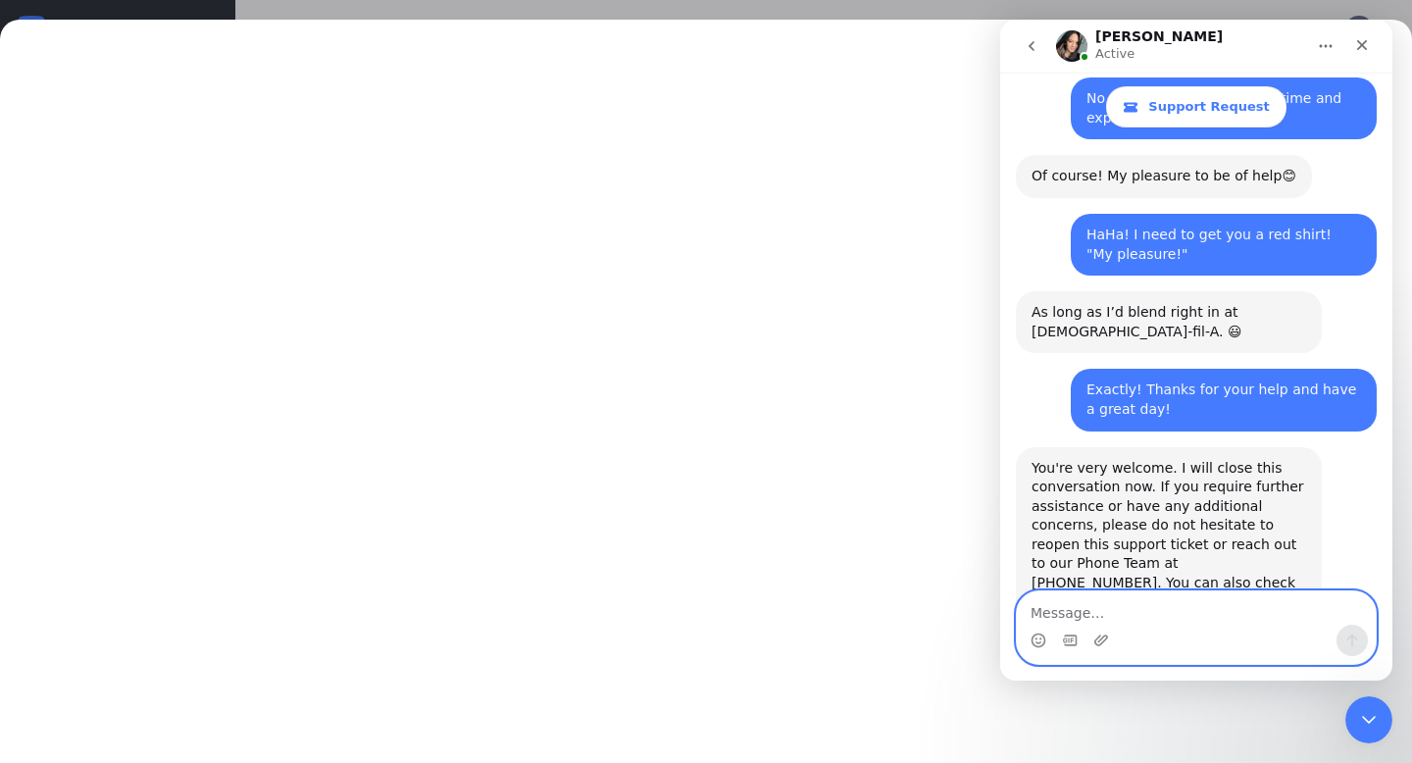
scroll to position [2459, 0]
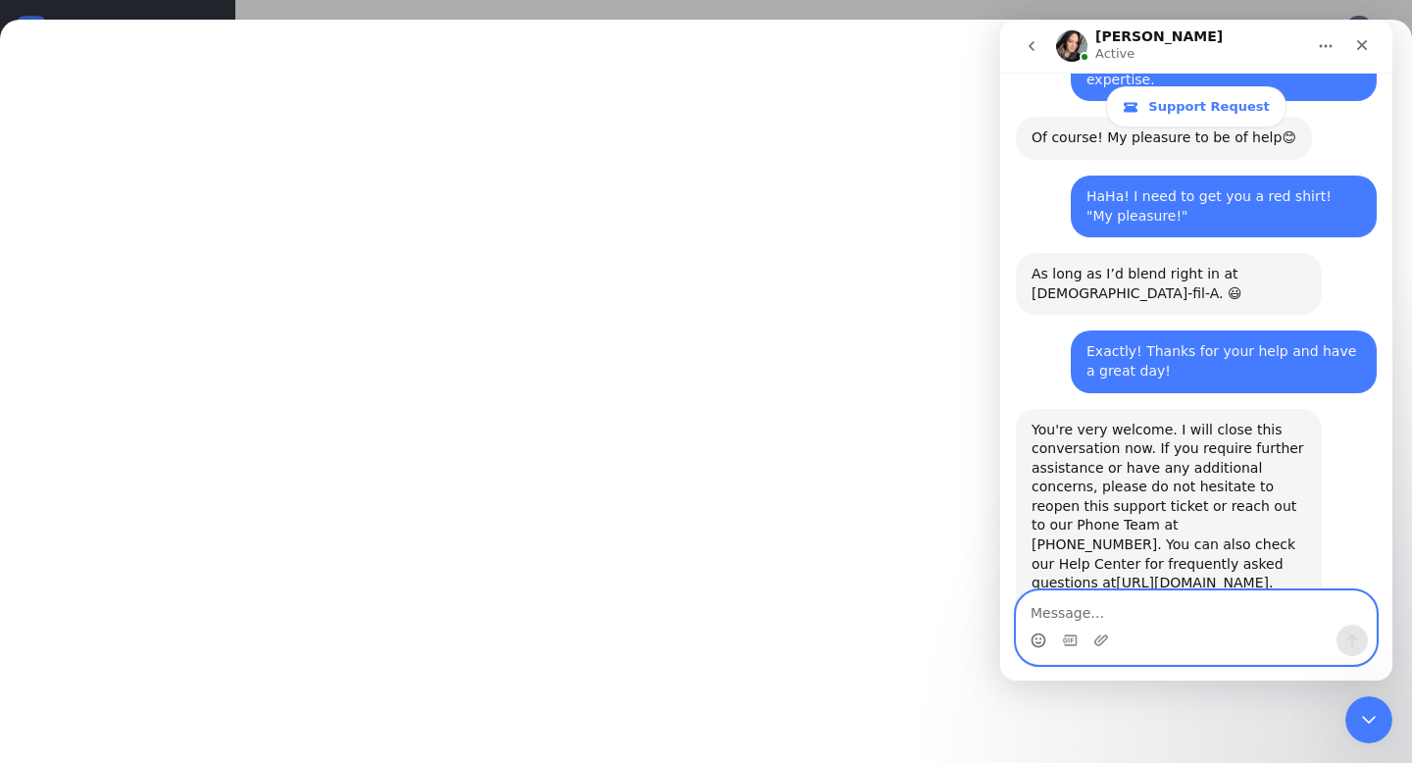
click at [1038, 643] on icon "Emoji picker" at bounding box center [1038, 640] width 16 height 16
click at [1072, 600] on textarea "Message…" at bounding box center [1196, 607] width 359 height 33
click at [1038, 634] on icon "Emoji picker" at bounding box center [1038, 640] width 16 height 16
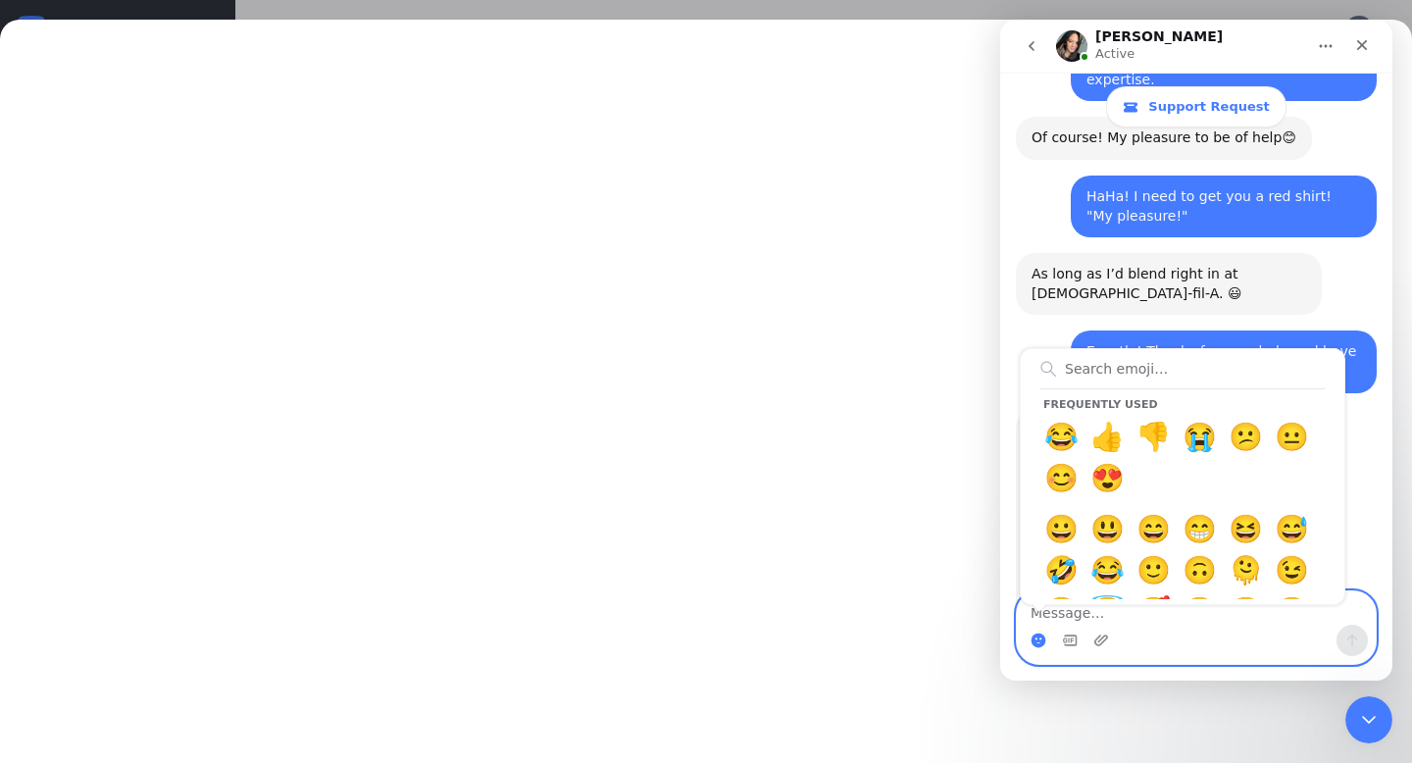
click at [1040, 633] on circle "Emoji picker" at bounding box center [1037, 639] width 13 height 13
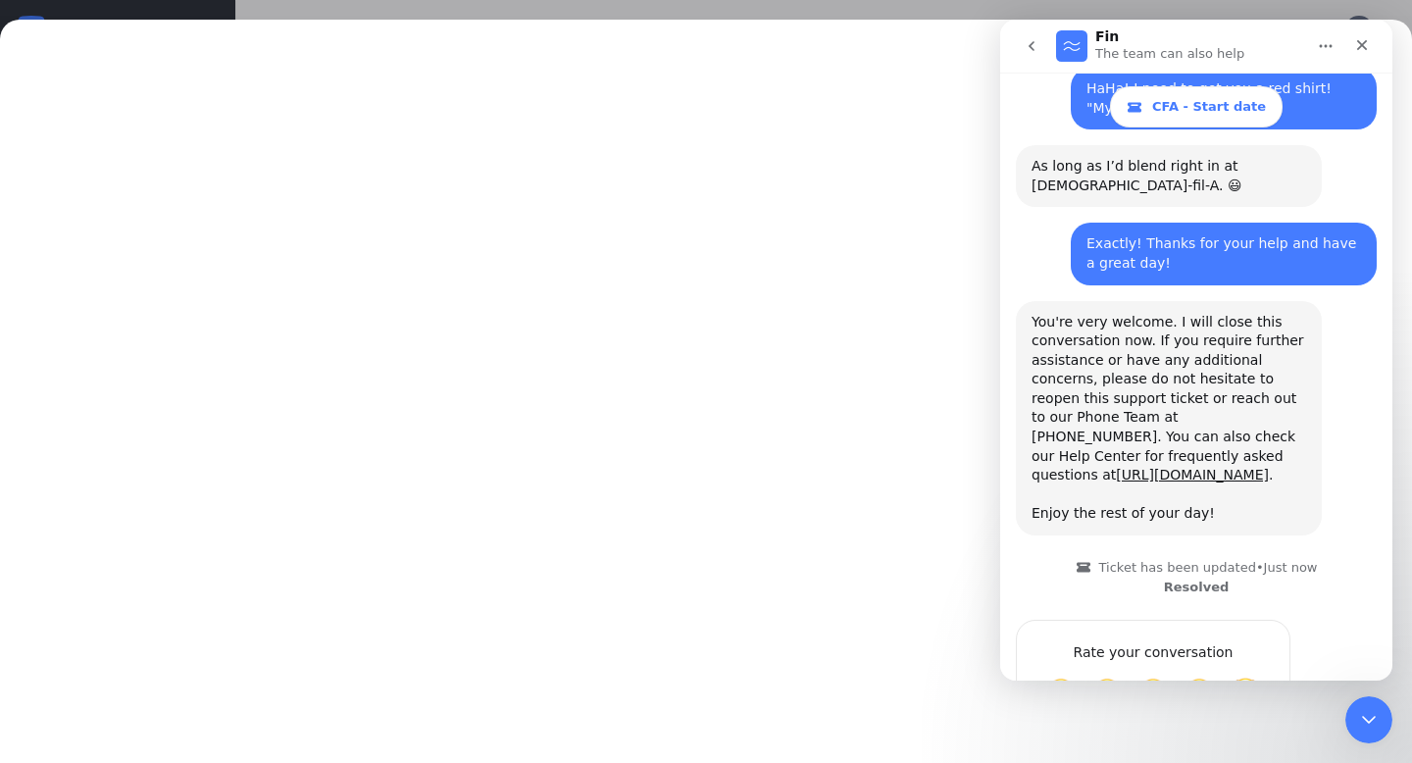
scroll to position [2568, 0]
click at [1243, 672] on span "Amazing" at bounding box center [1244, 689] width 35 height 35
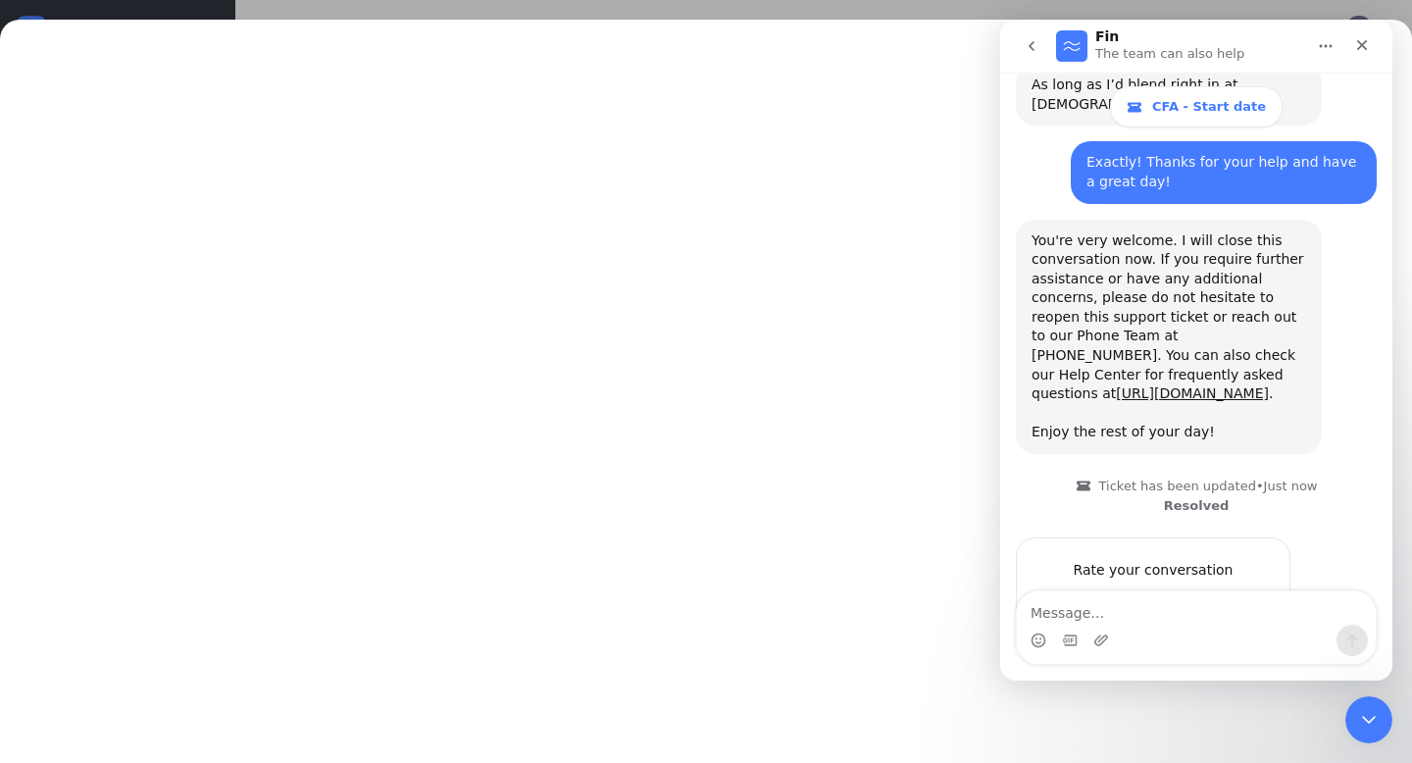
scroll to position [2684, 0]
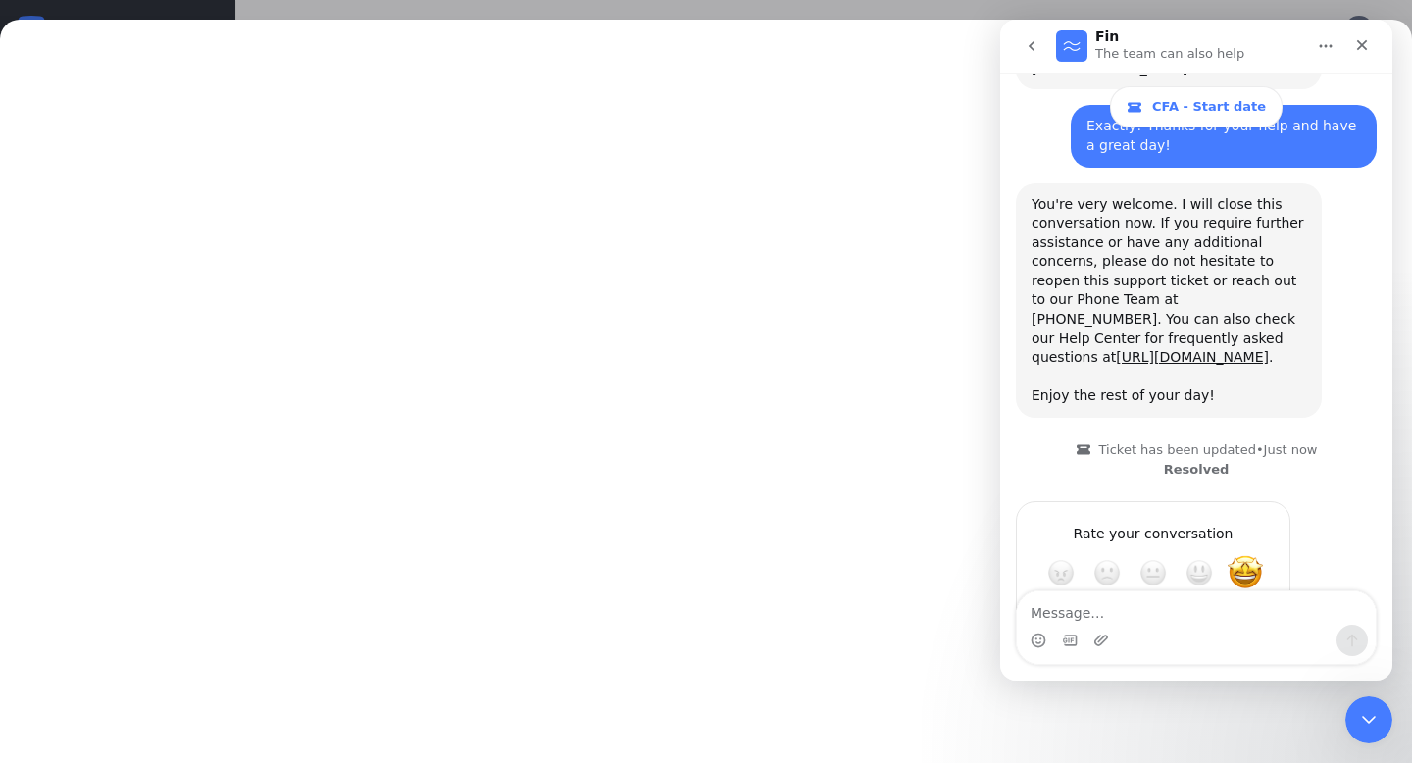
type textarea "Always great help!"
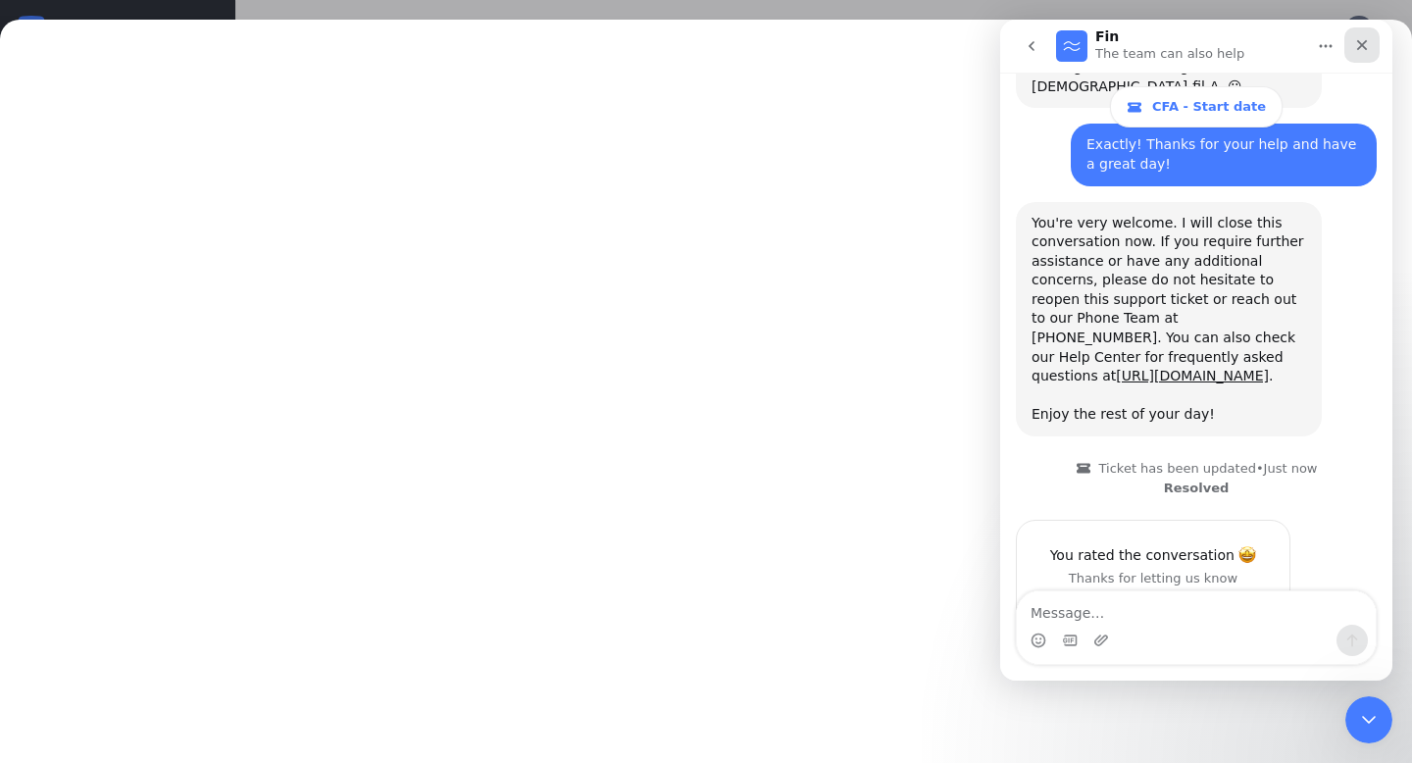
click at [1360, 47] on icon "Close" at bounding box center [1362, 45] width 11 height 11
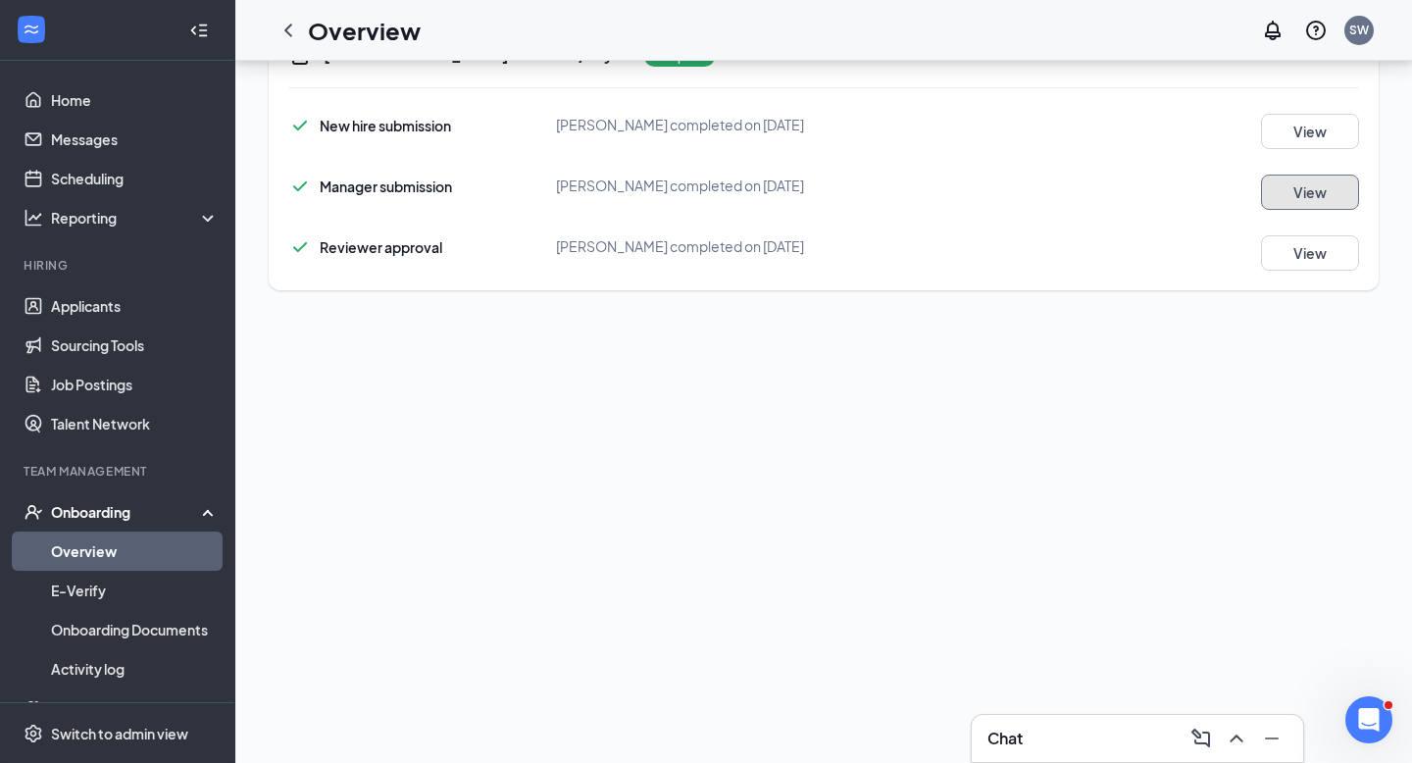
click at [1309, 175] on button "View" at bounding box center [1310, 192] width 98 height 35
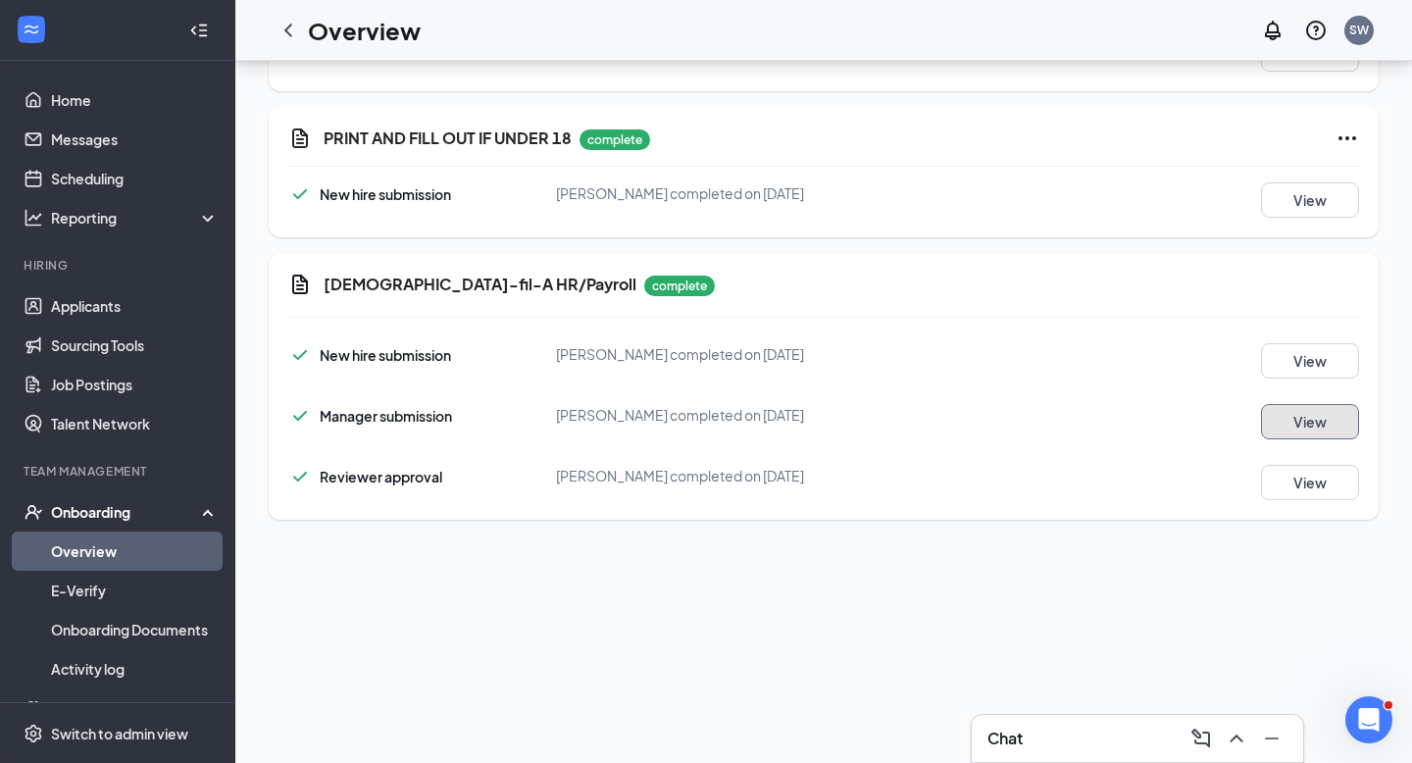
scroll to position [175, 0]
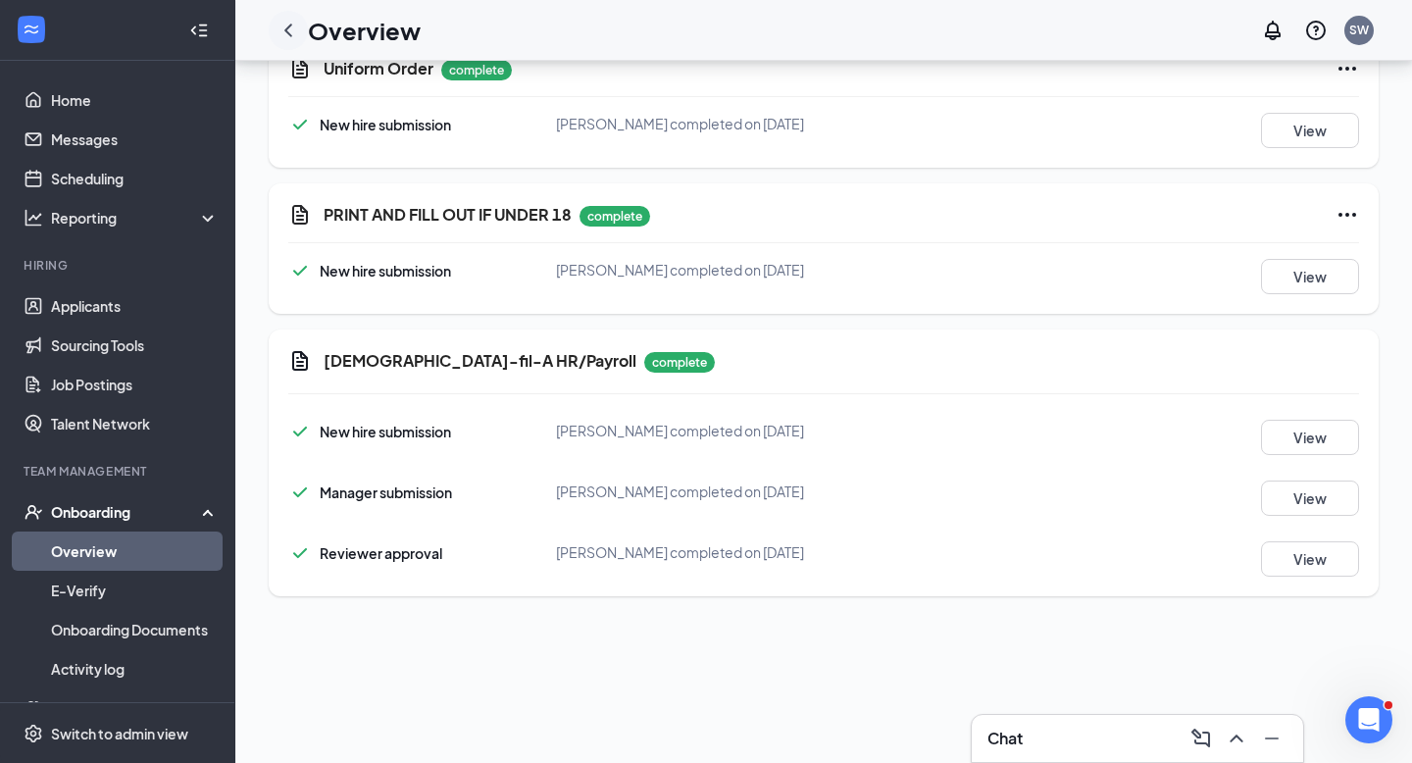
click at [293, 29] on icon "ChevronLeft" at bounding box center [288, 31] width 24 height 24
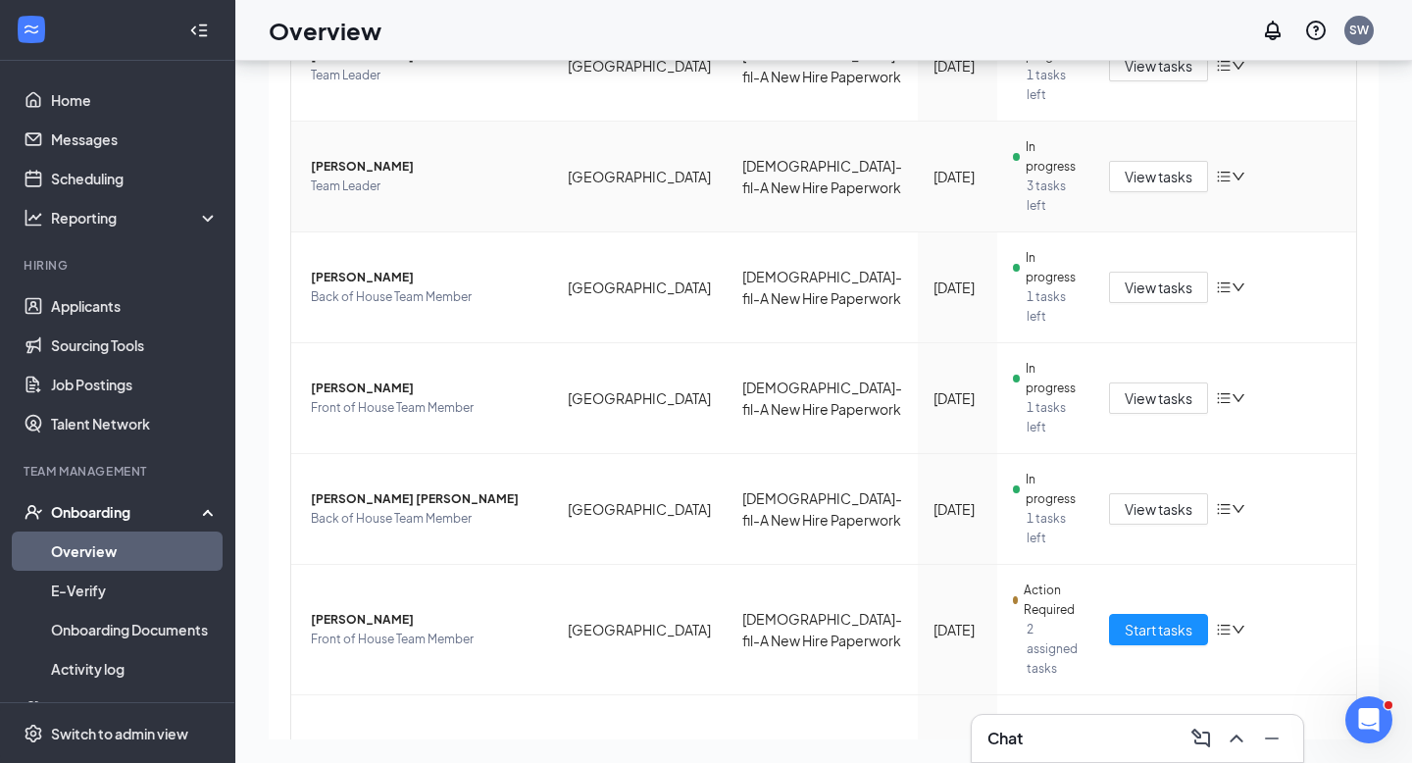
scroll to position [256, 0]
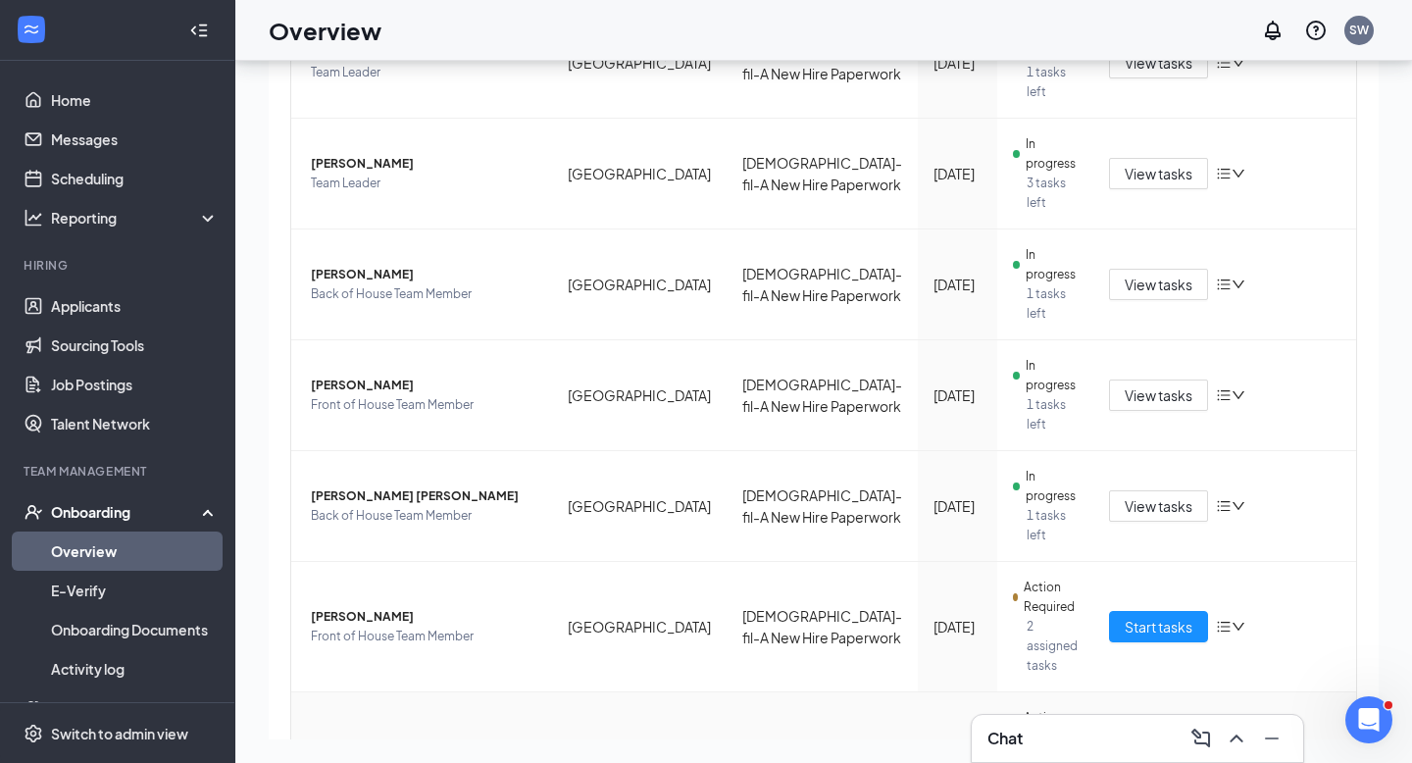
click at [1223, 749] on icon "bars" at bounding box center [1224, 757] width 16 height 16
click at [1144, 746] on span "Start tasks" at bounding box center [1159, 757] width 68 height 22
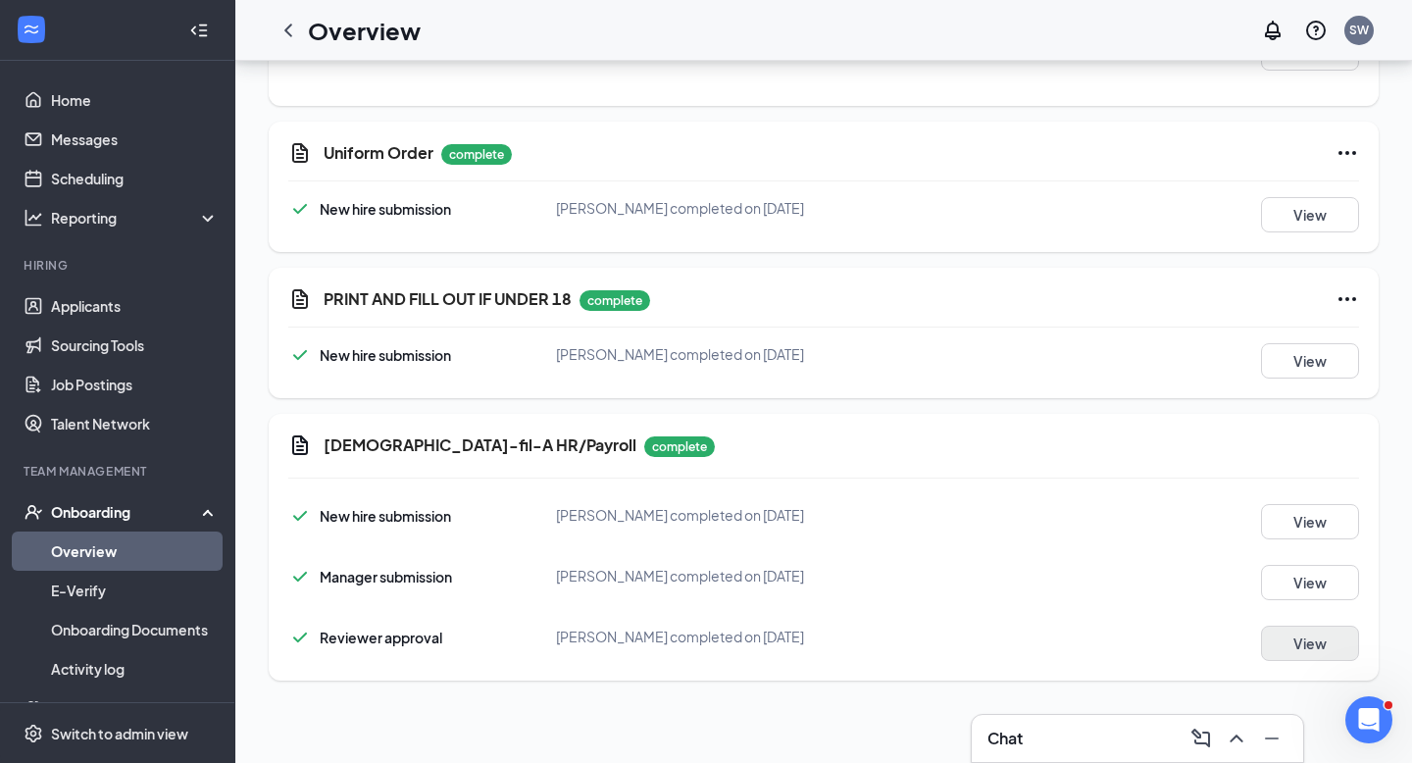
scroll to position [189, 0]
